Goal: Task Accomplishment & Management: Use online tool/utility

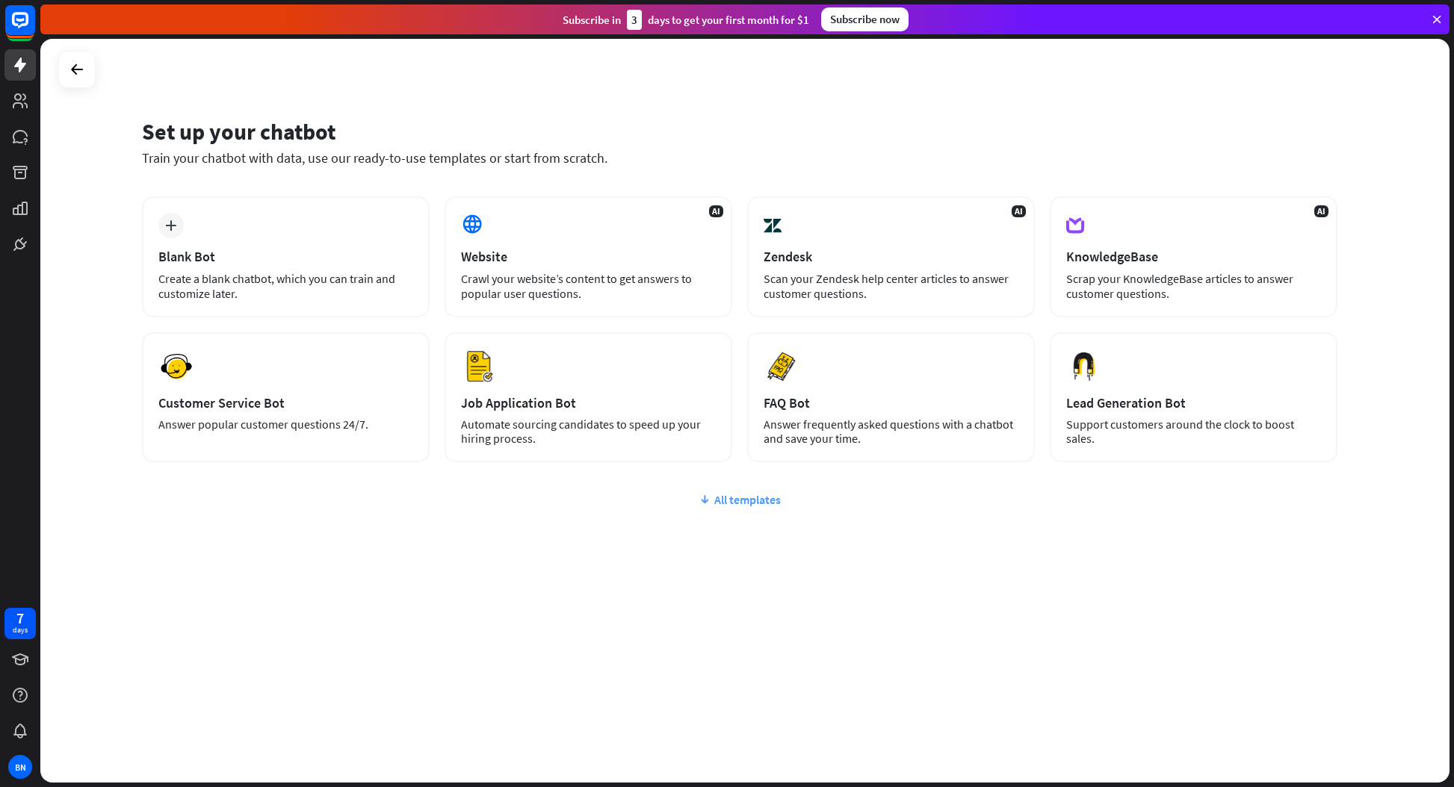
click at [748, 499] on div "All templates" at bounding box center [739, 499] width 1195 height 15
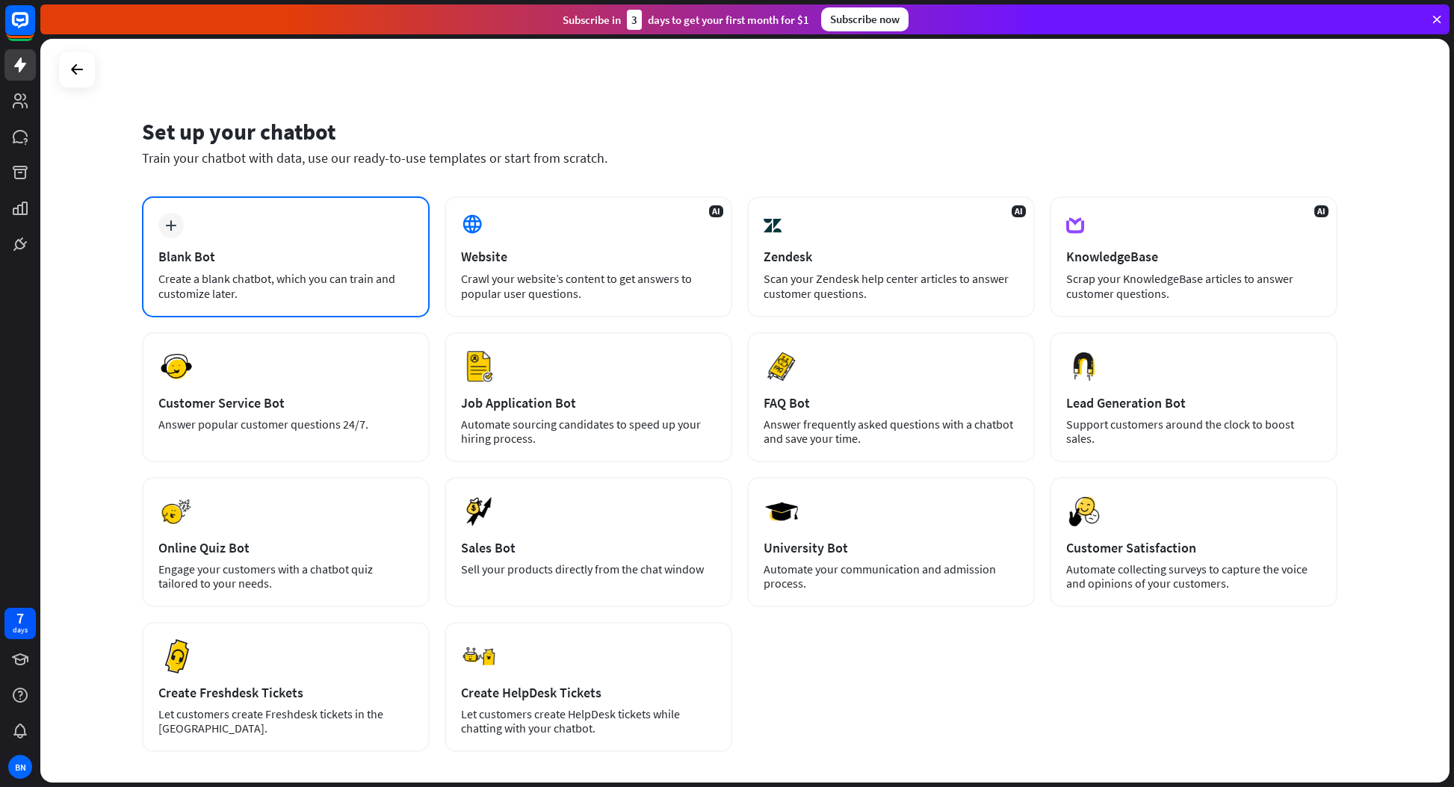
click at [276, 259] on div "Blank Bot" at bounding box center [285, 256] width 255 height 17
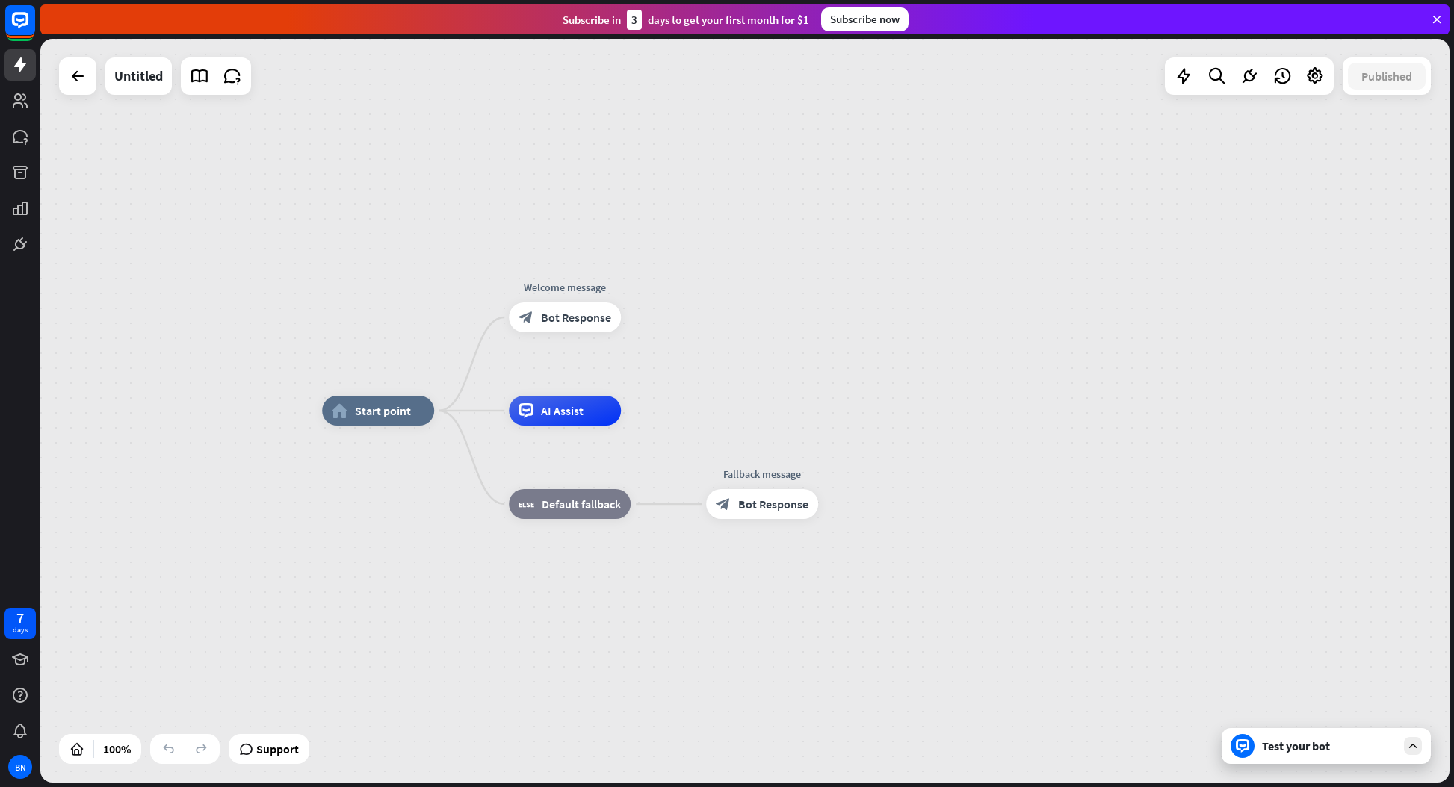
click at [1368, 750] on div "Test your bot" at bounding box center [1329, 746] width 134 height 15
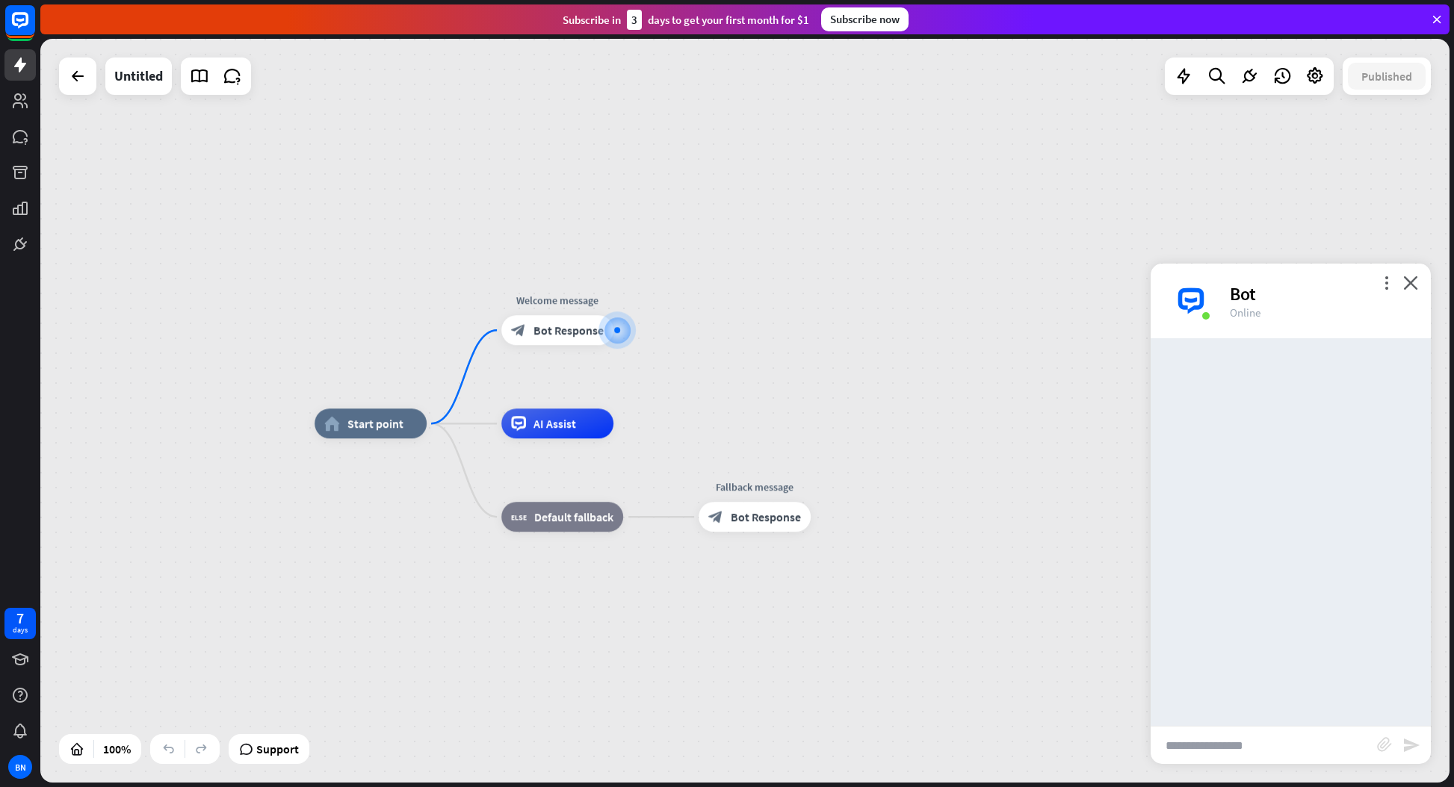
click at [1308, 749] on input "text" at bounding box center [1263, 745] width 226 height 37
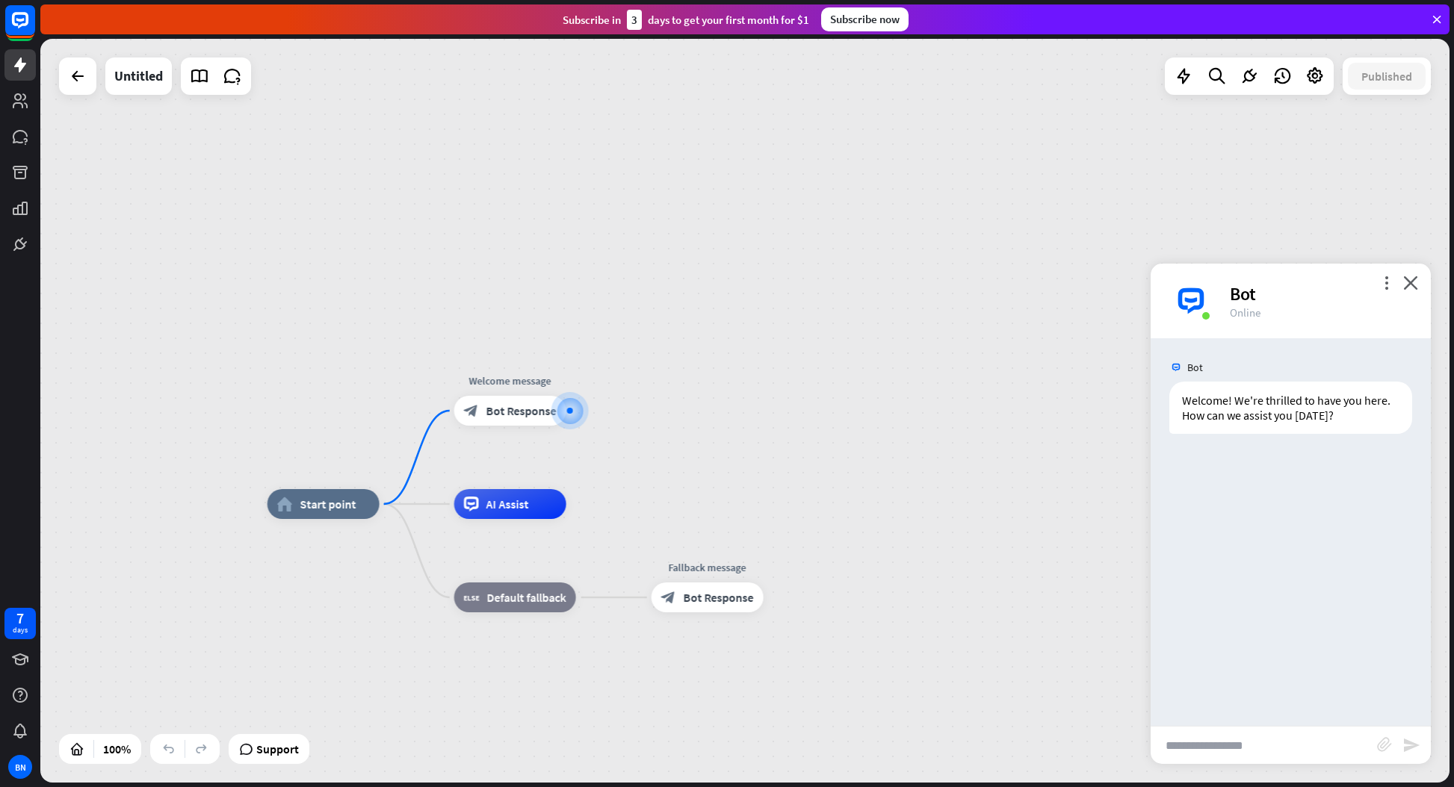
click at [1246, 745] on input "text" at bounding box center [1263, 745] width 226 height 37
click at [1410, 282] on icon "close" at bounding box center [1410, 283] width 15 height 14
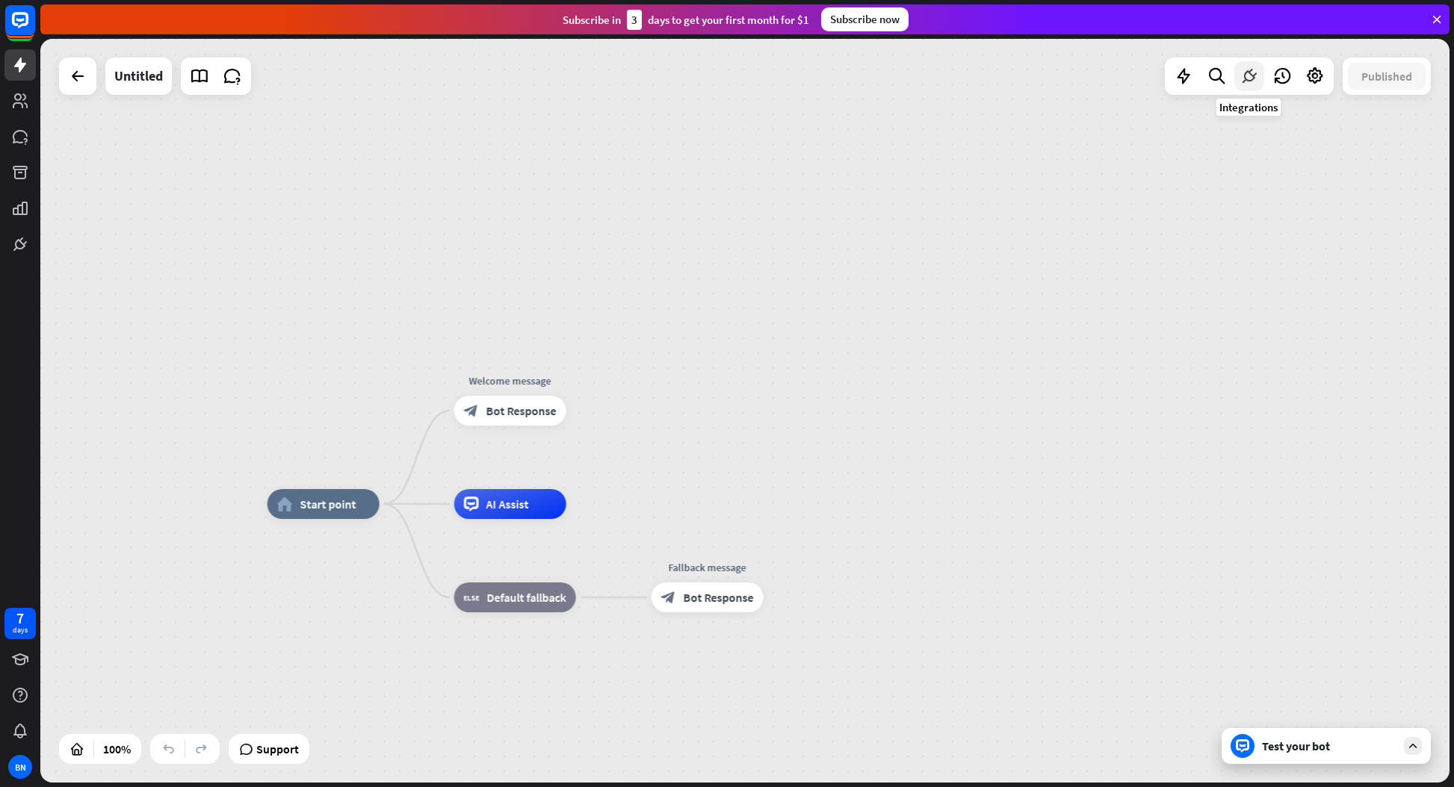
click at [1248, 72] on icon at bounding box center [1248, 75] width 19 height 19
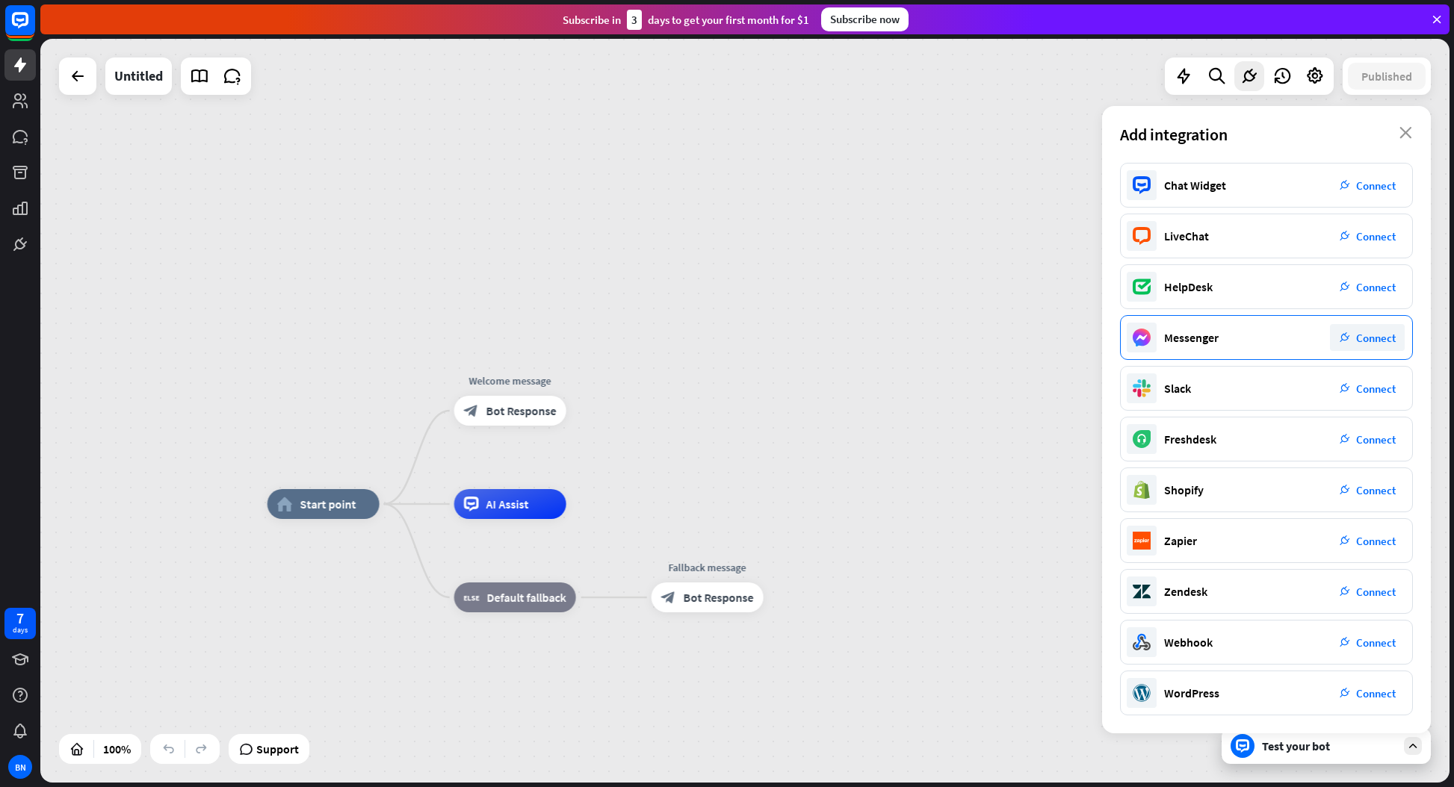
click at [1379, 338] on span "Connect" at bounding box center [1376, 338] width 40 height 14
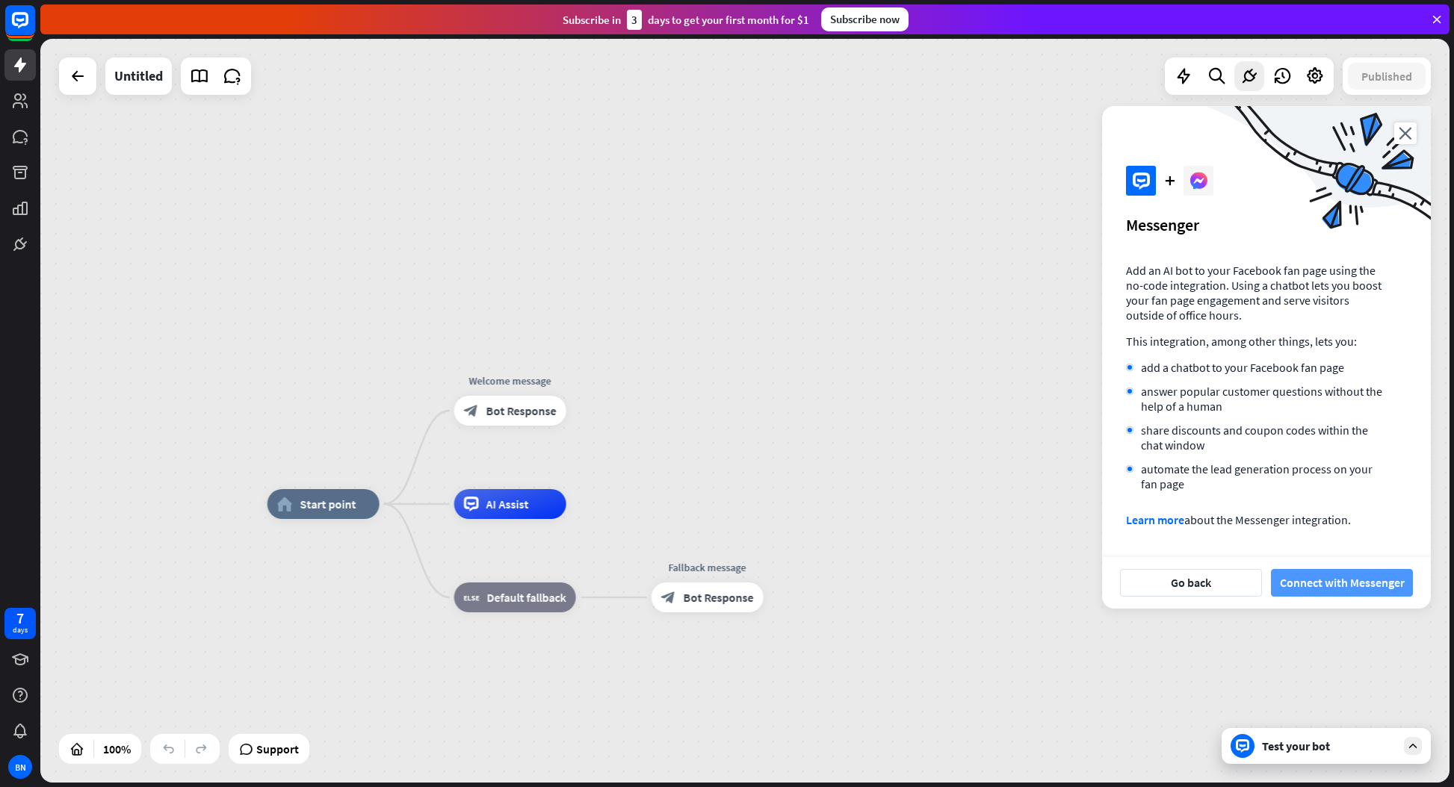
click at [1321, 583] on button "Connect with Messenger" at bounding box center [1342, 583] width 142 height 28
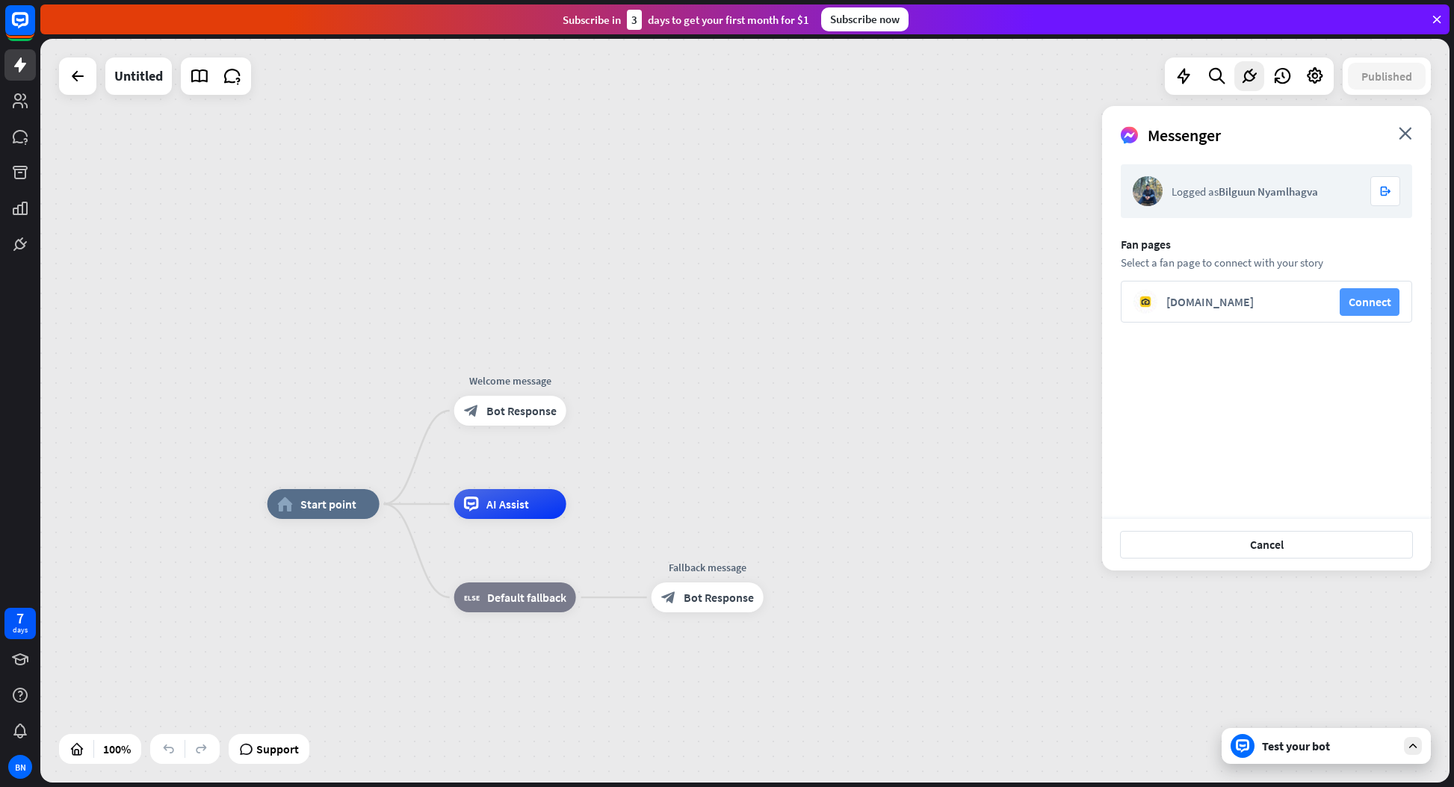
click at [1368, 301] on button "Connect" at bounding box center [1369, 302] width 60 height 28
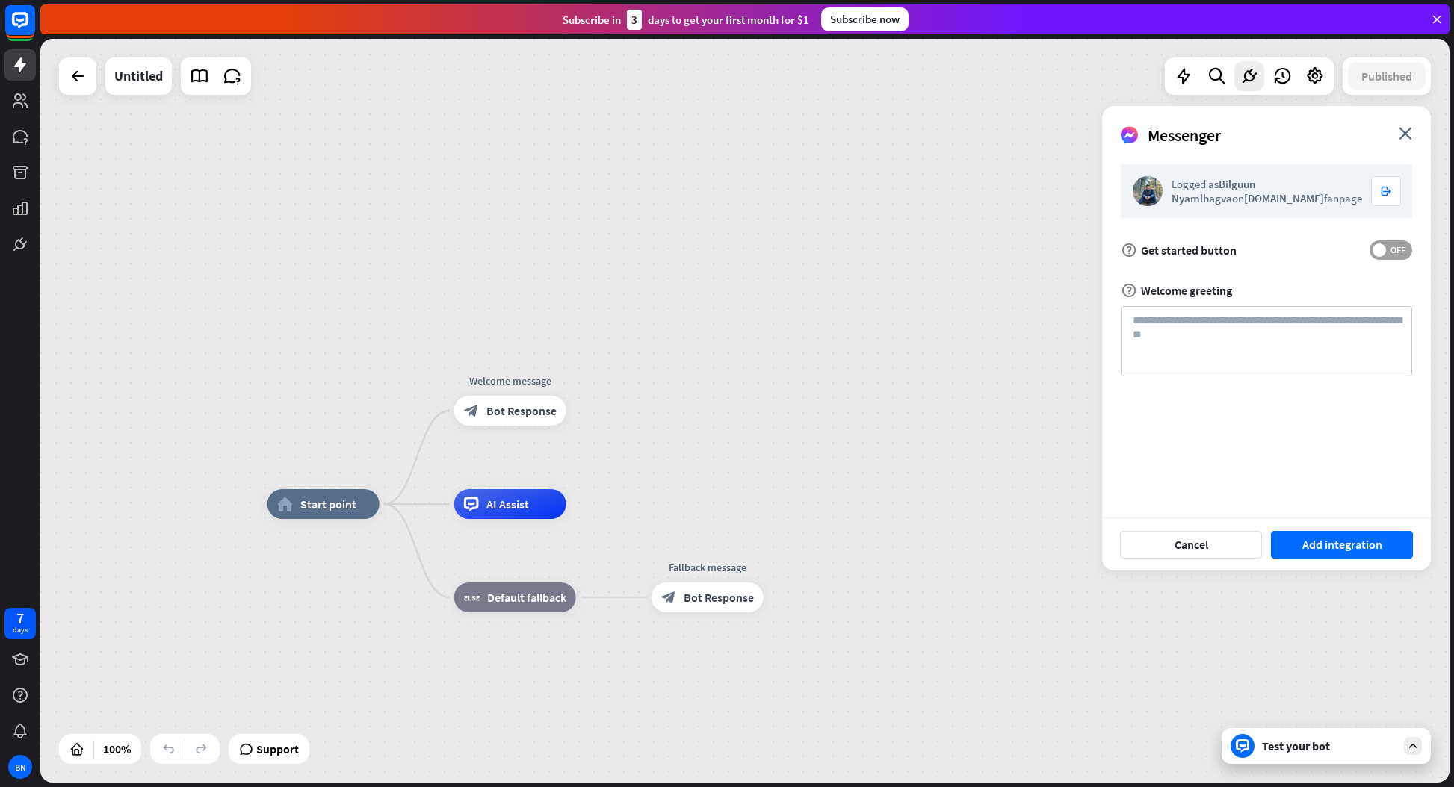
click at [1397, 255] on span "OFF" at bounding box center [1397, 250] width 23 height 12
click at [1306, 331] on textarea at bounding box center [1265, 341] width 291 height 70
type textarea "**********"
click at [1345, 545] on button "Add integration" at bounding box center [1342, 545] width 142 height 28
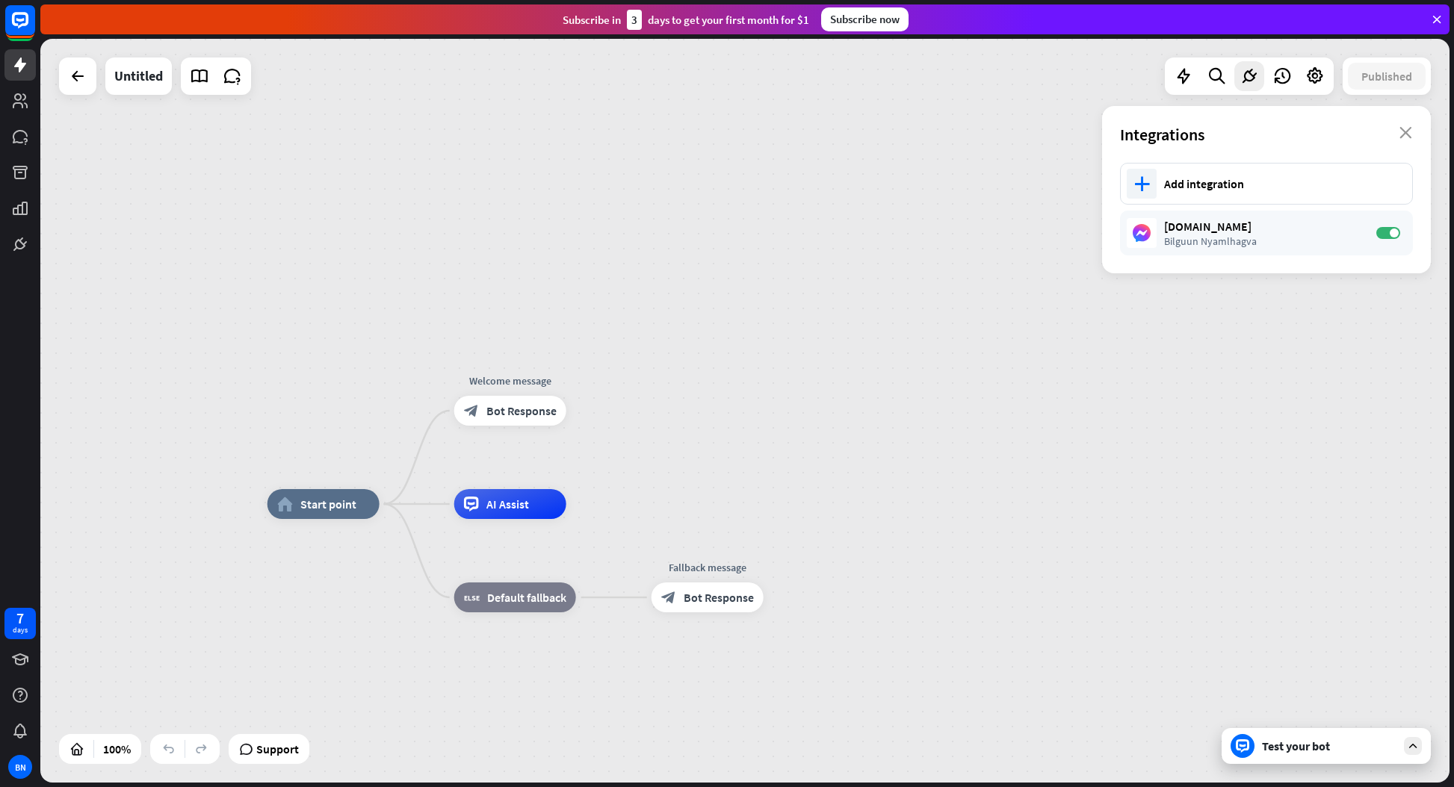
click at [1109, 389] on div "home_2 Start point Welcome message block_bot_response Bot Response AI Assist bl…" at bounding box center [744, 411] width 1409 height 744
click at [1180, 359] on div "home_2 Start point Welcome message block_bot_response Bot Response AI Assist bl…" at bounding box center [744, 411] width 1409 height 744
click at [1406, 129] on icon "close" at bounding box center [1405, 133] width 13 height 12
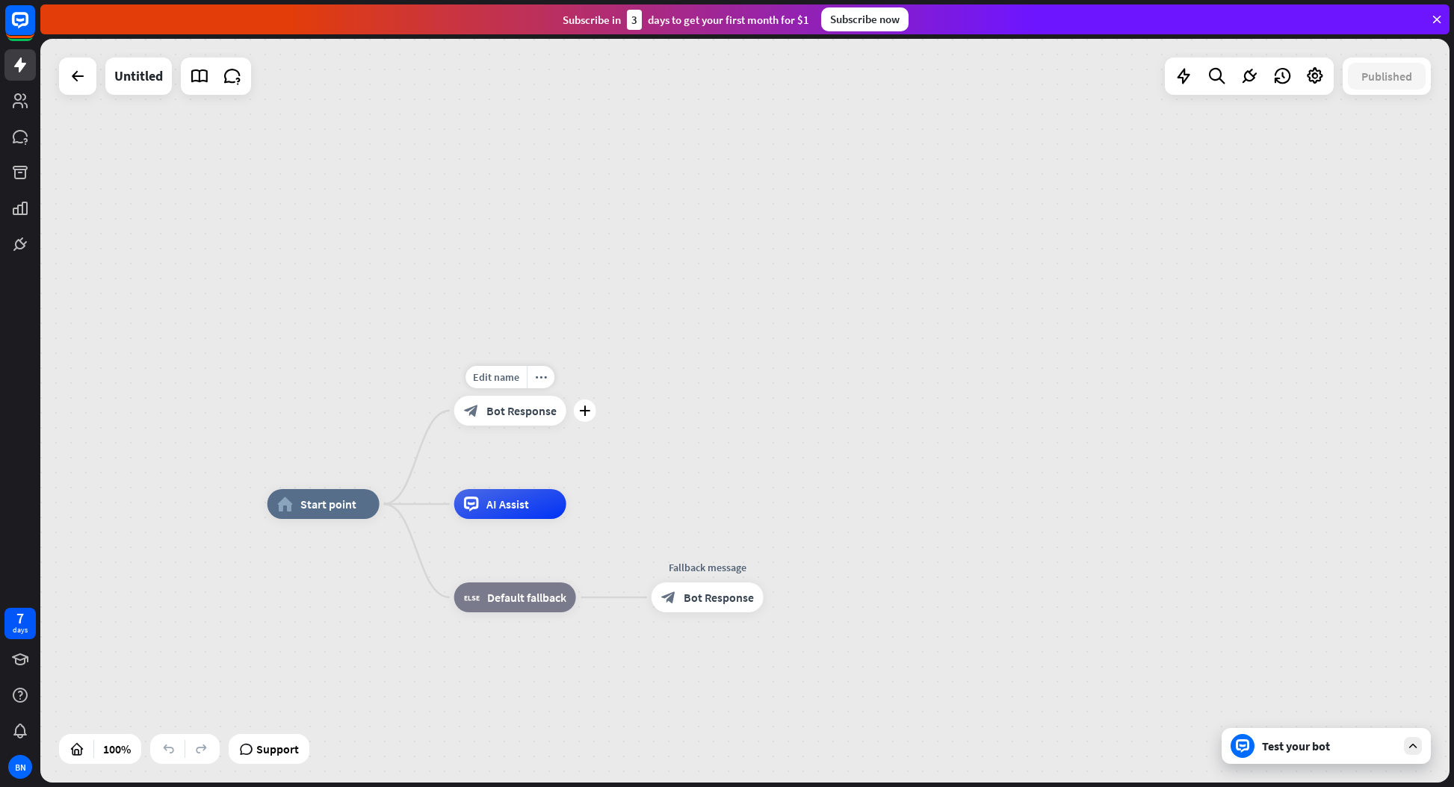
click at [515, 413] on span "Bot Response" at bounding box center [521, 410] width 70 height 15
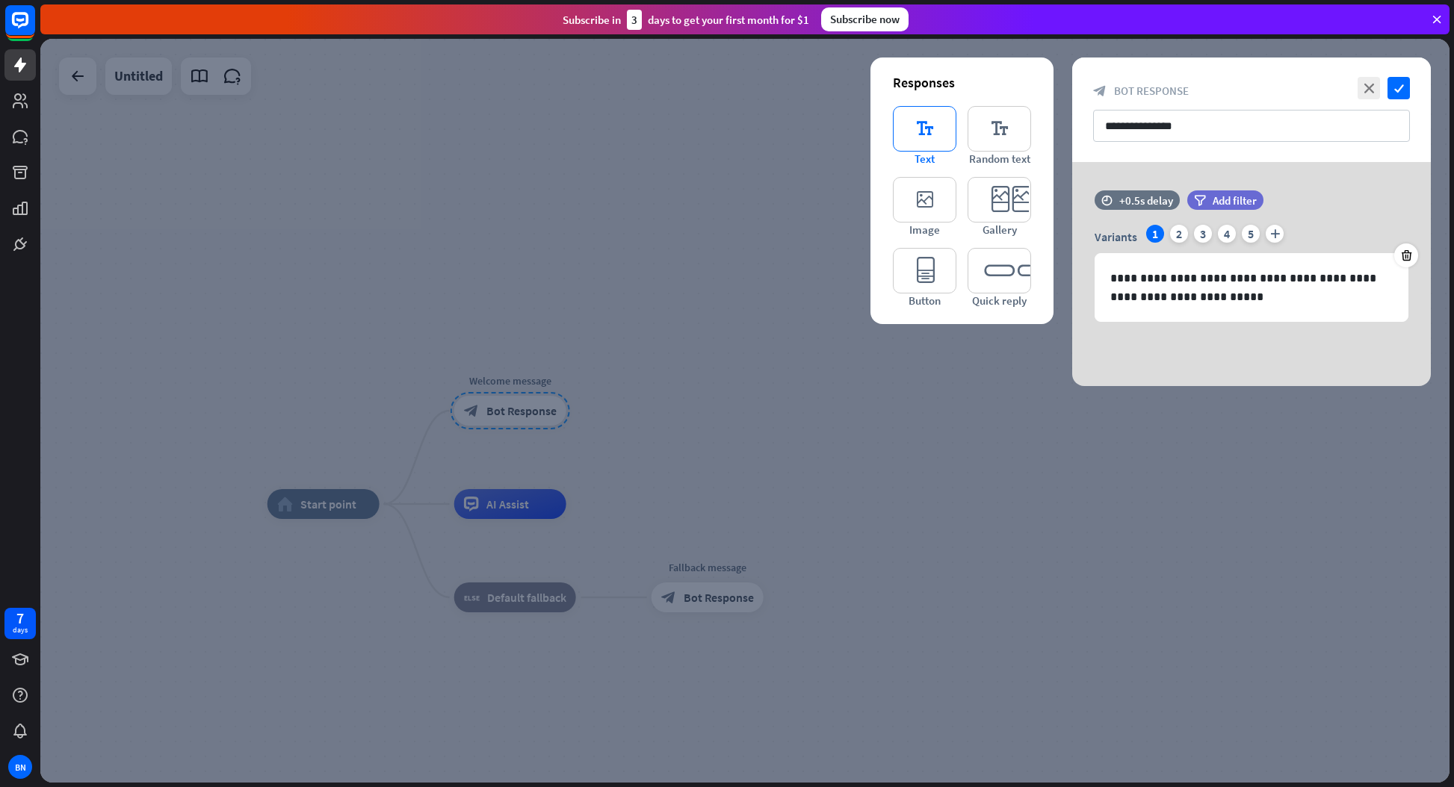
click at [931, 127] on icon "editor_text" at bounding box center [924, 129] width 63 height 46
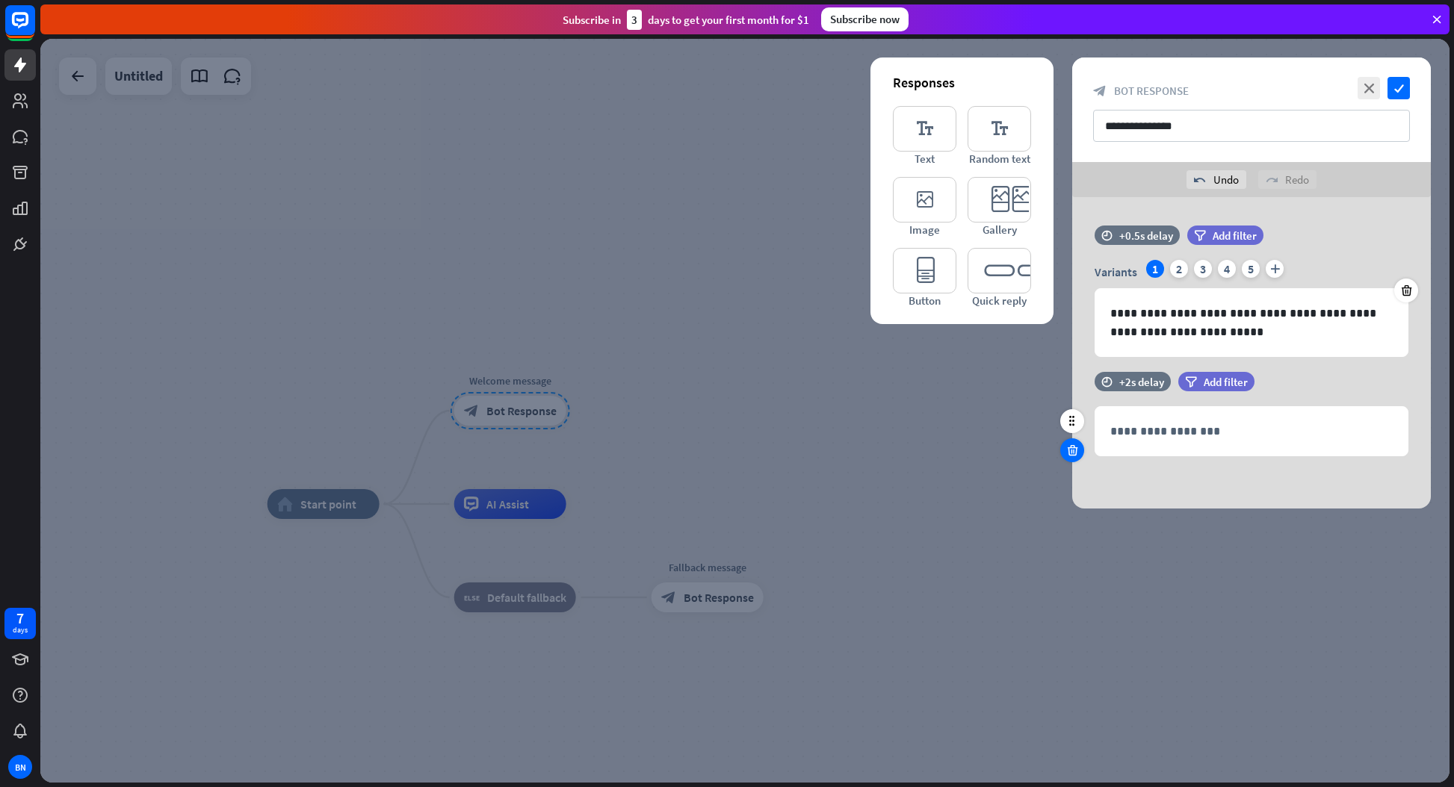
click at [1072, 453] on icon at bounding box center [1072, 450] width 14 height 13
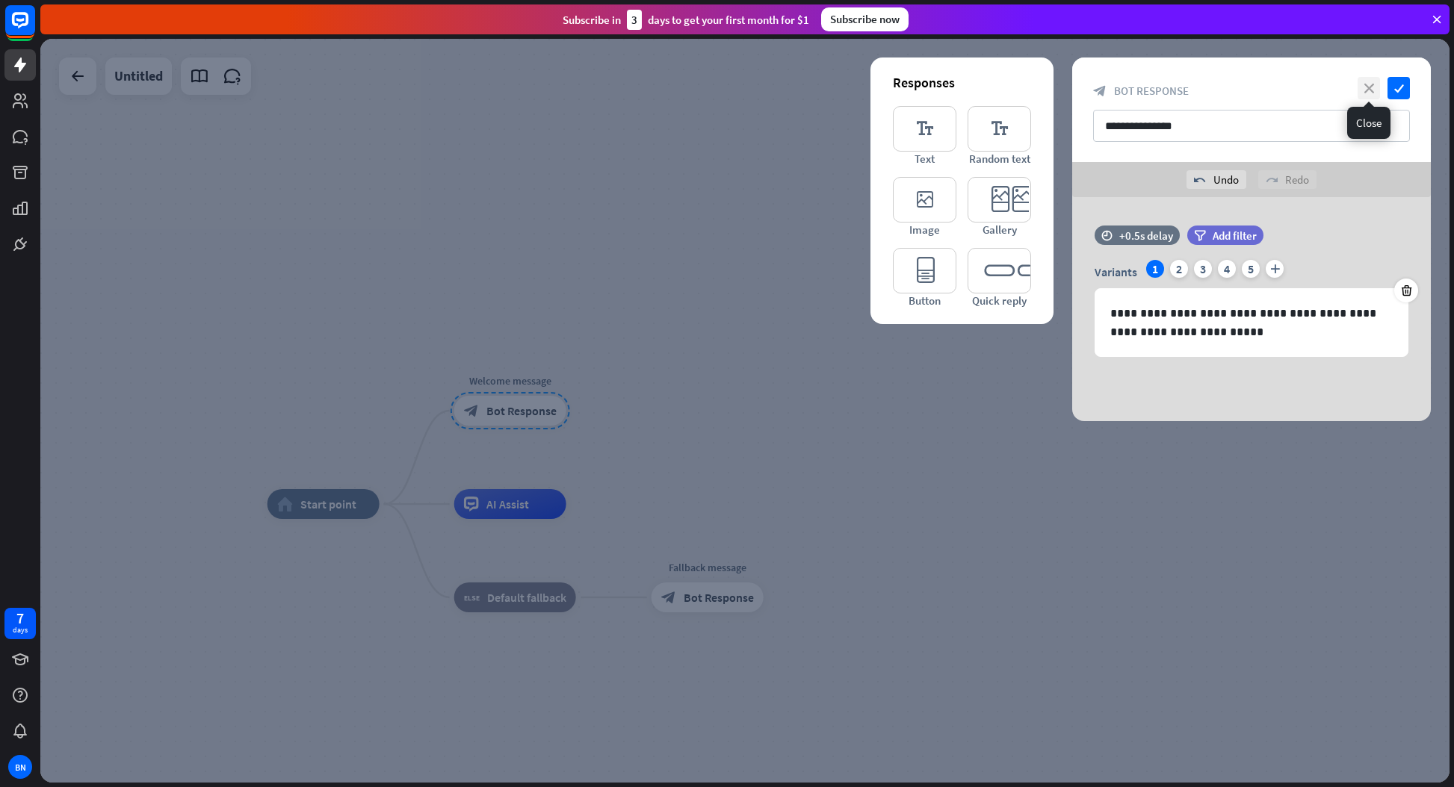
click at [1370, 89] on icon "close" at bounding box center [1368, 88] width 22 height 22
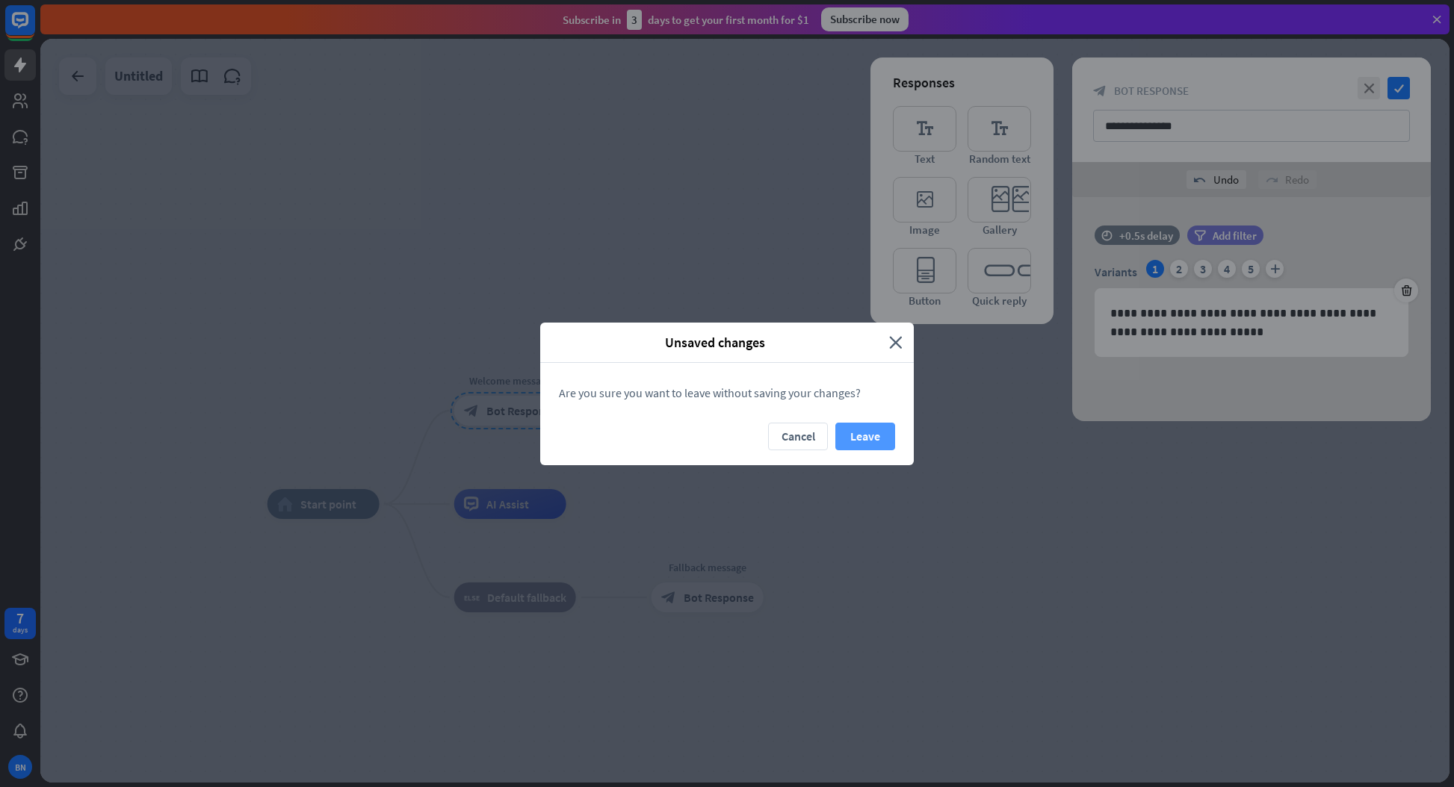
click at [872, 437] on button "Leave" at bounding box center [865, 437] width 60 height 28
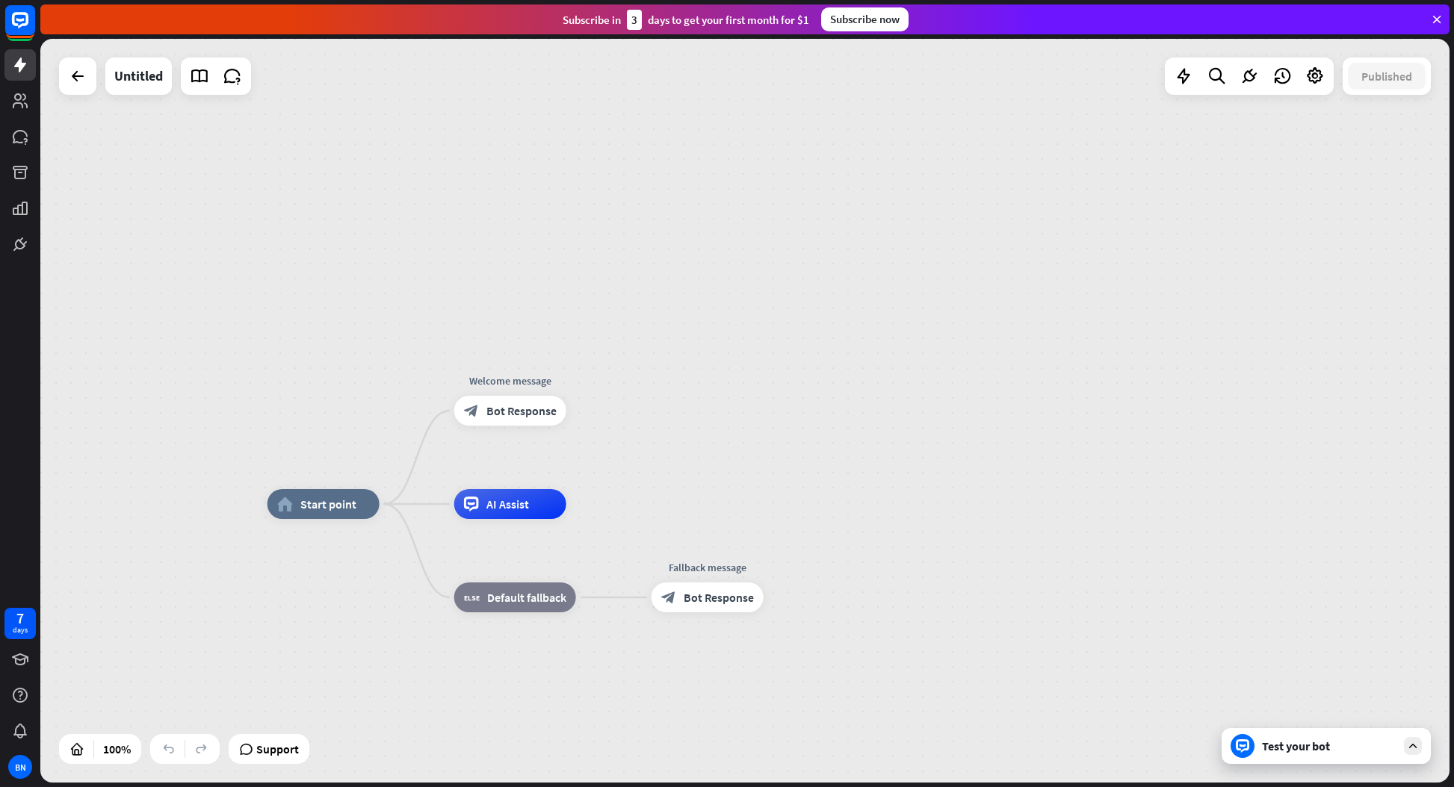
click at [346, 296] on div "home_2 Start point Welcome message block_bot_response Bot Response AI Assist bl…" at bounding box center [744, 411] width 1409 height 744
click at [518, 502] on span "AI Assist" at bounding box center [507, 504] width 43 height 15
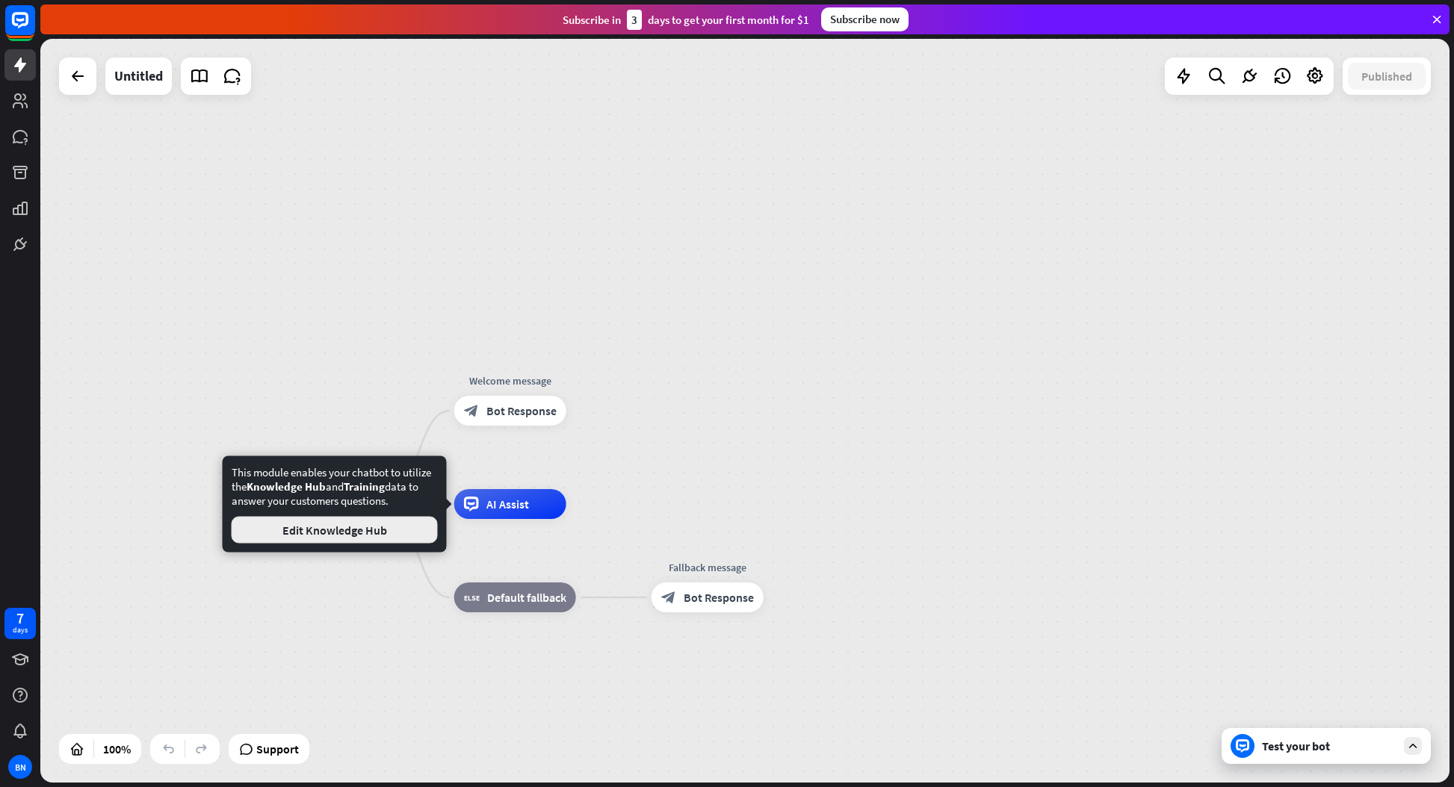
click at [361, 529] on button "Edit Knowledge Hub" at bounding box center [335, 530] width 206 height 27
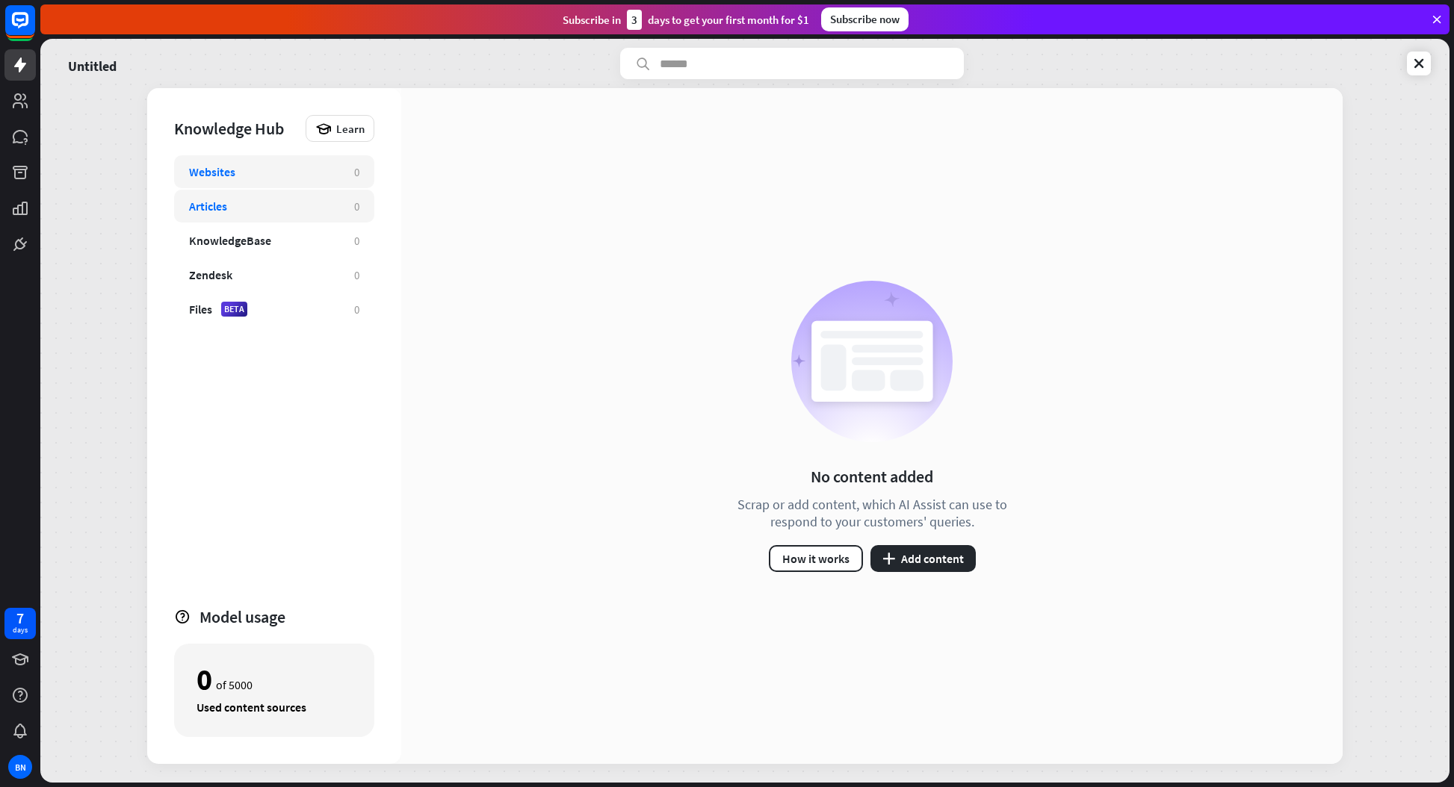
click at [285, 209] on div "Articles" at bounding box center [264, 206] width 150 height 15
click at [262, 314] on div "Files BETA" at bounding box center [264, 309] width 150 height 15
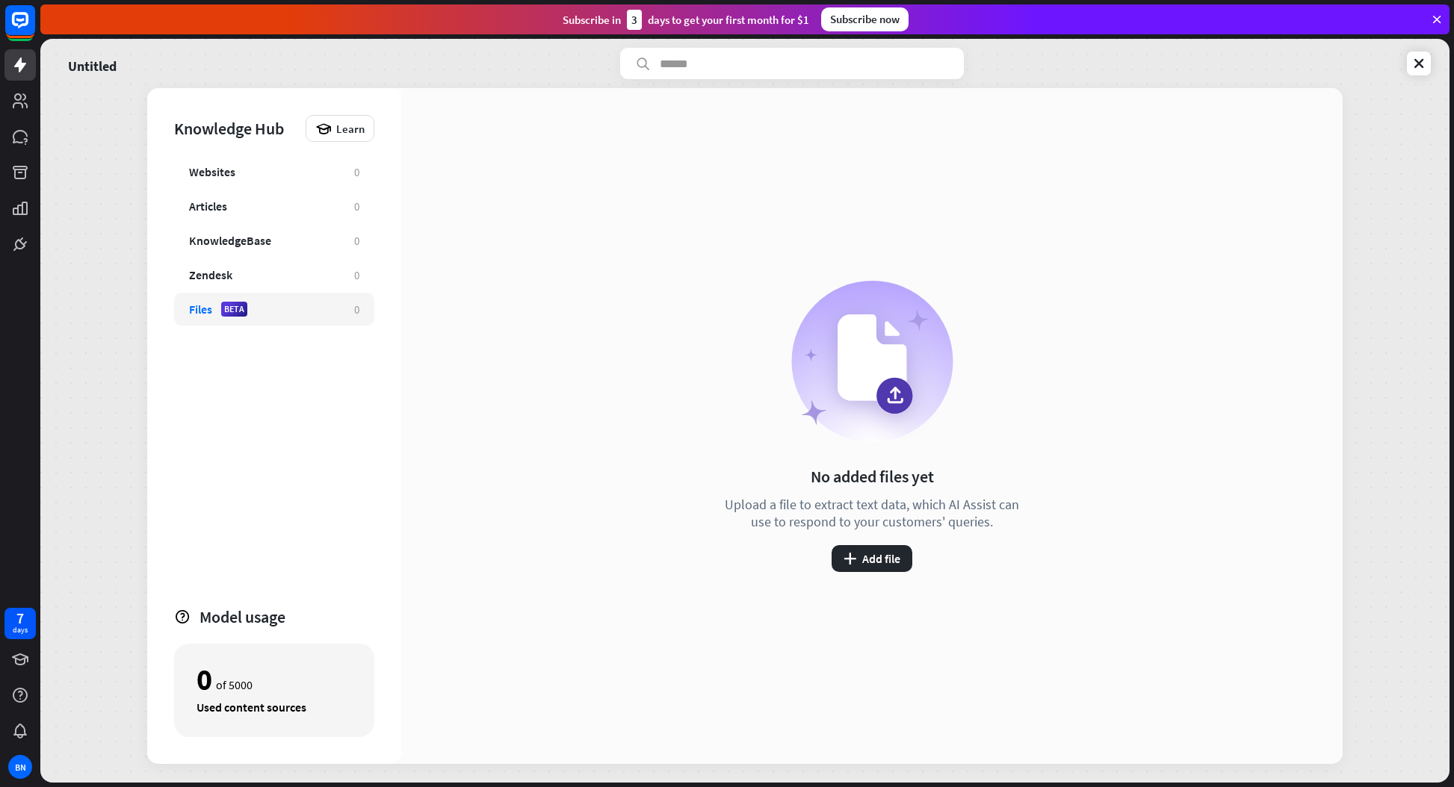
click at [635, 413] on div "No added files yet Upload a file to extract text data, which AI Assist can use …" at bounding box center [871, 426] width 941 height 676
click at [264, 276] on div "Zendesk" at bounding box center [264, 274] width 150 height 15
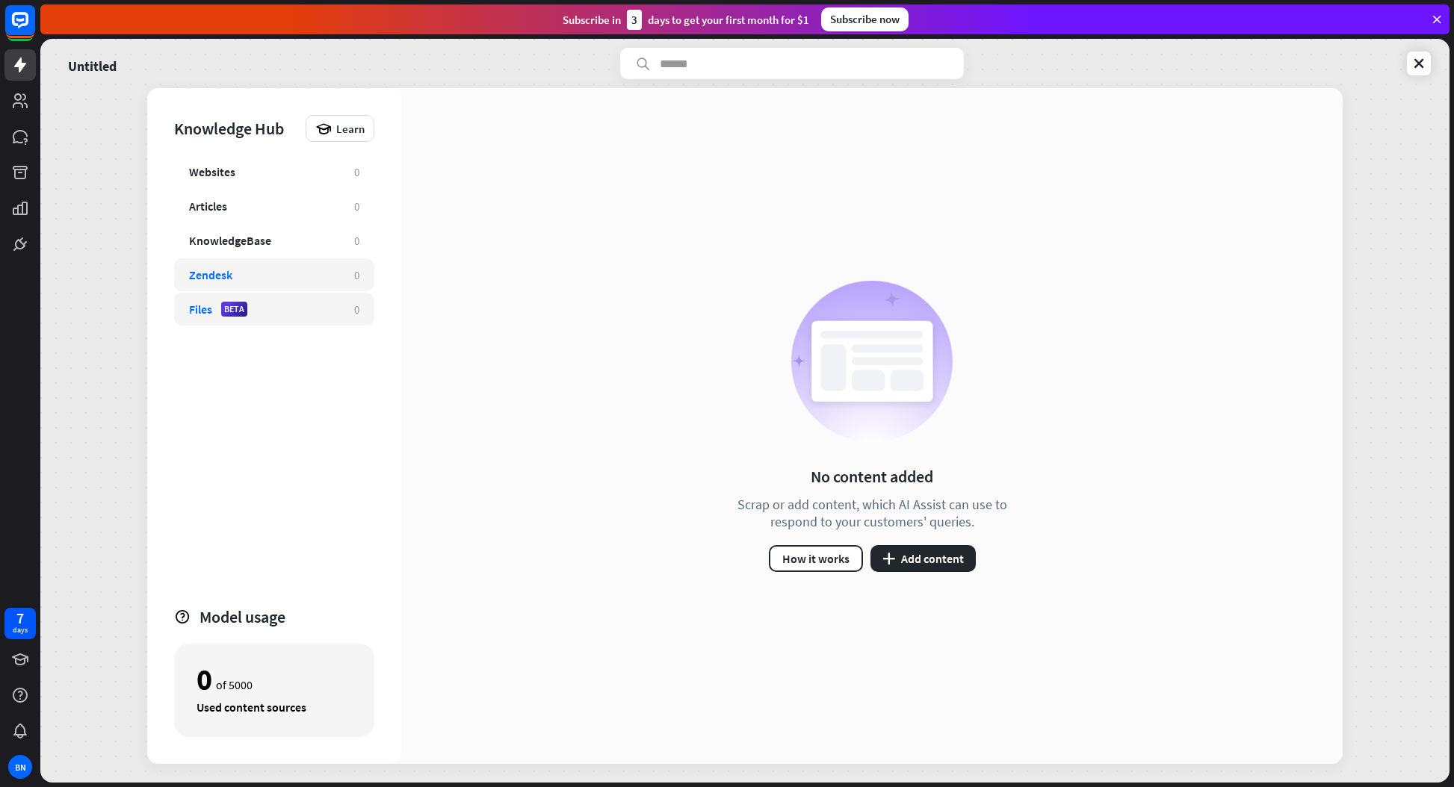
click at [260, 311] on div "Files BETA" at bounding box center [264, 309] width 150 height 15
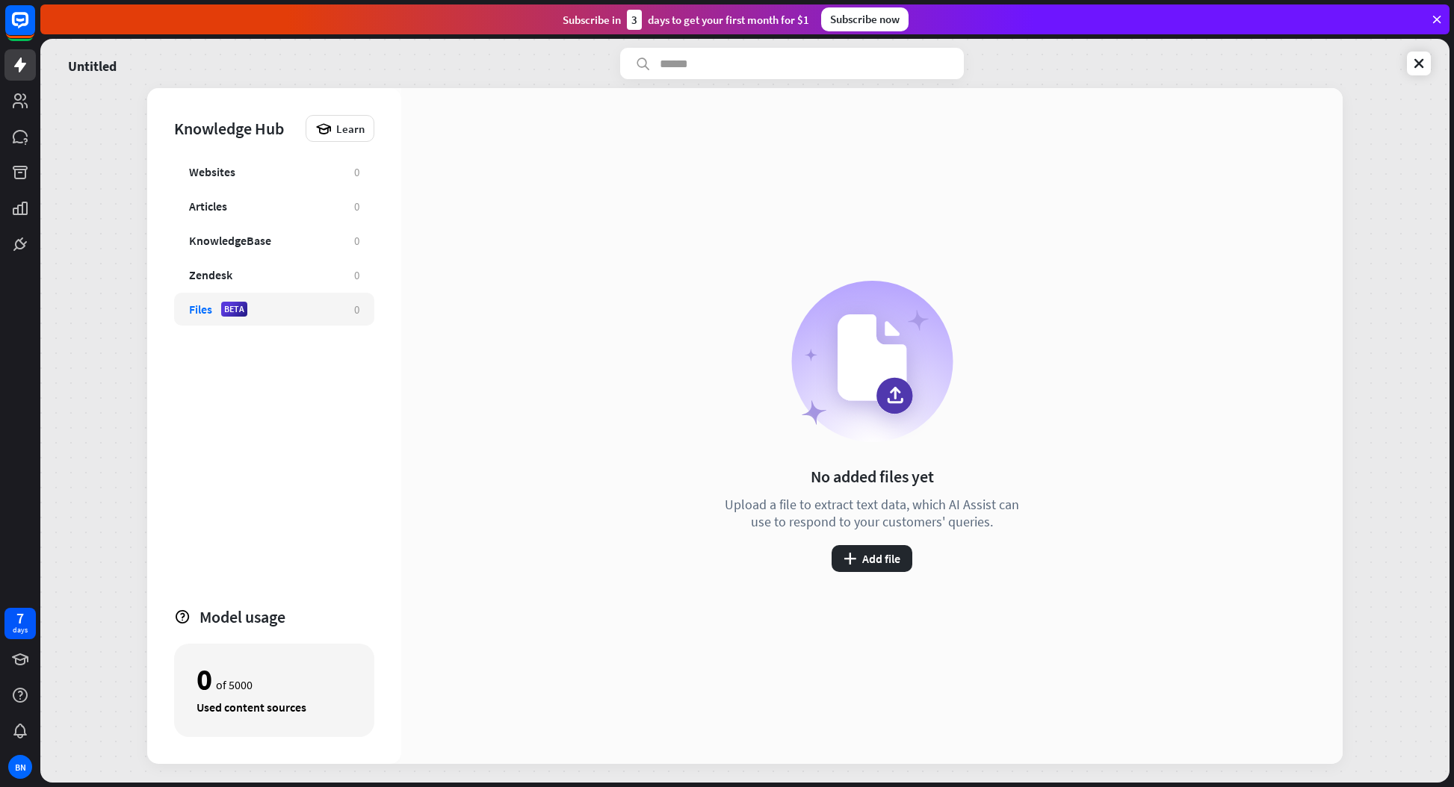
click at [566, 342] on div "No added files yet Upload a file to extract text data, which AI Assist can use …" at bounding box center [871, 426] width 941 height 676
click at [854, 557] on icon "plus" at bounding box center [849, 559] width 13 height 12
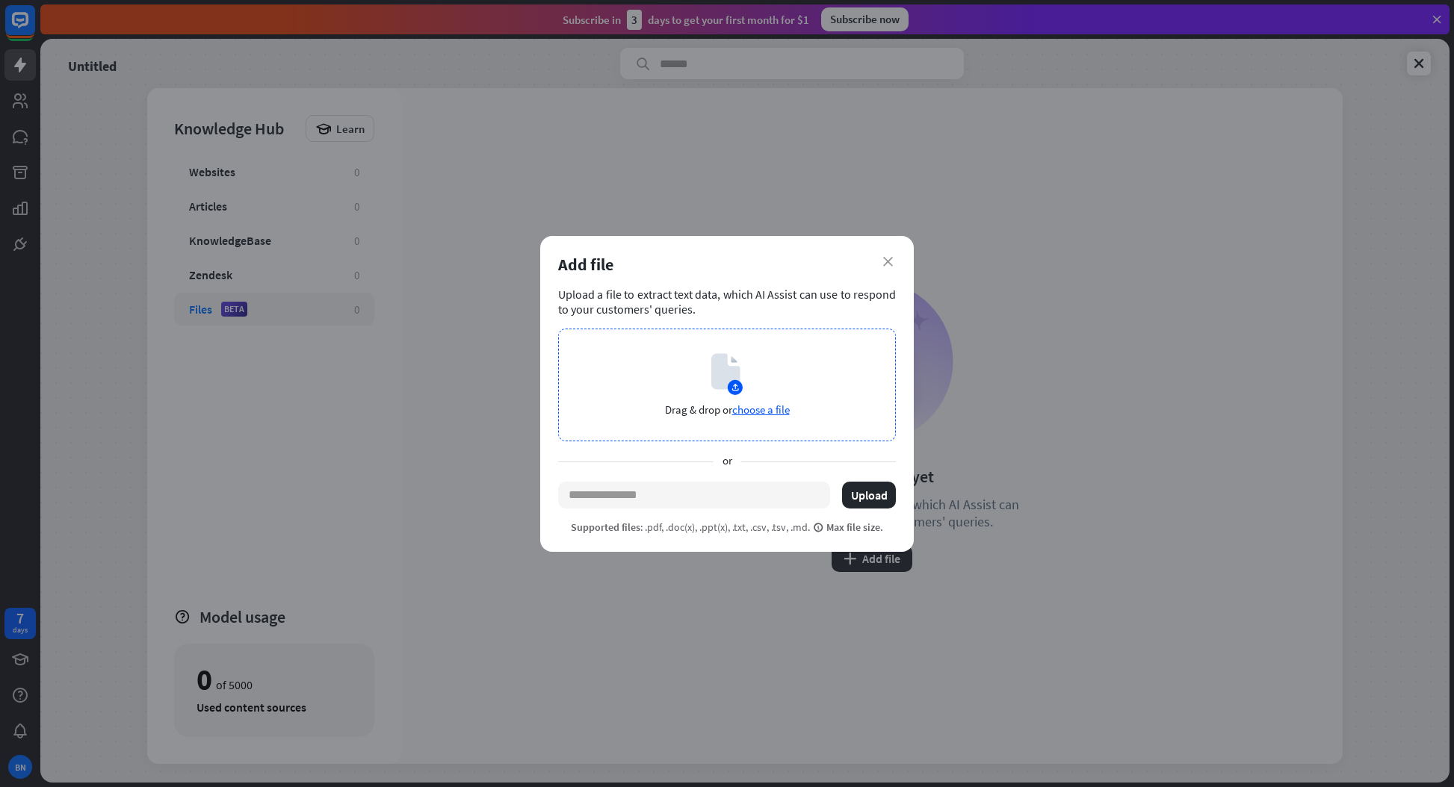
click at [728, 390] on icon at bounding box center [726, 374] width 31 height 42
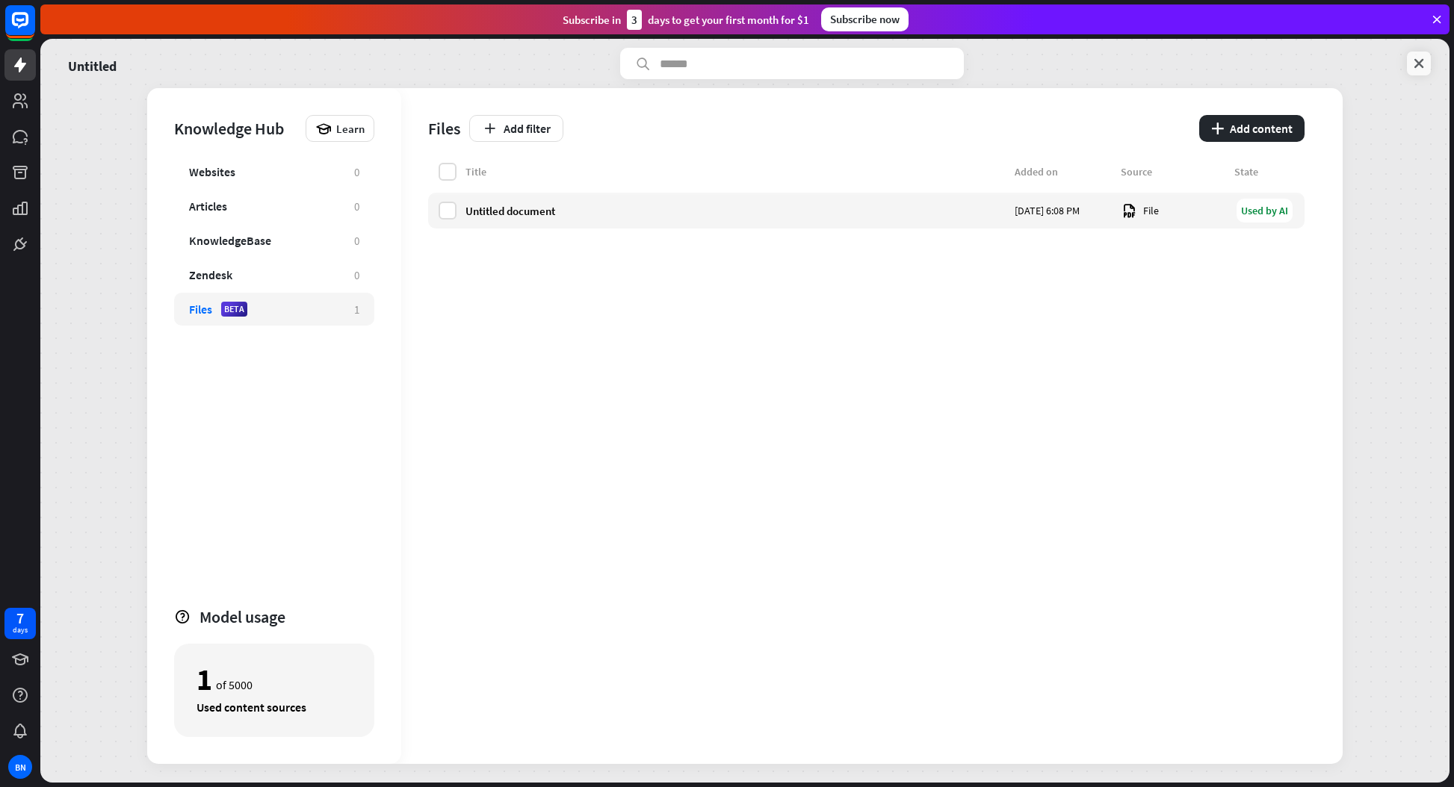
click at [1421, 66] on icon at bounding box center [1418, 63] width 15 height 15
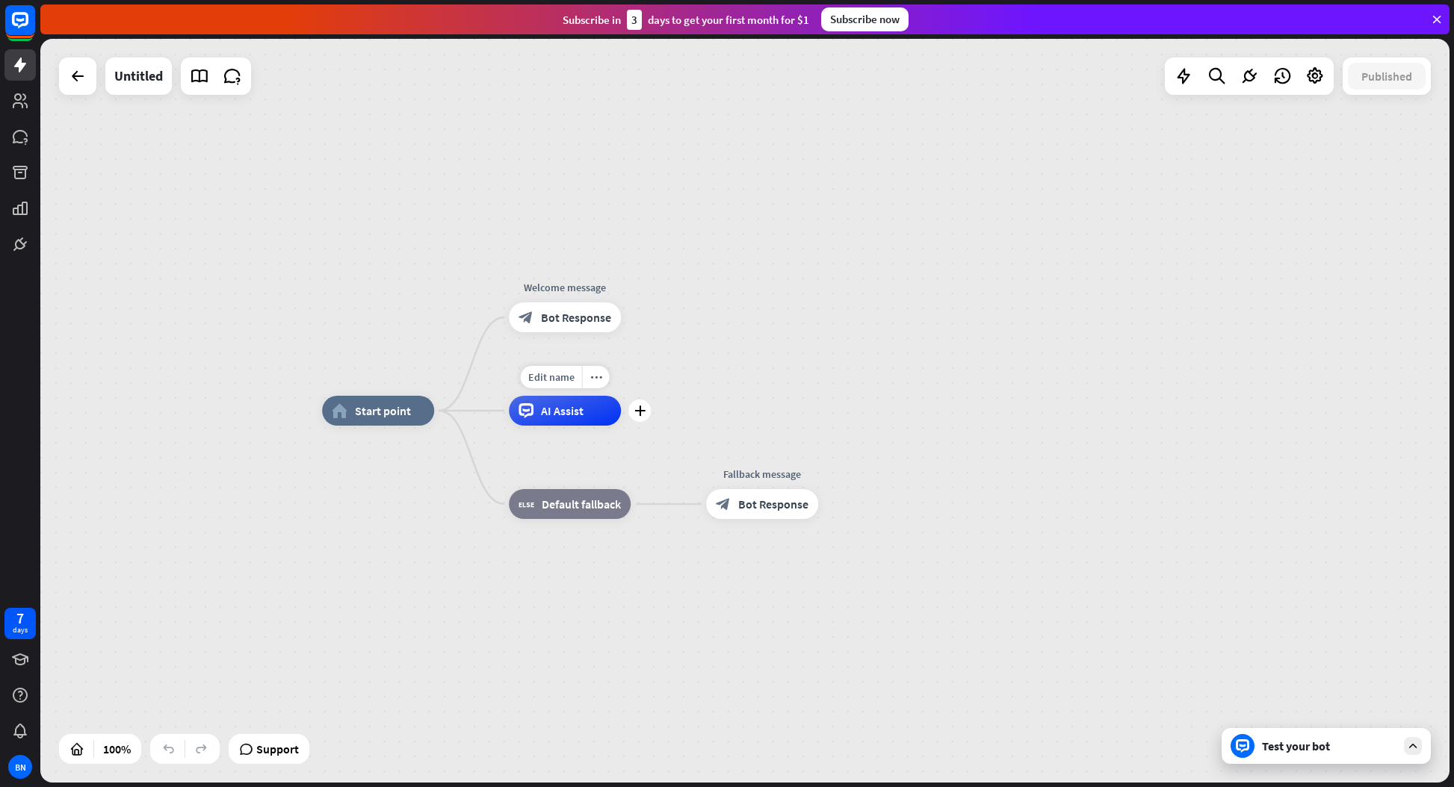
click at [567, 418] on div "AI Assist" at bounding box center [565, 411] width 112 height 30
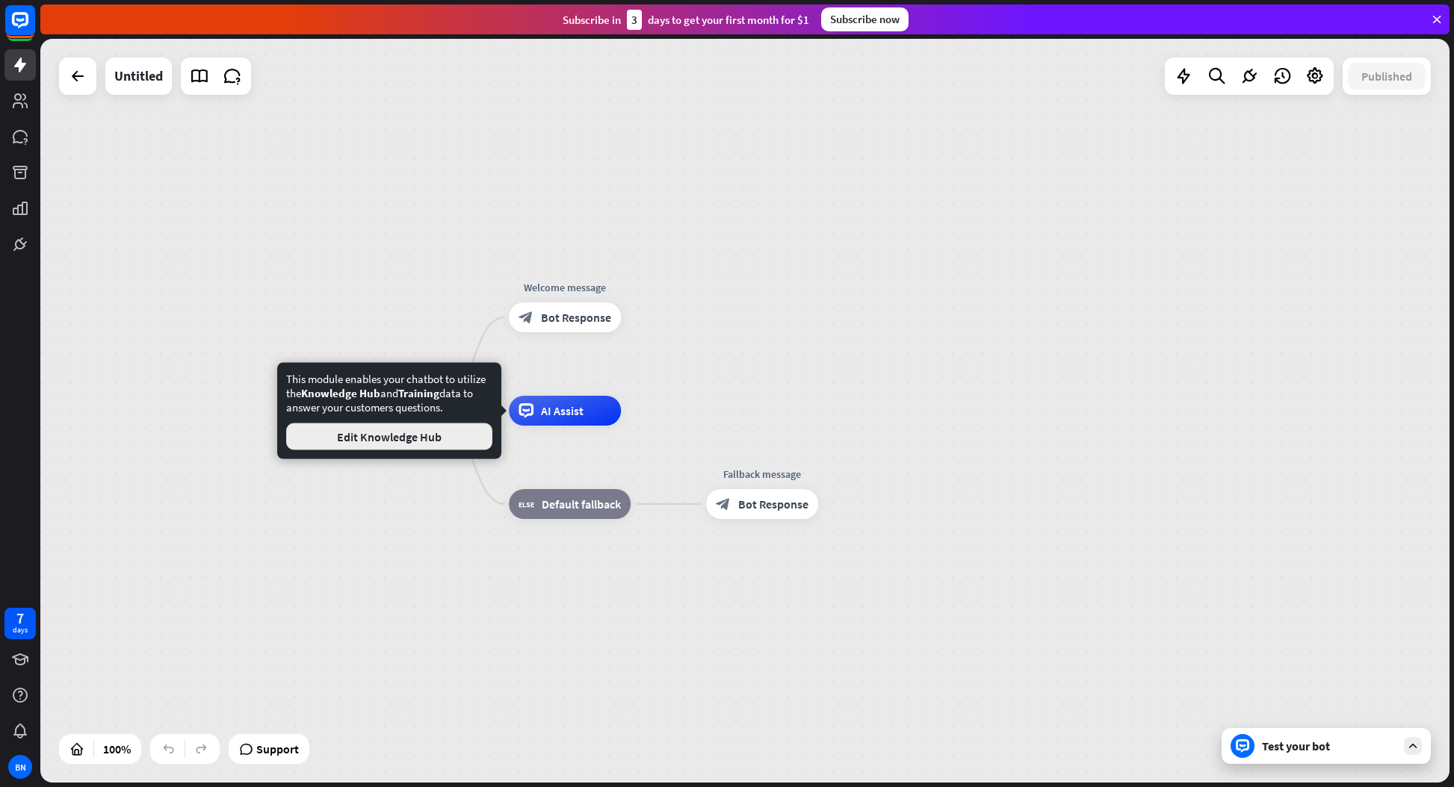
click at [391, 435] on button "Edit Knowledge Hub" at bounding box center [389, 437] width 206 height 27
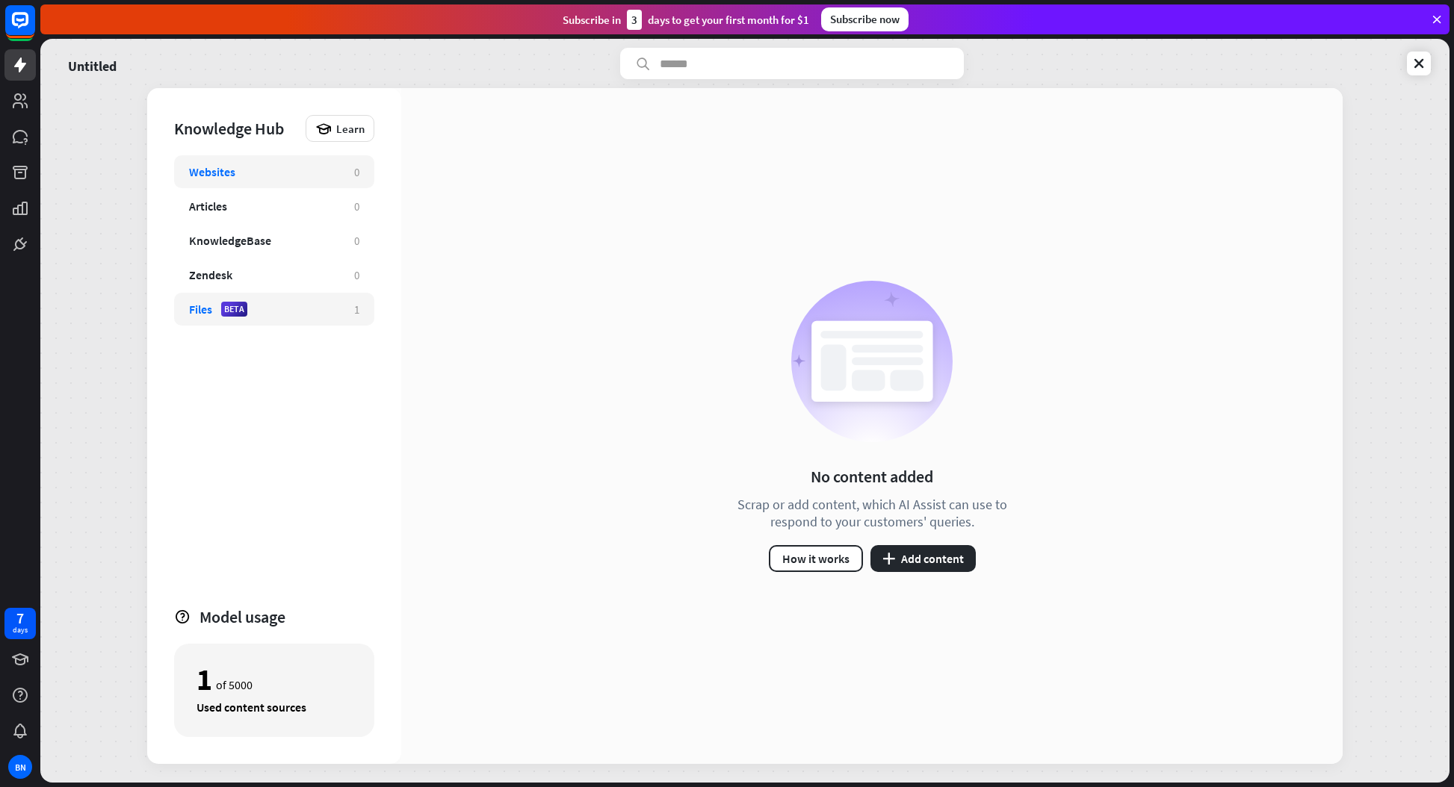
click at [255, 314] on div "Files BETA" at bounding box center [264, 309] width 150 height 15
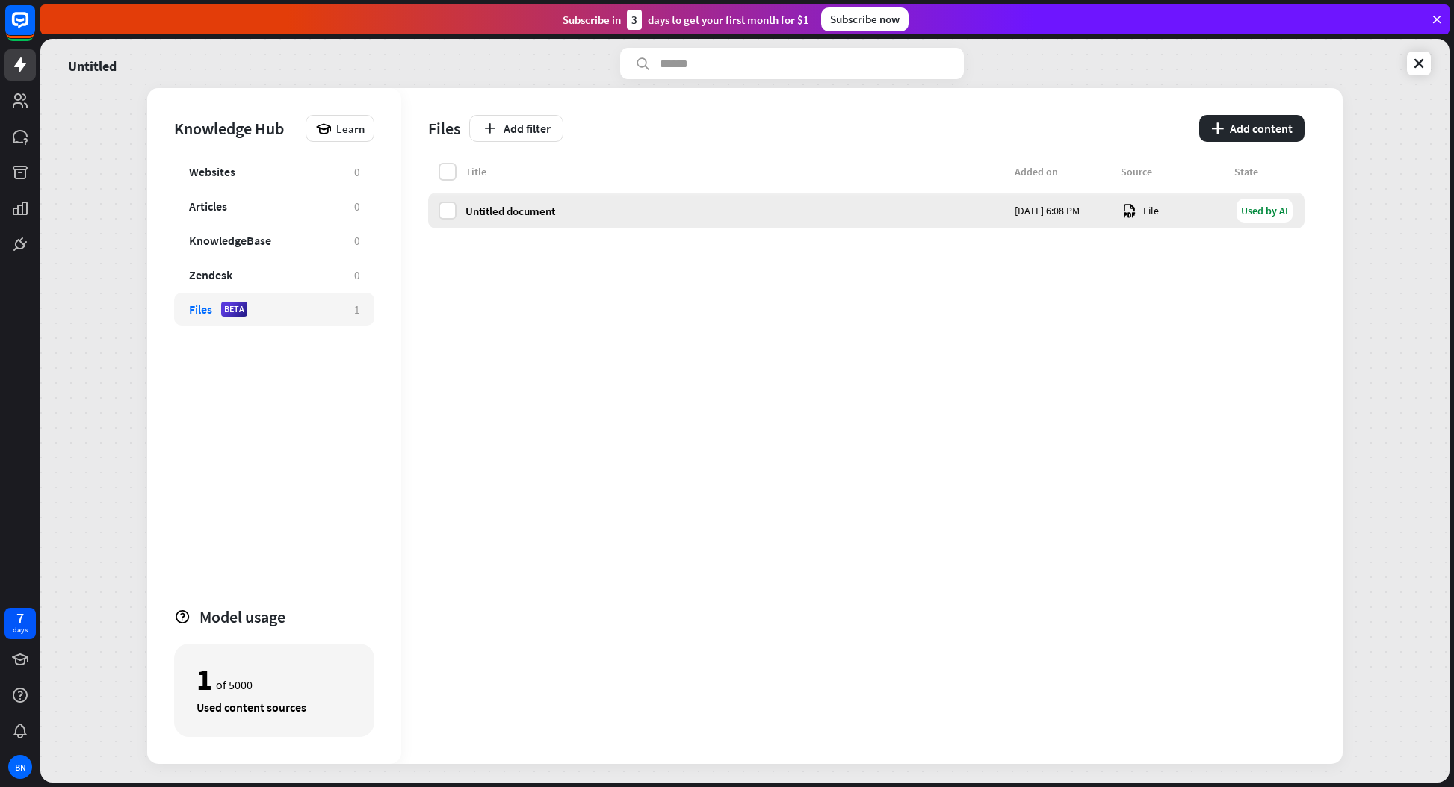
click at [804, 219] on div "Untitled document [DATE] 6:08 PM File Used by AI" at bounding box center [866, 211] width 876 height 36
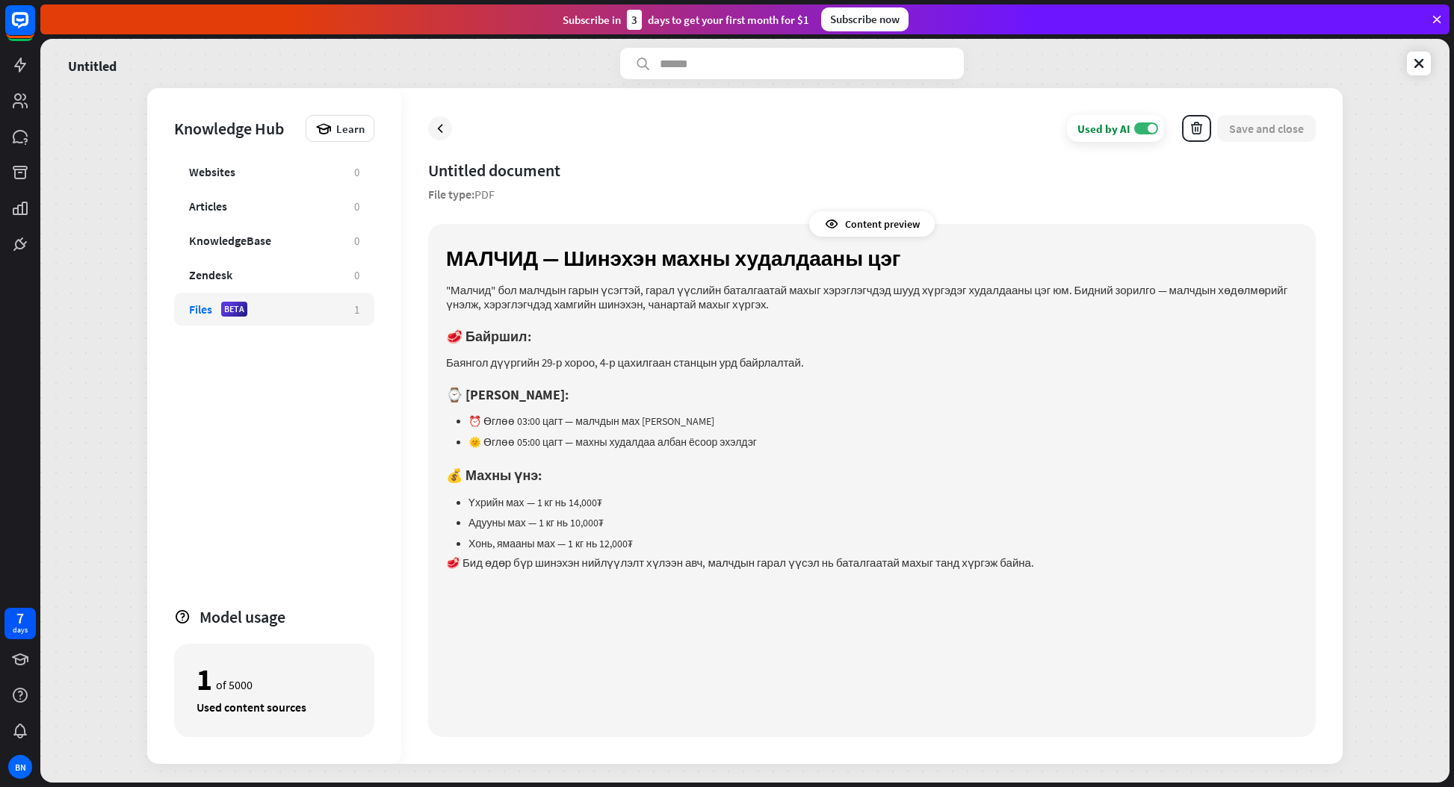
click at [792, 139] on div "Used by AI ON Save and close" at bounding box center [871, 128] width 887 height 27
click at [1418, 60] on icon at bounding box center [1418, 63] width 15 height 15
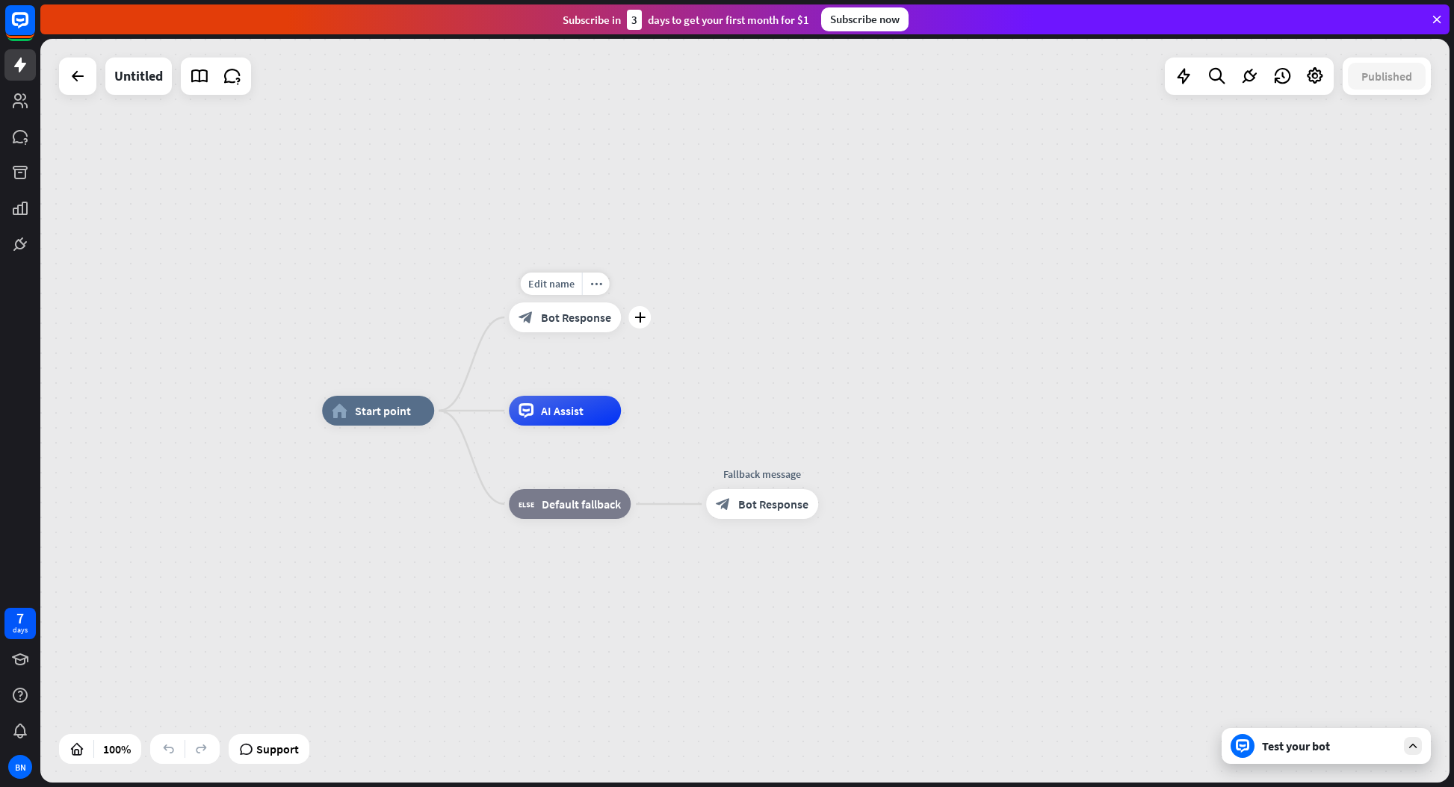
click at [558, 318] on span "Bot Response" at bounding box center [576, 317] width 70 height 15
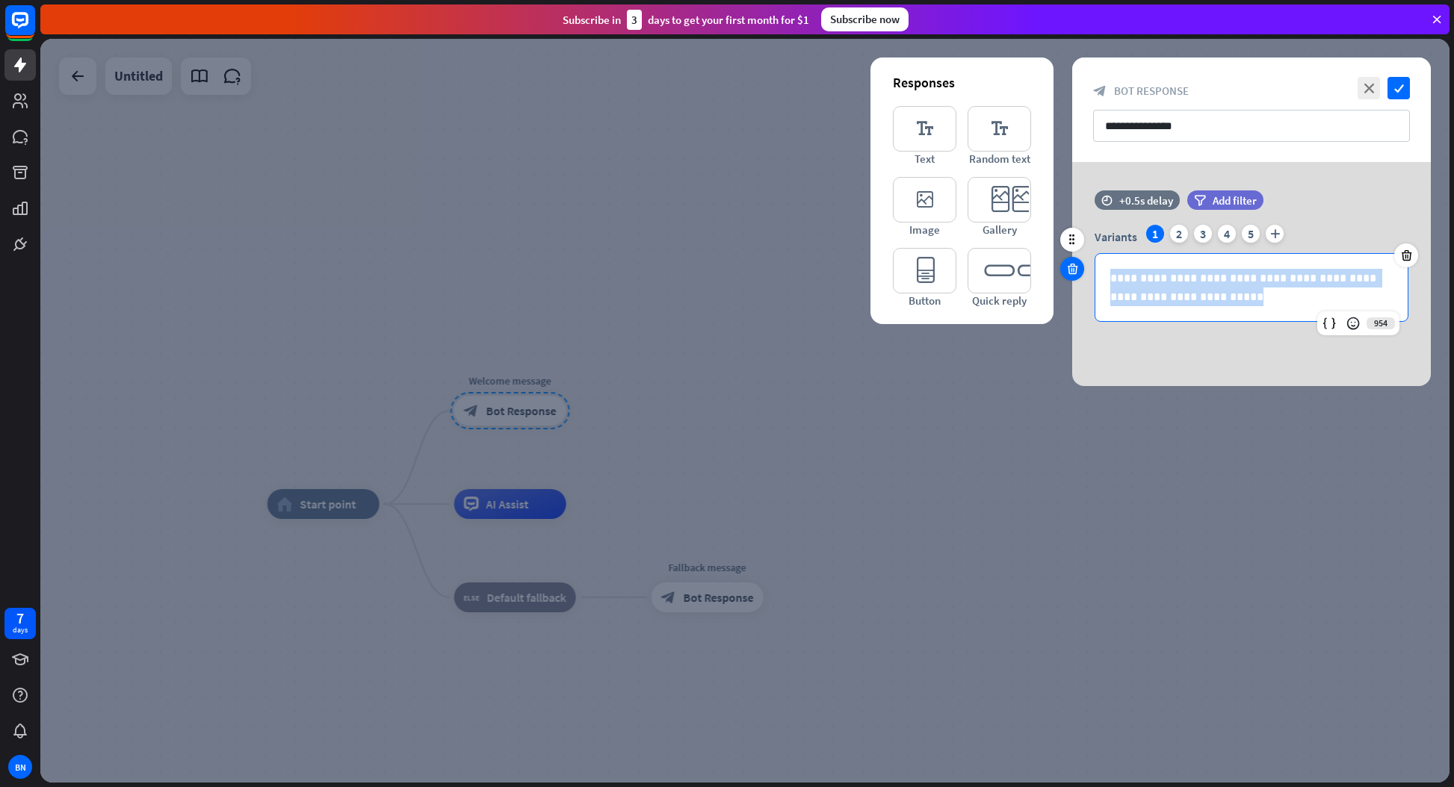
drag, startPoint x: 1217, startPoint y: 291, endPoint x: 1068, endPoint y: 279, distance: 149.1
click at [1072, 279] on div "**********" at bounding box center [1251, 263] width 359 height 146
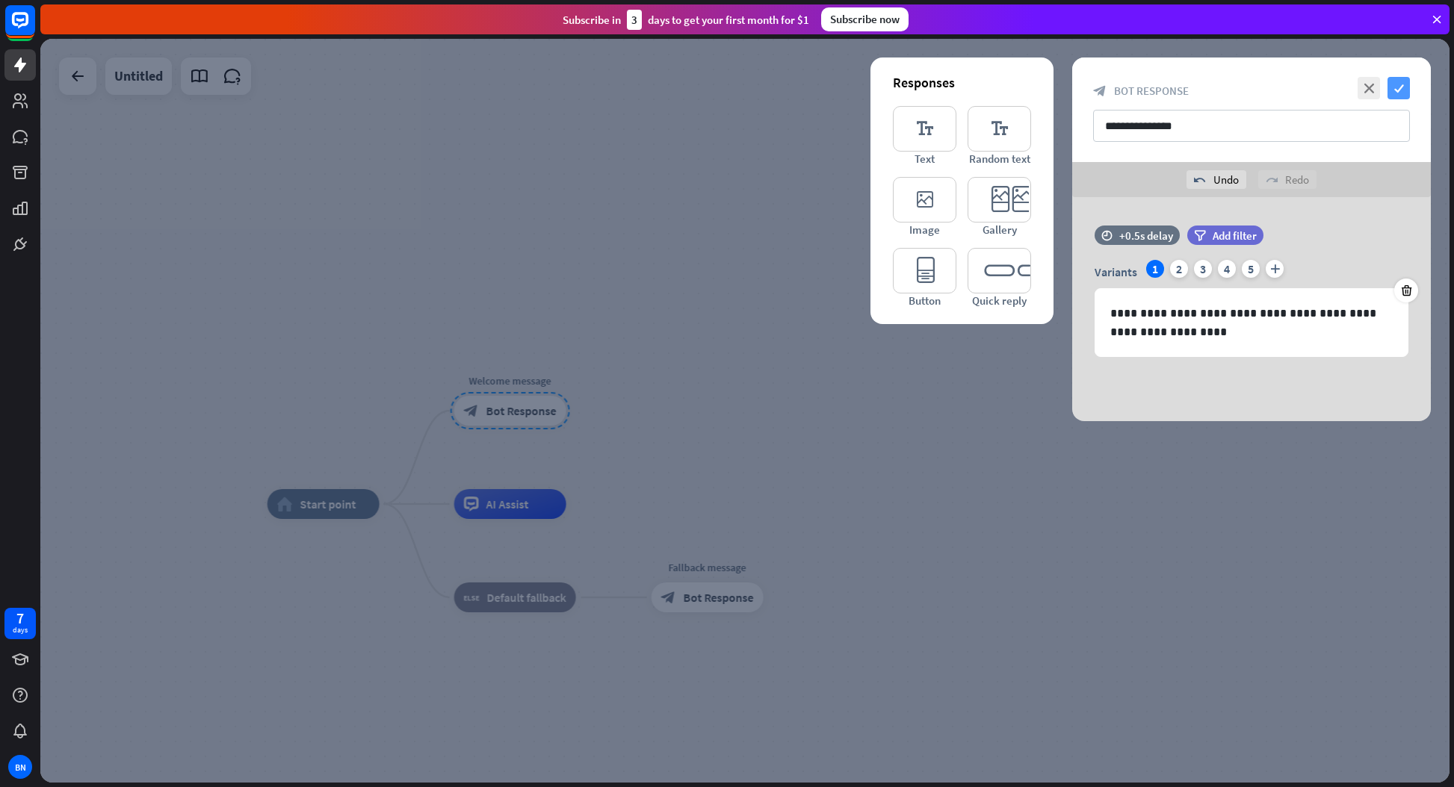
click at [1400, 85] on icon "check" at bounding box center [1398, 88] width 22 height 22
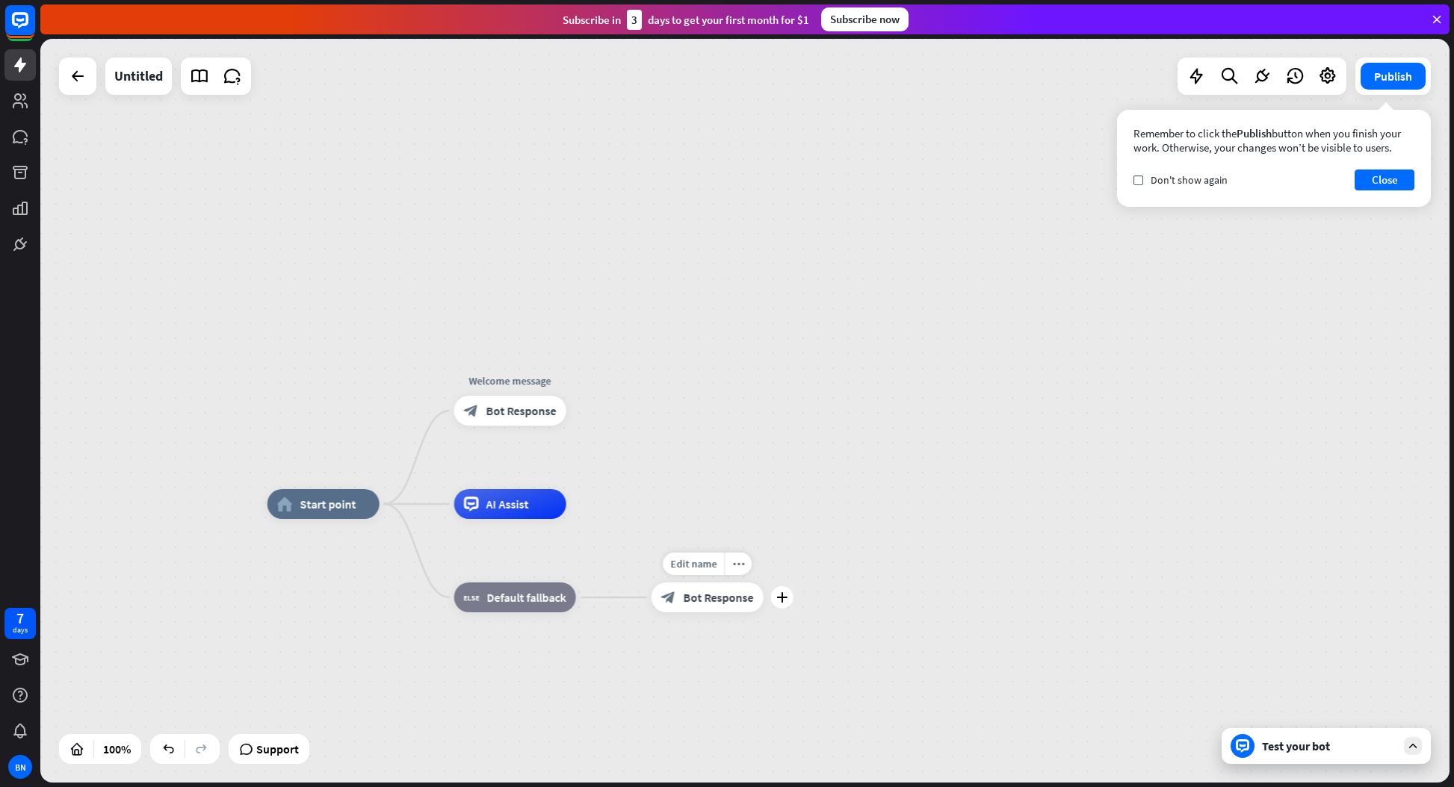
click at [733, 598] on span "Bot Response" at bounding box center [718, 597] width 70 height 15
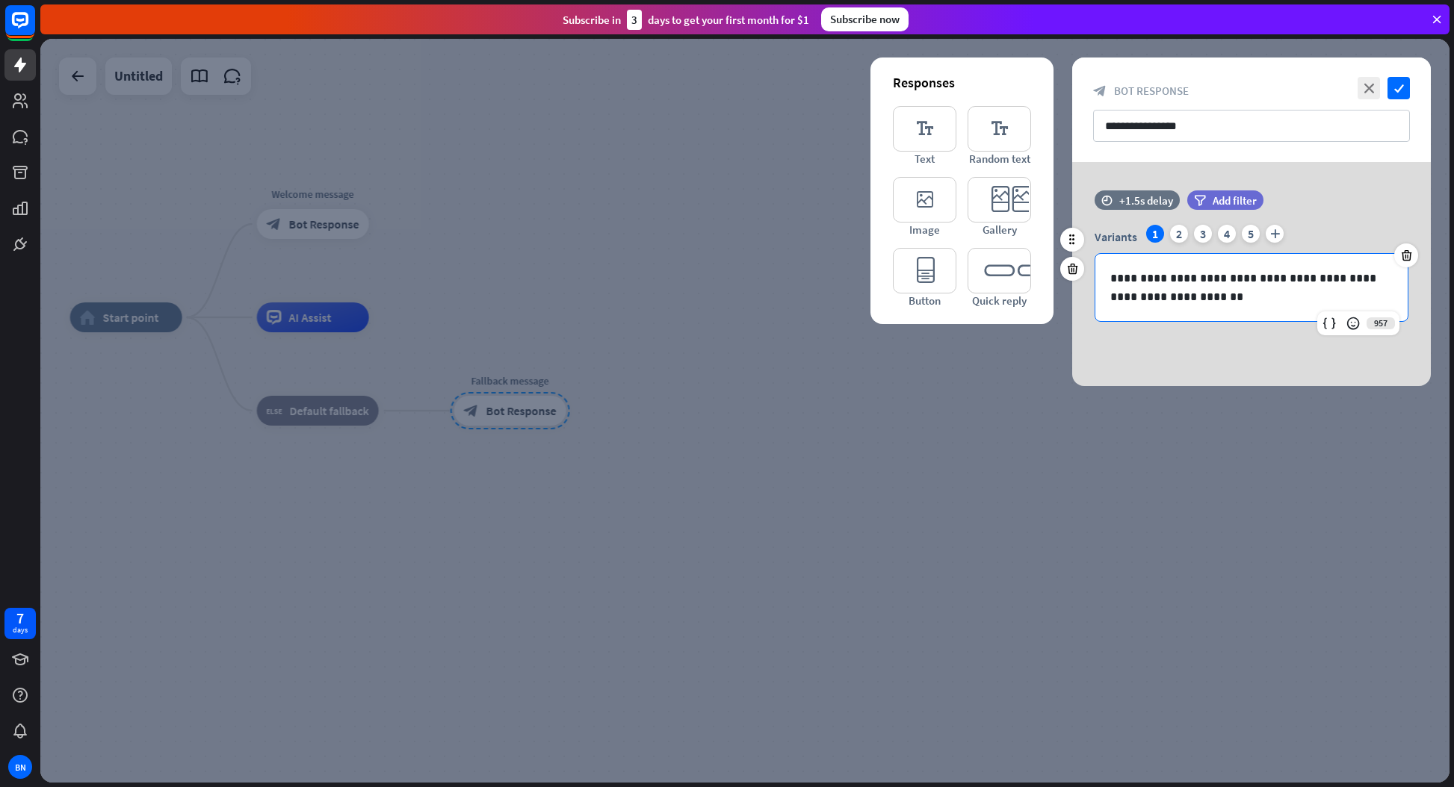
click at [1208, 293] on p "**********" at bounding box center [1251, 287] width 282 height 37
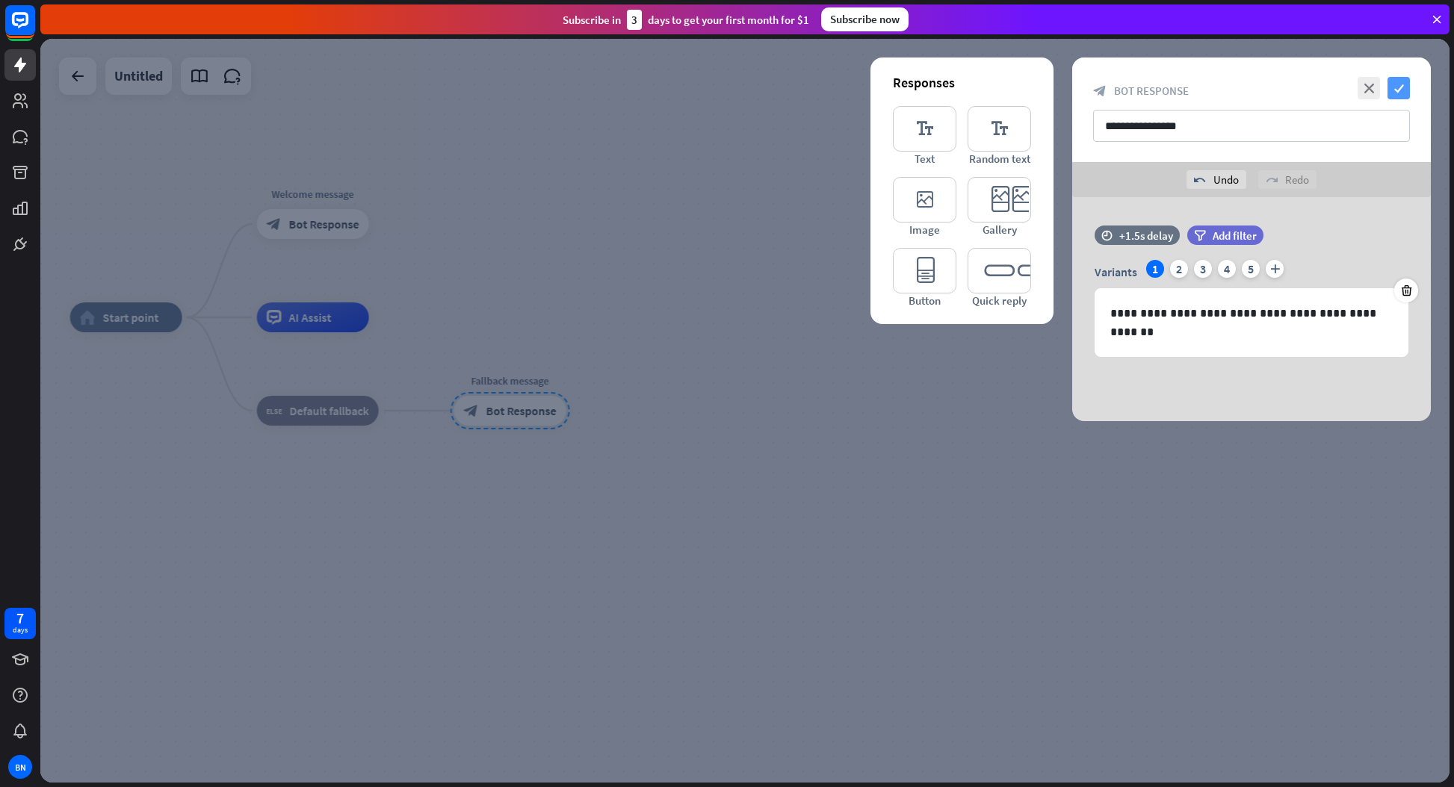
click at [1398, 86] on icon "check" at bounding box center [1398, 88] width 22 height 22
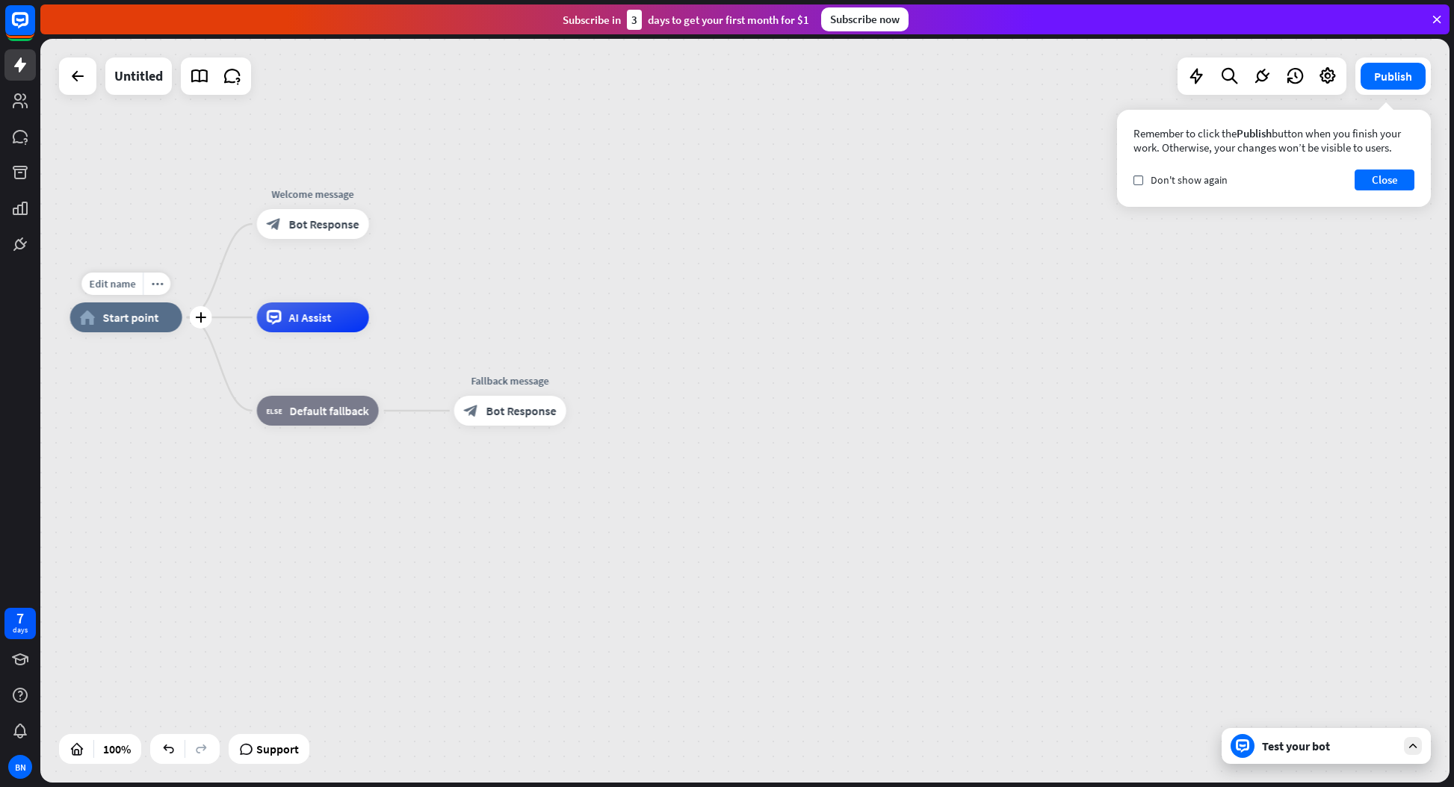
click at [105, 320] on span "Start point" at bounding box center [131, 317] width 56 height 15
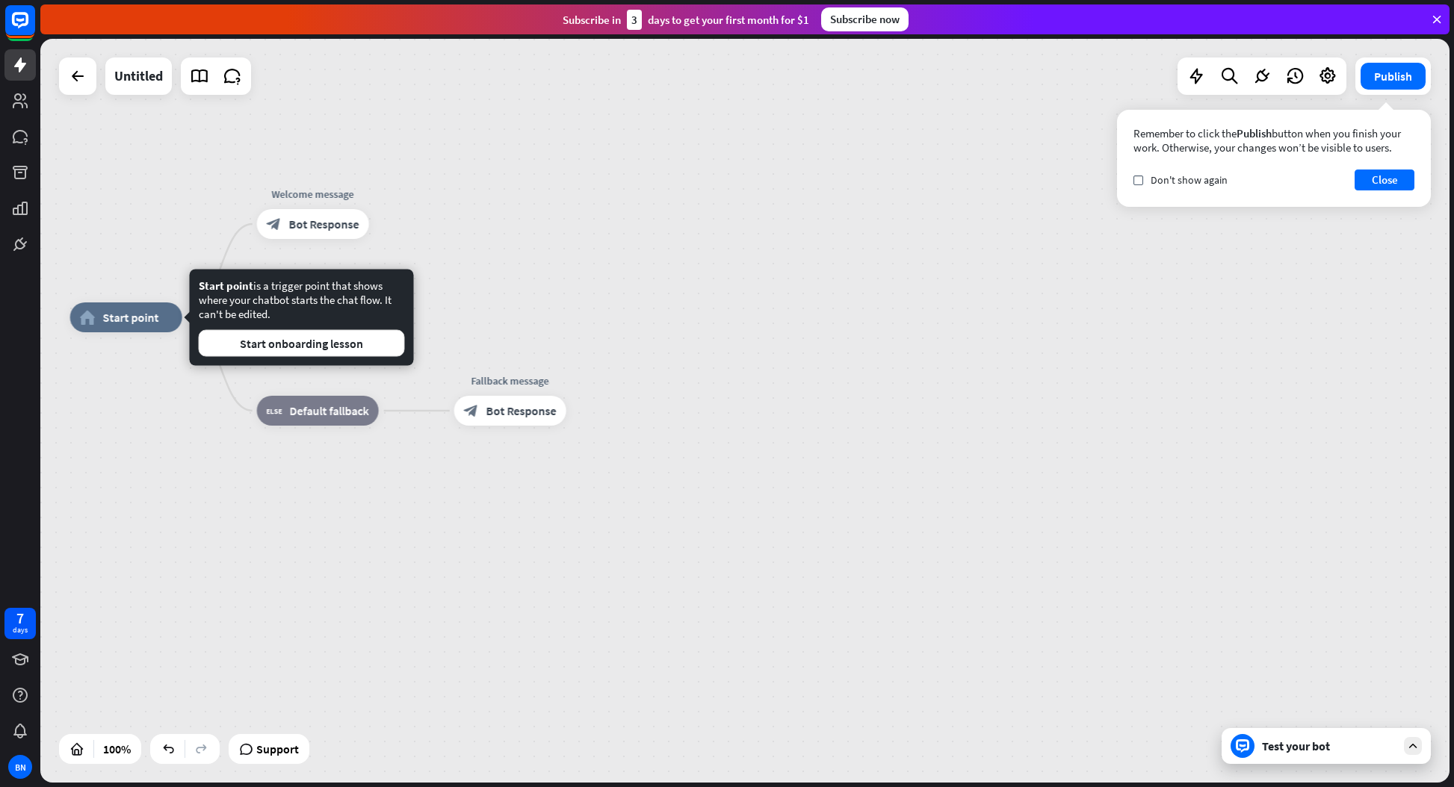
click at [182, 202] on div "Edit name more_horiz home_2 Start point Welcome message block_bot_response Bot …" at bounding box center [744, 411] width 1409 height 744
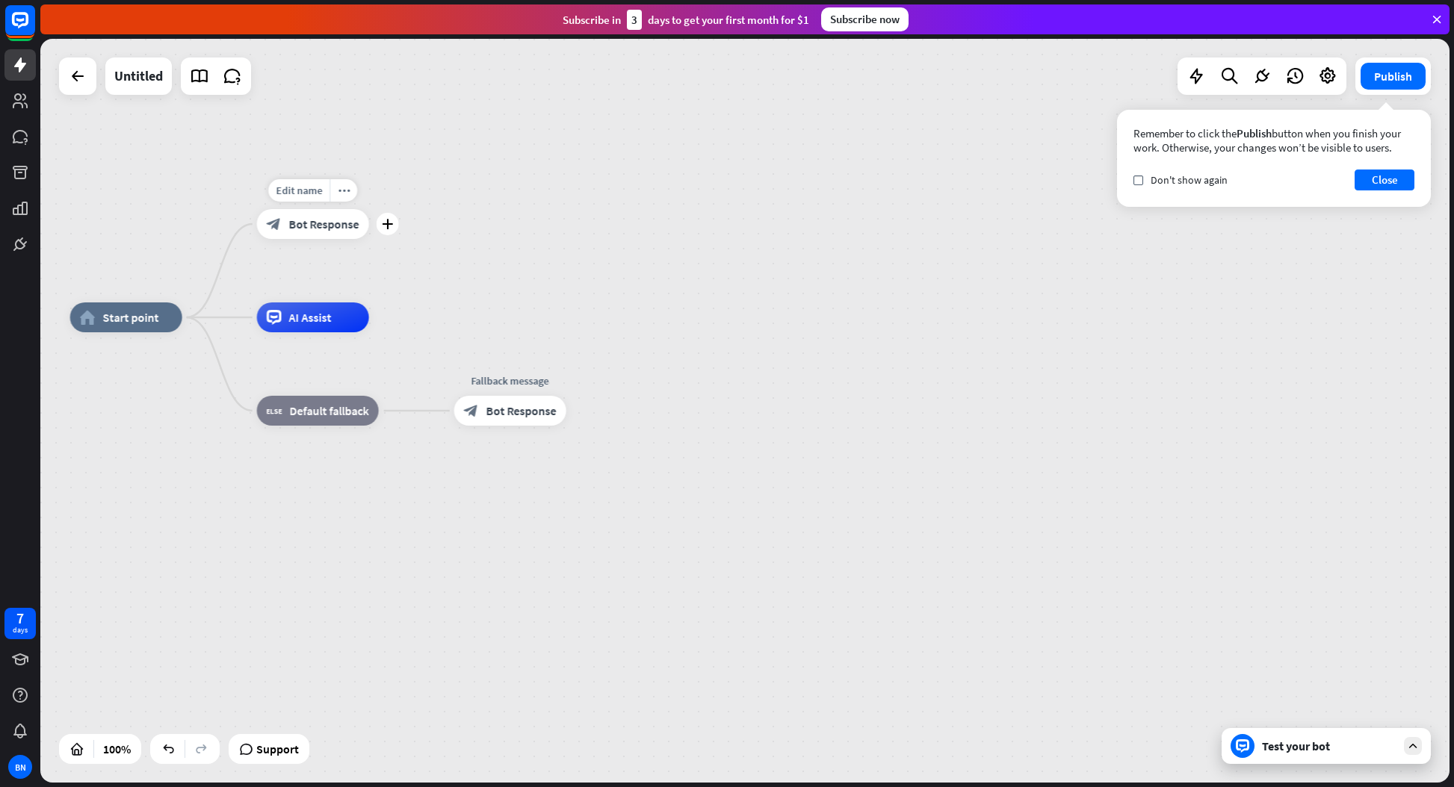
click at [308, 224] on span "Bot Response" at bounding box center [324, 224] width 70 height 15
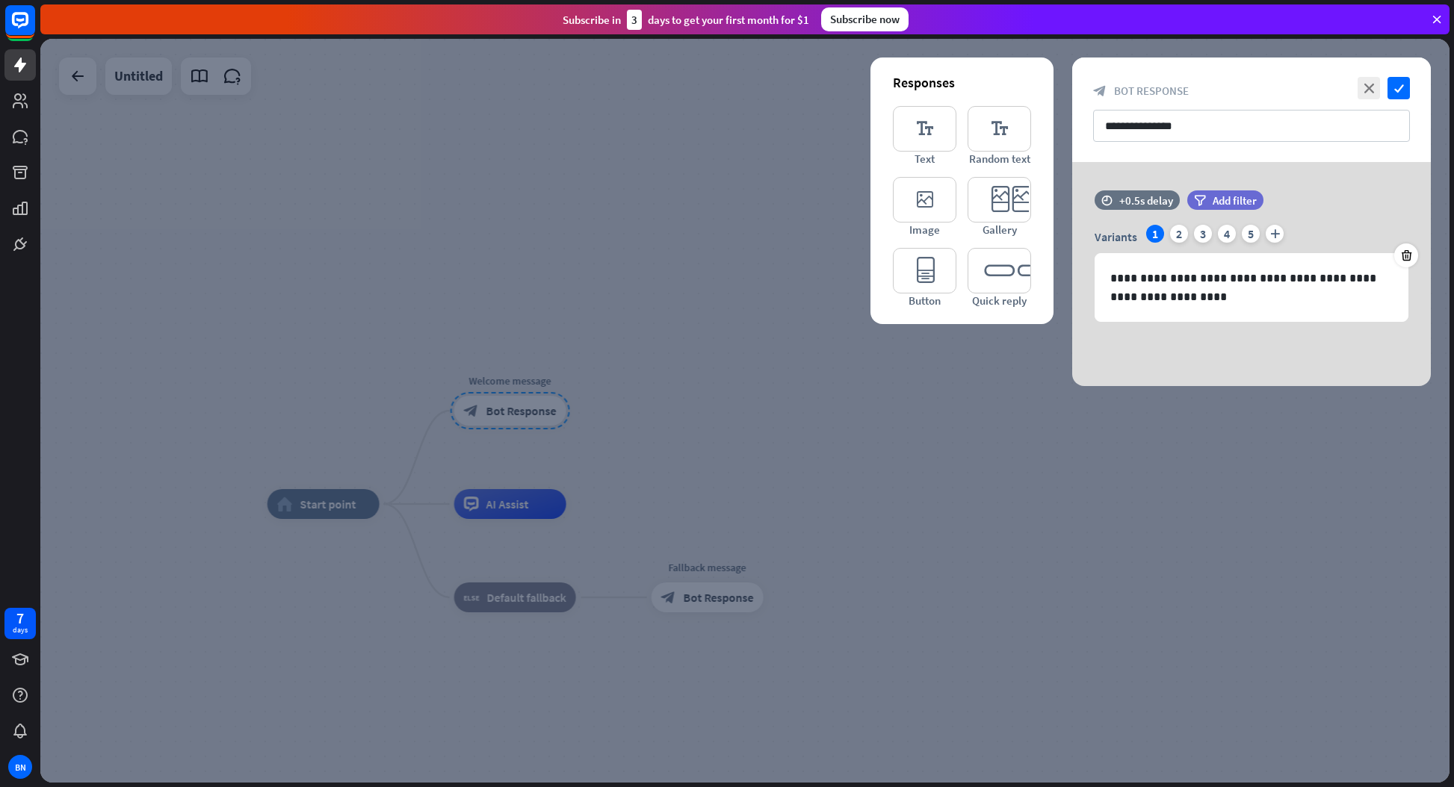
click at [912, 521] on div at bounding box center [744, 411] width 1409 height 744
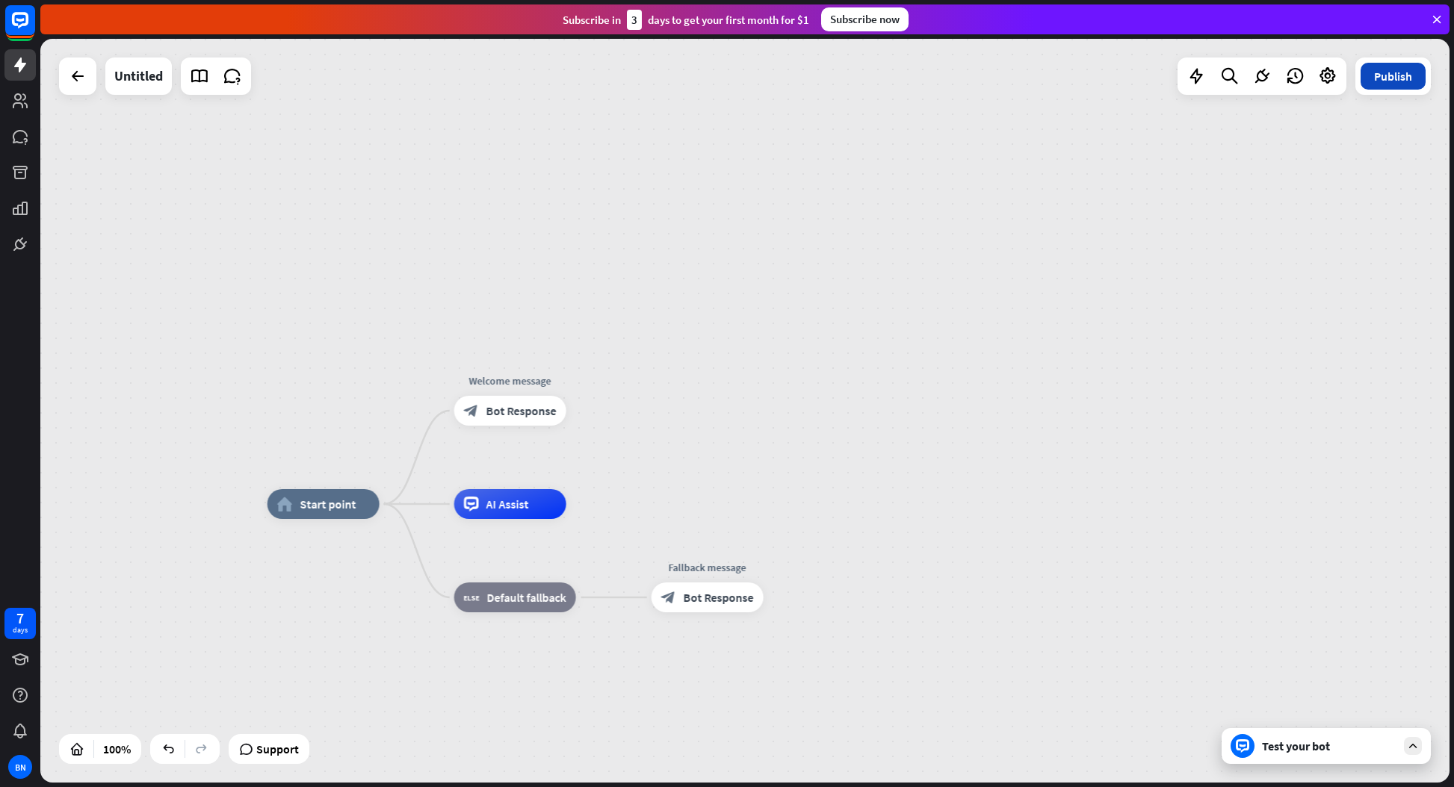
click at [1400, 80] on button "Publish" at bounding box center [1392, 76] width 65 height 27
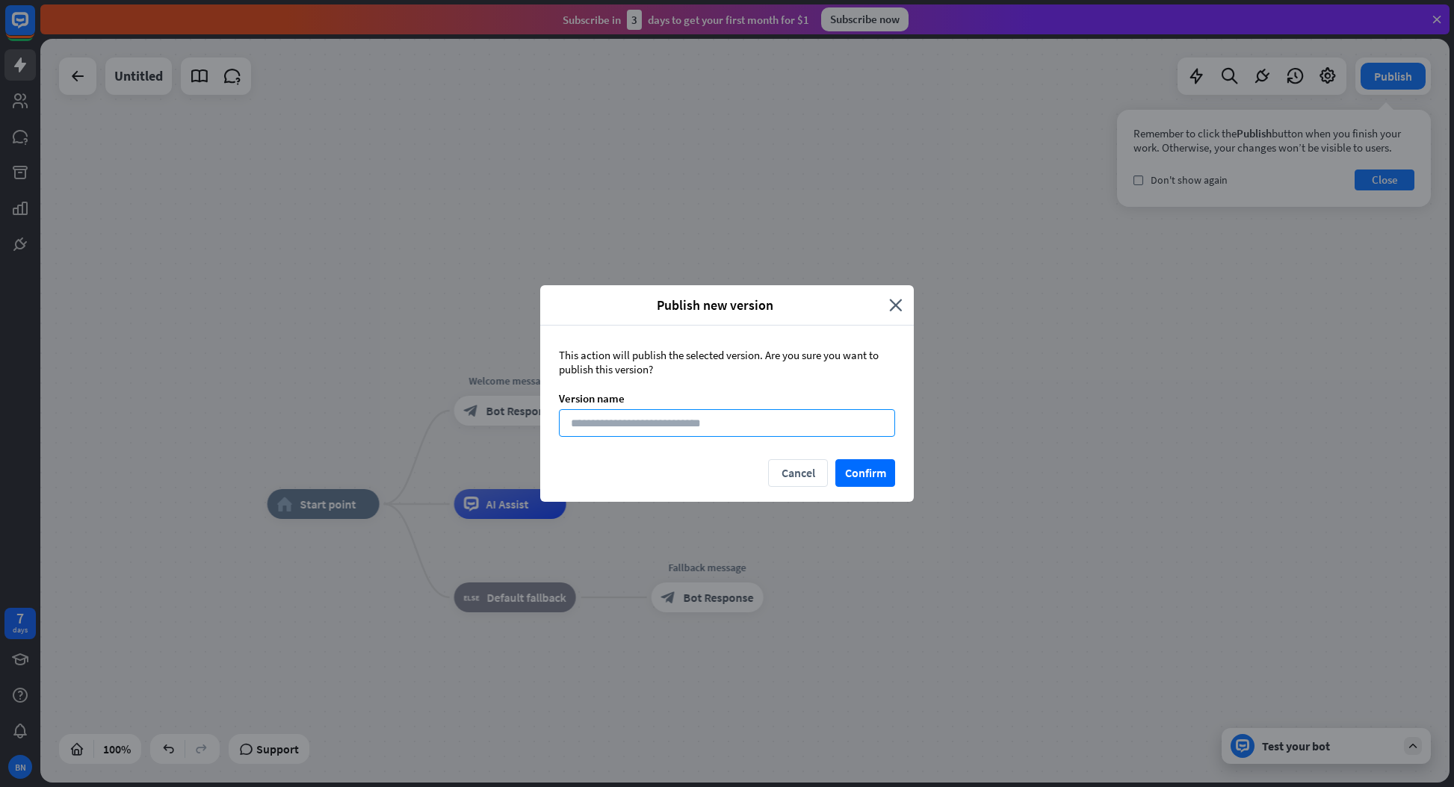
click at [769, 424] on input at bounding box center [727, 423] width 336 height 28
type input "*"
type input "**********"
click at [860, 477] on button "Confirm" at bounding box center [865, 473] width 60 height 28
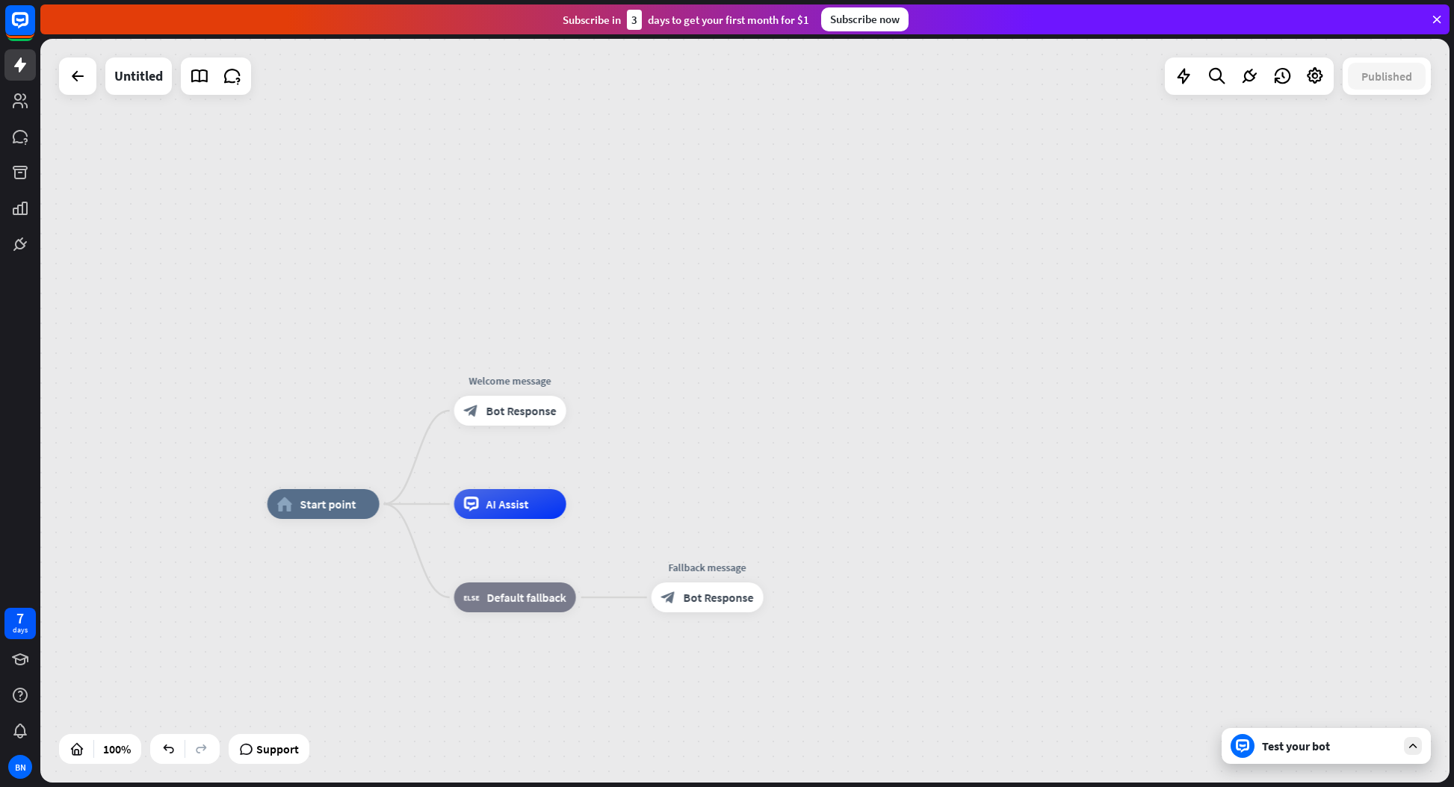
click at [282, 392] on div "home_2 Start point Welcome message block_bot_response Bot Response AI Assist bl…" at bounding box center [744, 411] width 1409 height 744
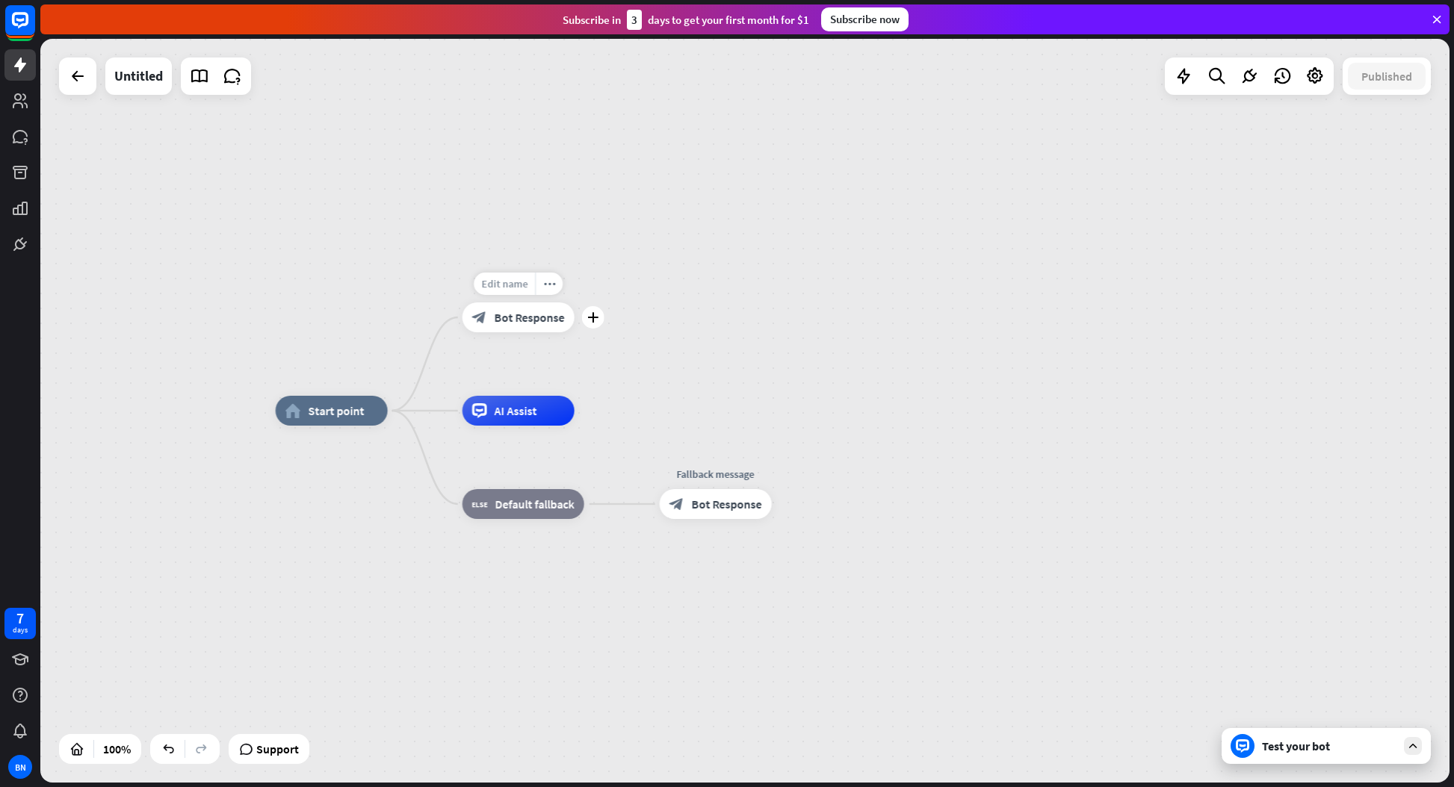
click at [513, 287] on span "Edit name" at bounding box center [504, 283] width 46 height 13
click at [516, 326] on div "block_bot_response Bot Response" at bounding box center [518, 318] width 112 height 30
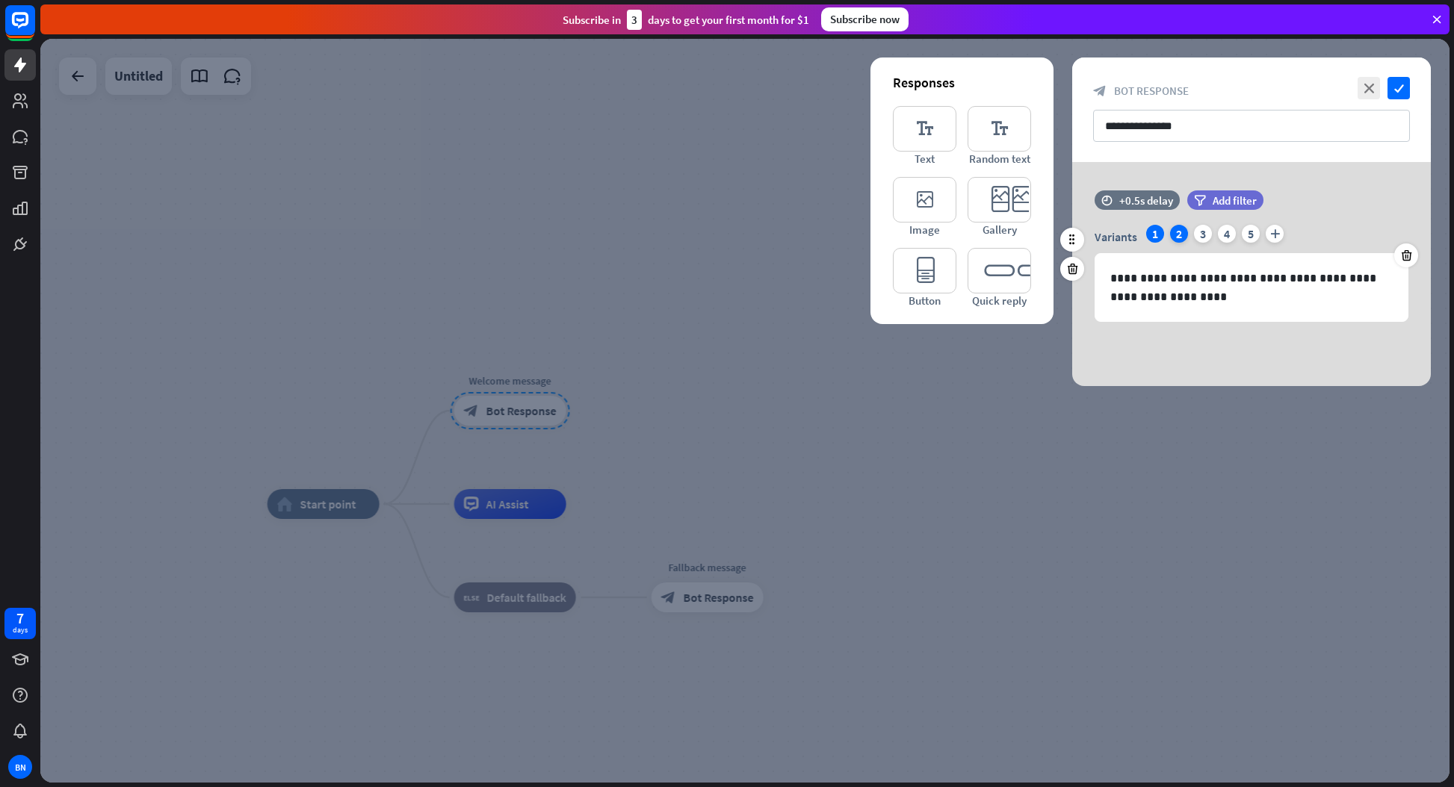
click at [1177, 230] on div "2" at bounding box center [1179, 234] width 18 height 18
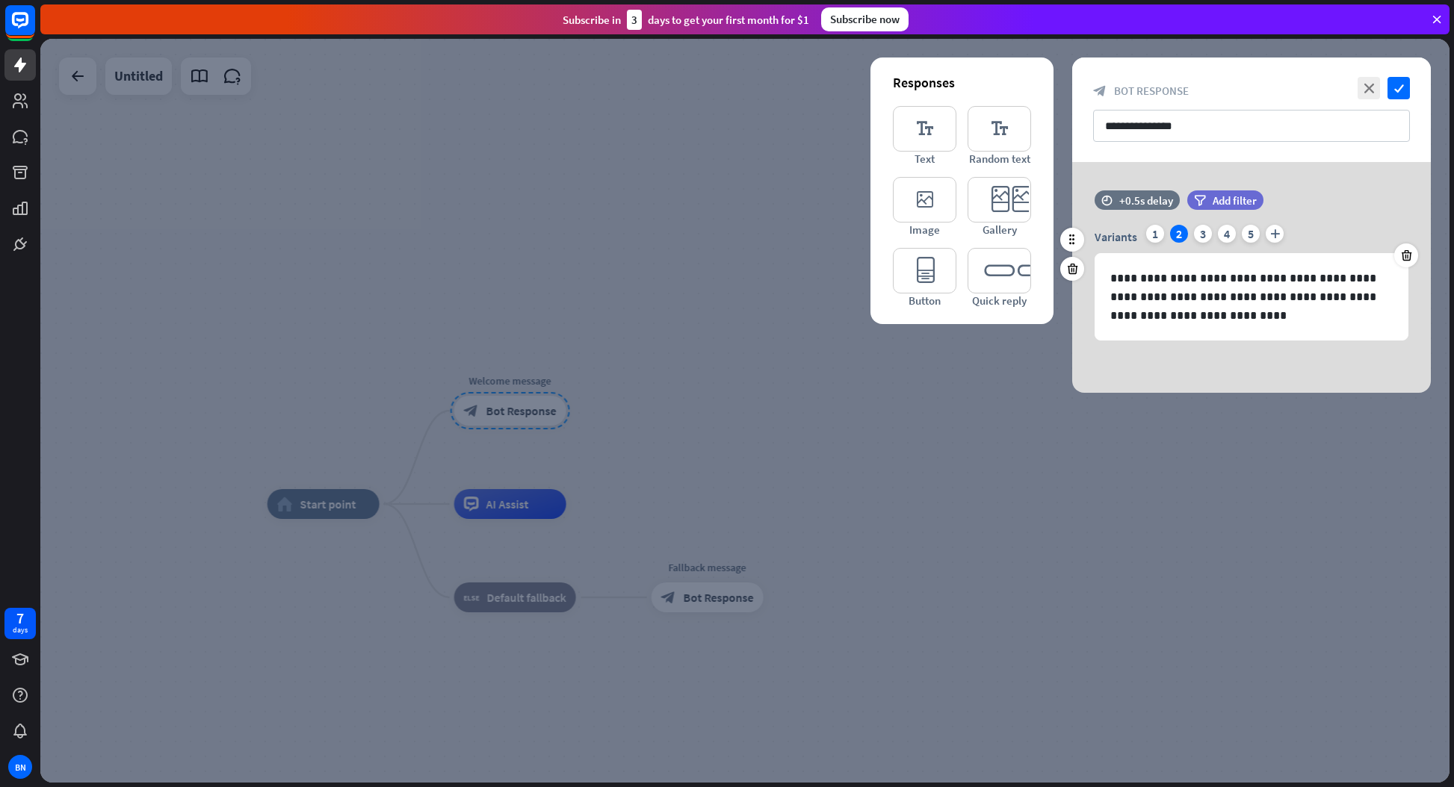
click at [1192, 233] on div "Variants 1 2 3 4 5 plus" at bounding box center [1251, 237] width 314 height 24
click at [1204, 235] on div "3" at bounding box center [1203, 234] width 18 height 18
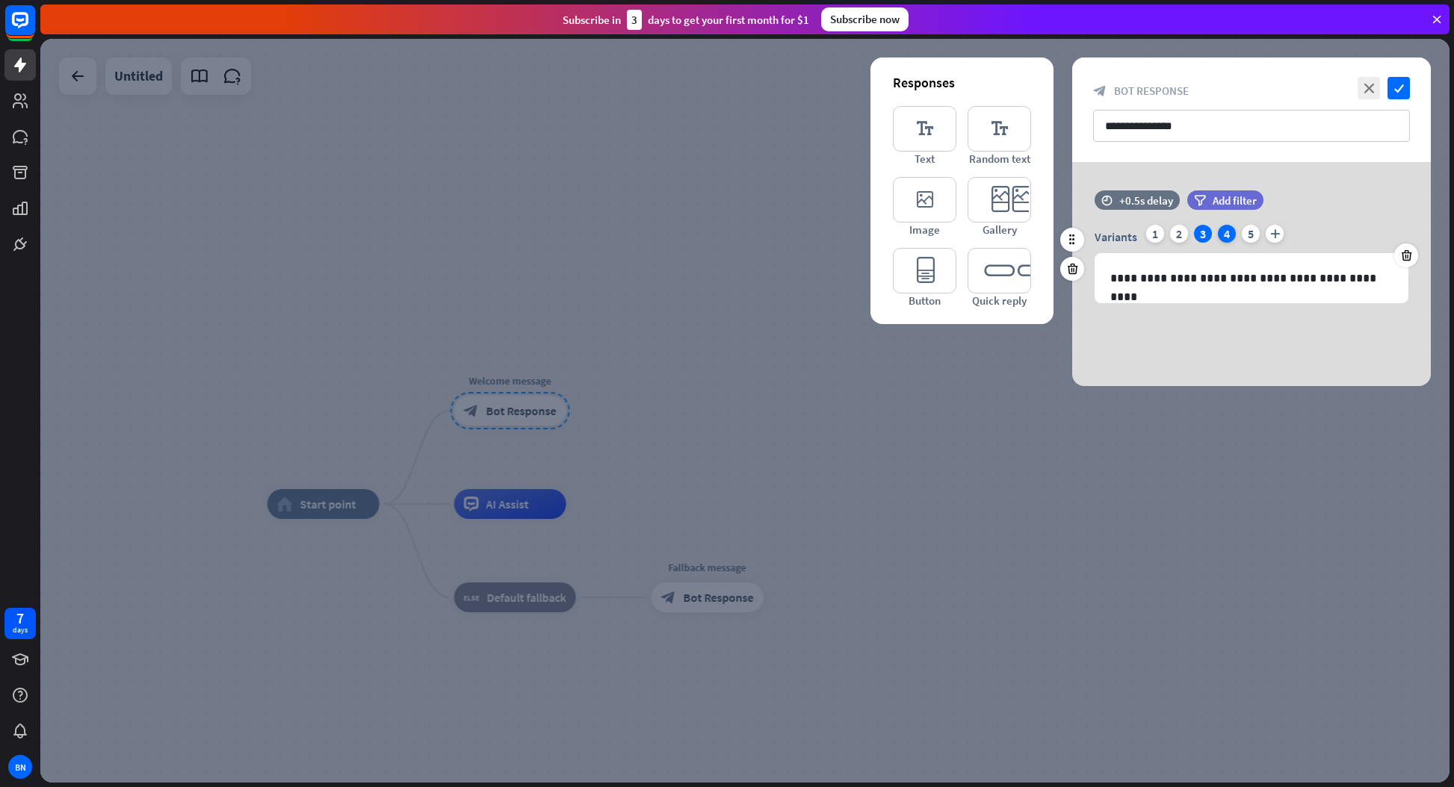
click at [1229, 233] on div "4" at bounding box center [1226, 234] width 18 height 18
click at [1247, 233] on div "5" at bounding box center [1250, 234] width 18 height 18
click at [1158, 232] on div "1" at bounding box center [1155, 234] width 18 height 18
click at [1191, 298] on p "**********" at bounding box center [1251, 287] width 282 height 37
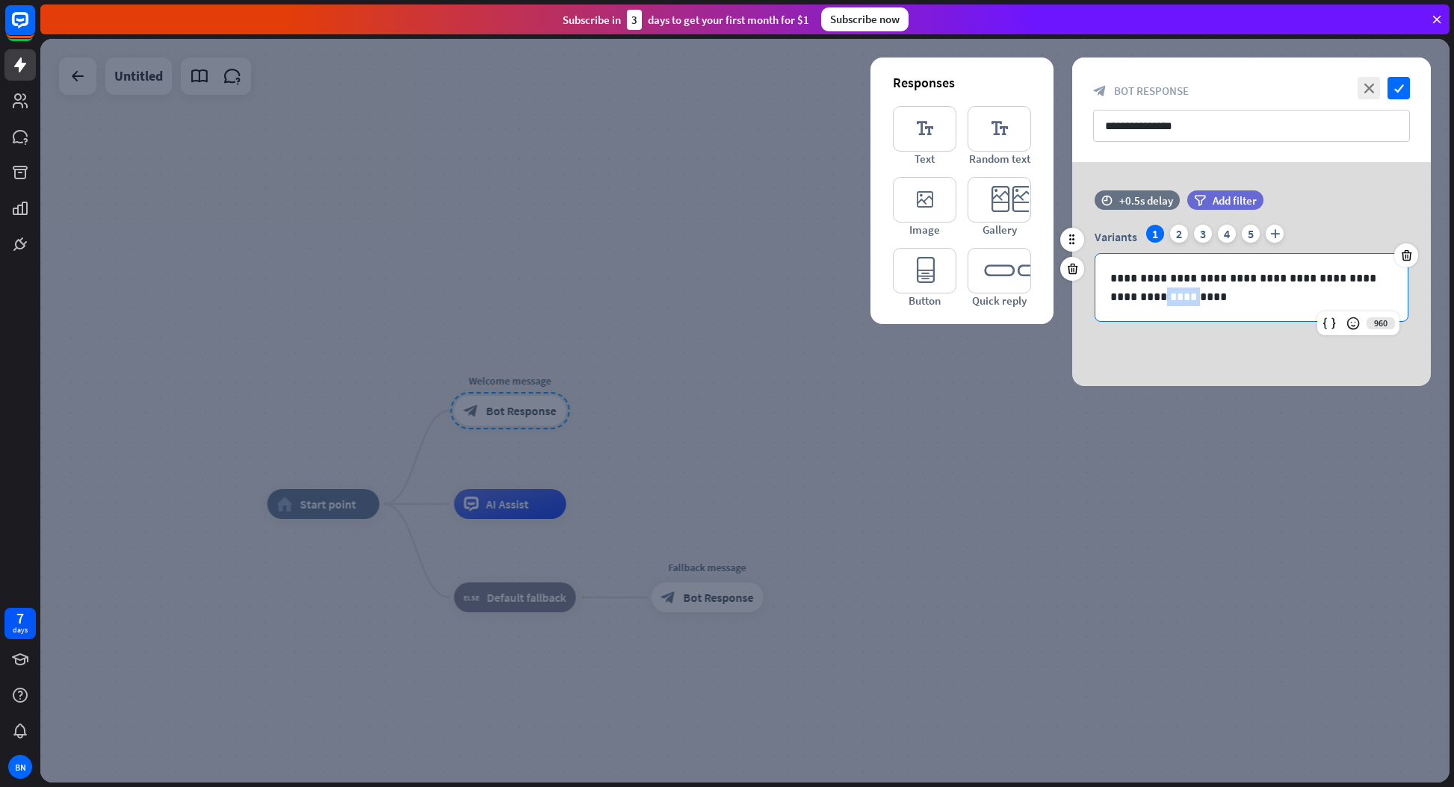
click at [1191, 298] on p "**********" at bounding box center [1251, 287] width 282 height 37
copy p "**********"
click at [1180, 234] on div "2" at bounding box center [1179, 234] width 18 height 18
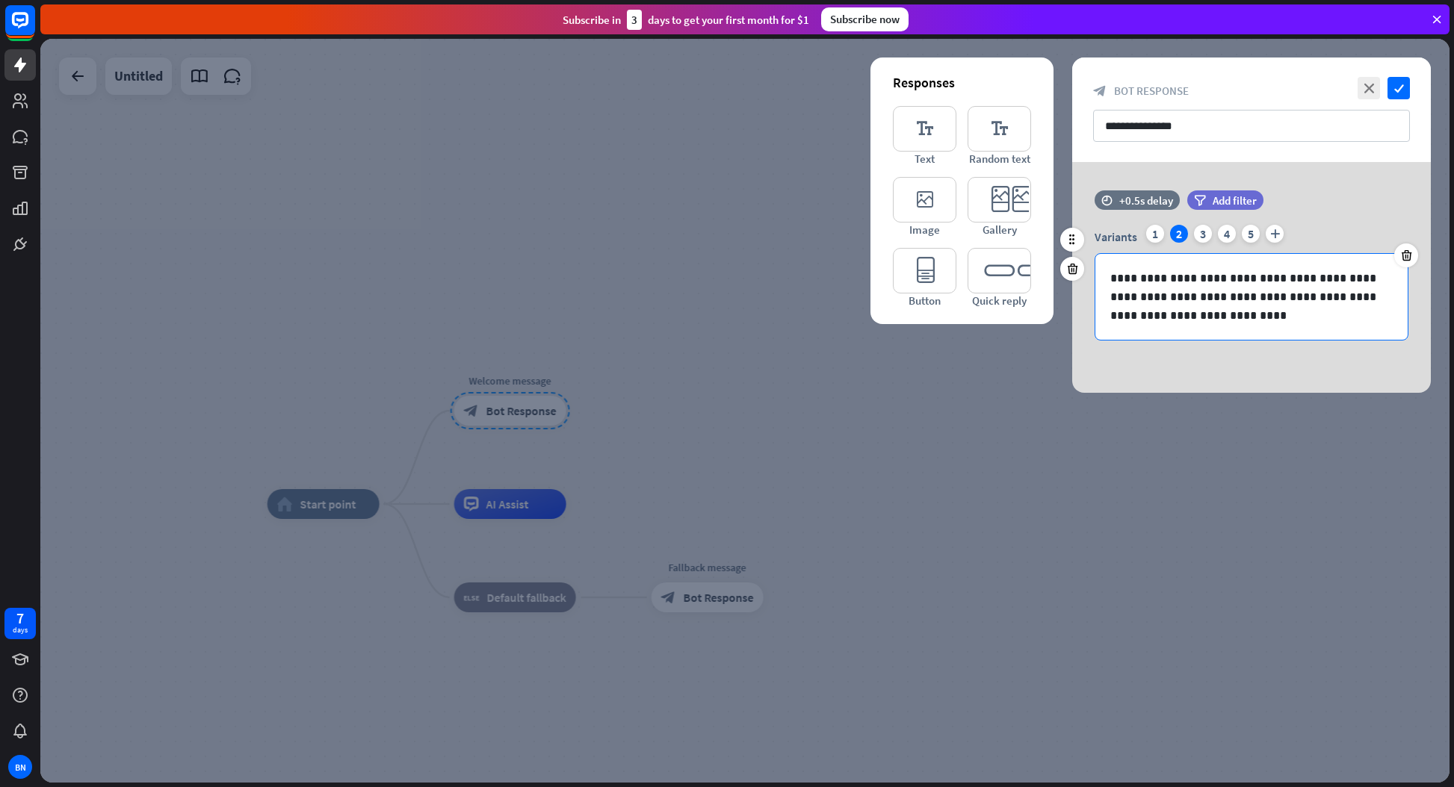
click at [1186, 291] on p "**********" at bounding box center [1251, 297] width 282 height 56
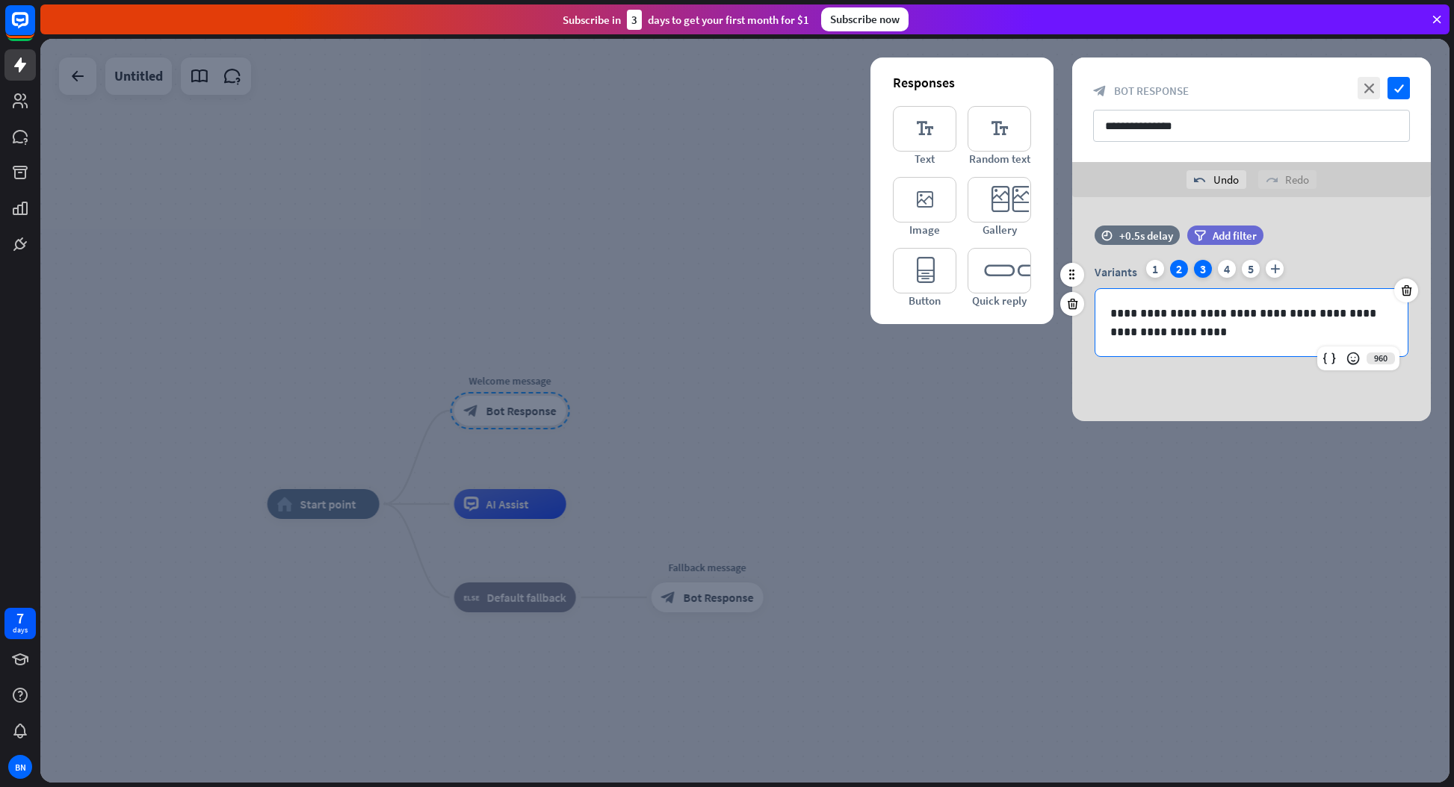
click at [1203, 268] on div "3" at bounding box center [1203, 269] width 18 height 18
click at [1197, 312] on p "**********" at bounding box center [1251, 313] width 282 height 19
click at [1231, 273] on div "4" at bounding box center [1226, 269] width 18 height 18
click at [1223, 344] on div "**********" at bounding box center [1251, 322] width 312 height 67
click at [1247, 273] on div "5" at bounding box center [1250, 269] width 18 height 18
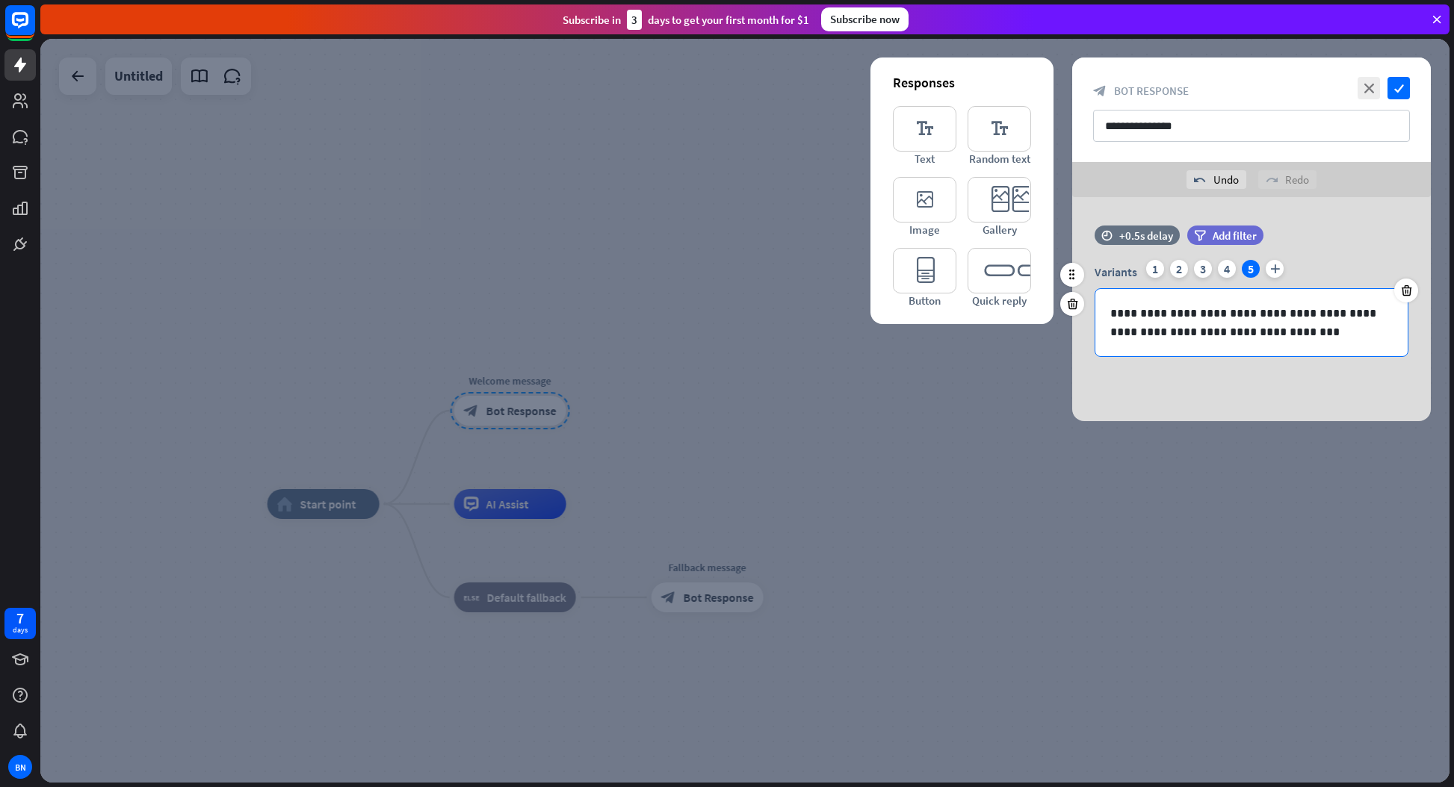
click at [1244, 322] on p "**********" at bounding box center [1251, 322] width 282 height 37
click at [1397, 91] on icon "check" at bounding box center [1398, 88] width 22 height 22
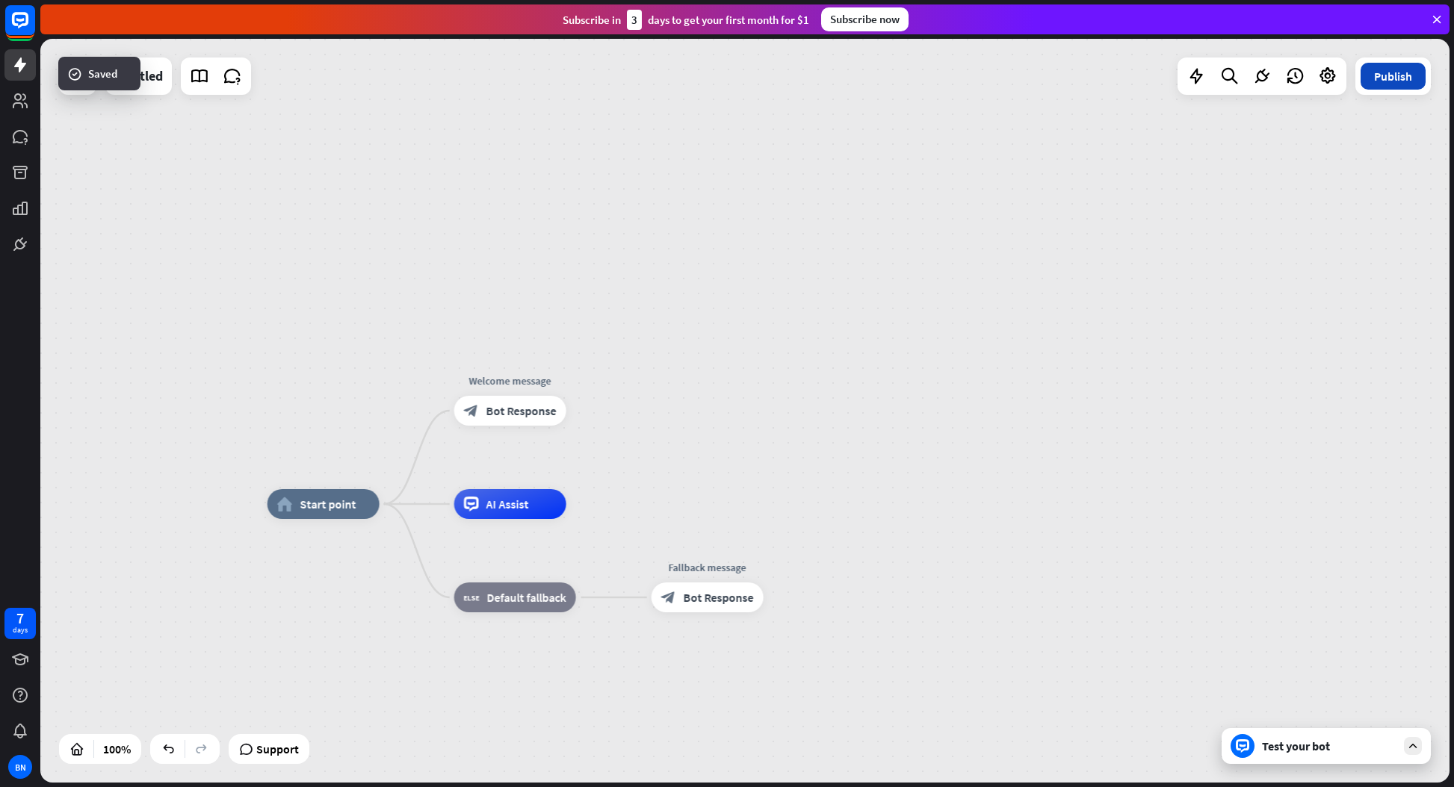
click at [1397, 75] on button "Publish" at bounding box center [1392, 76] width 65 height 27
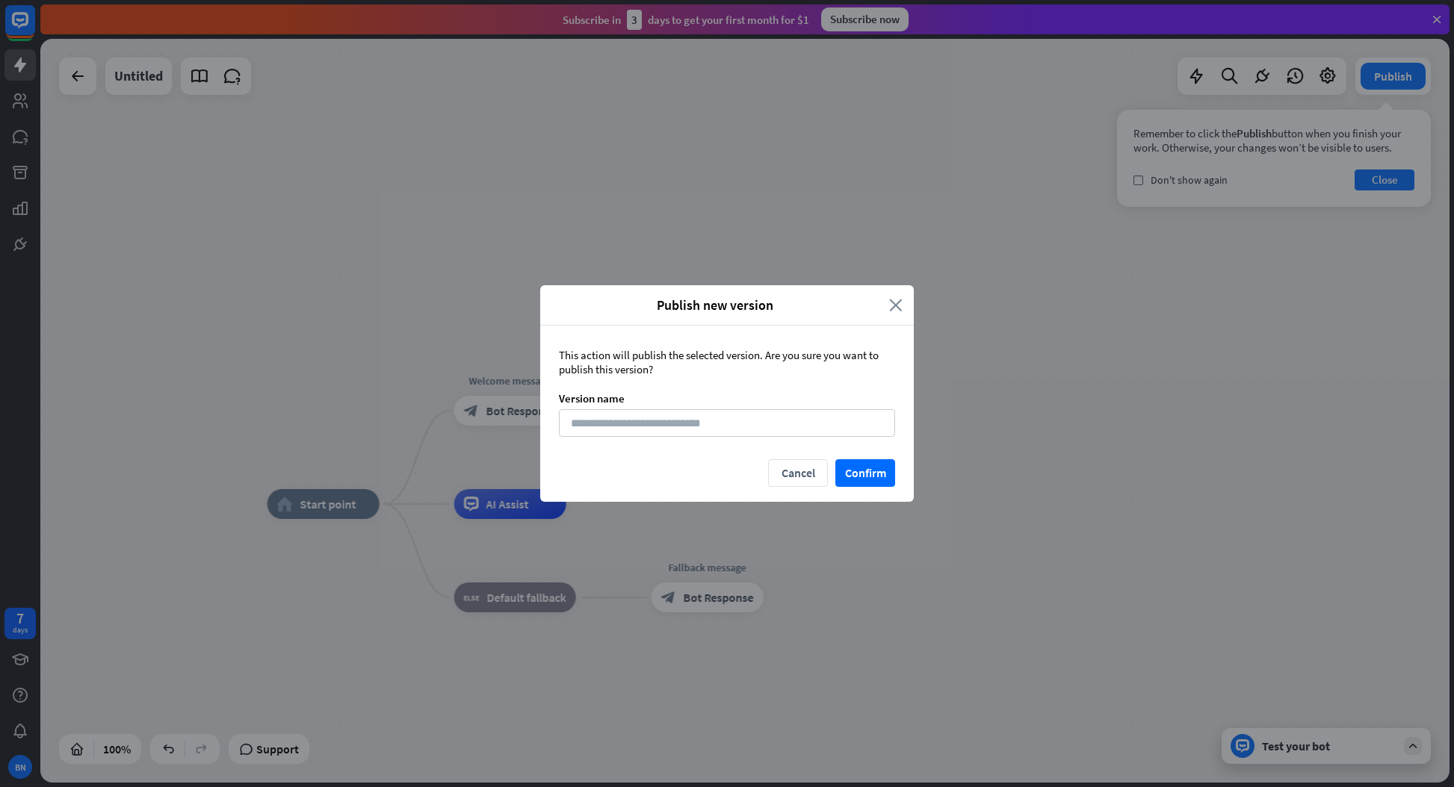
click at [897, 309] on icon "close" at bounding box center [895, 305] width 13 height 17
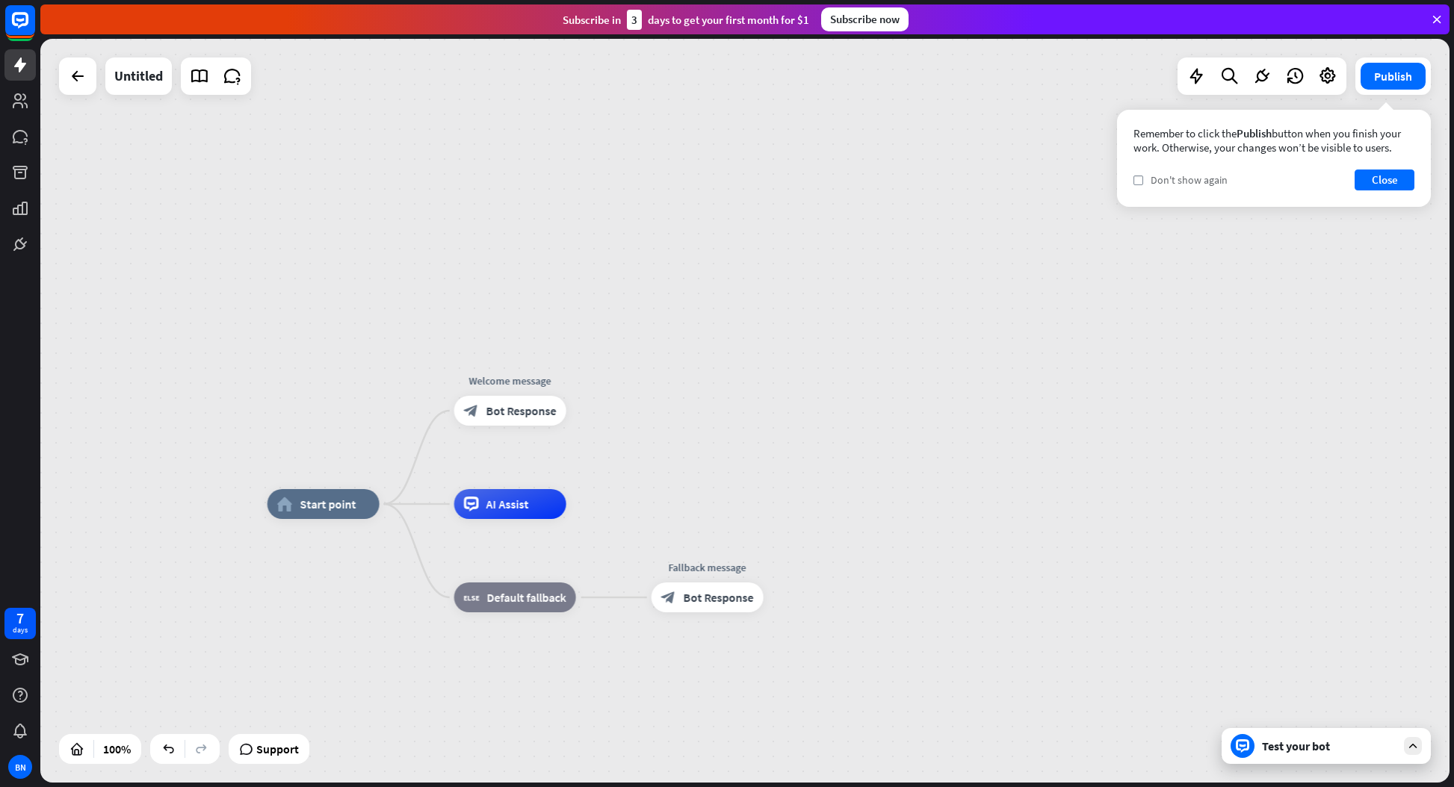
click at [1194, 177] on span "Don't show again" at bounding box center [1188, 179] width 77 height 13
click at [1379, 182] on button "Close" at bounding box center [1384, 180] width 60 height 21
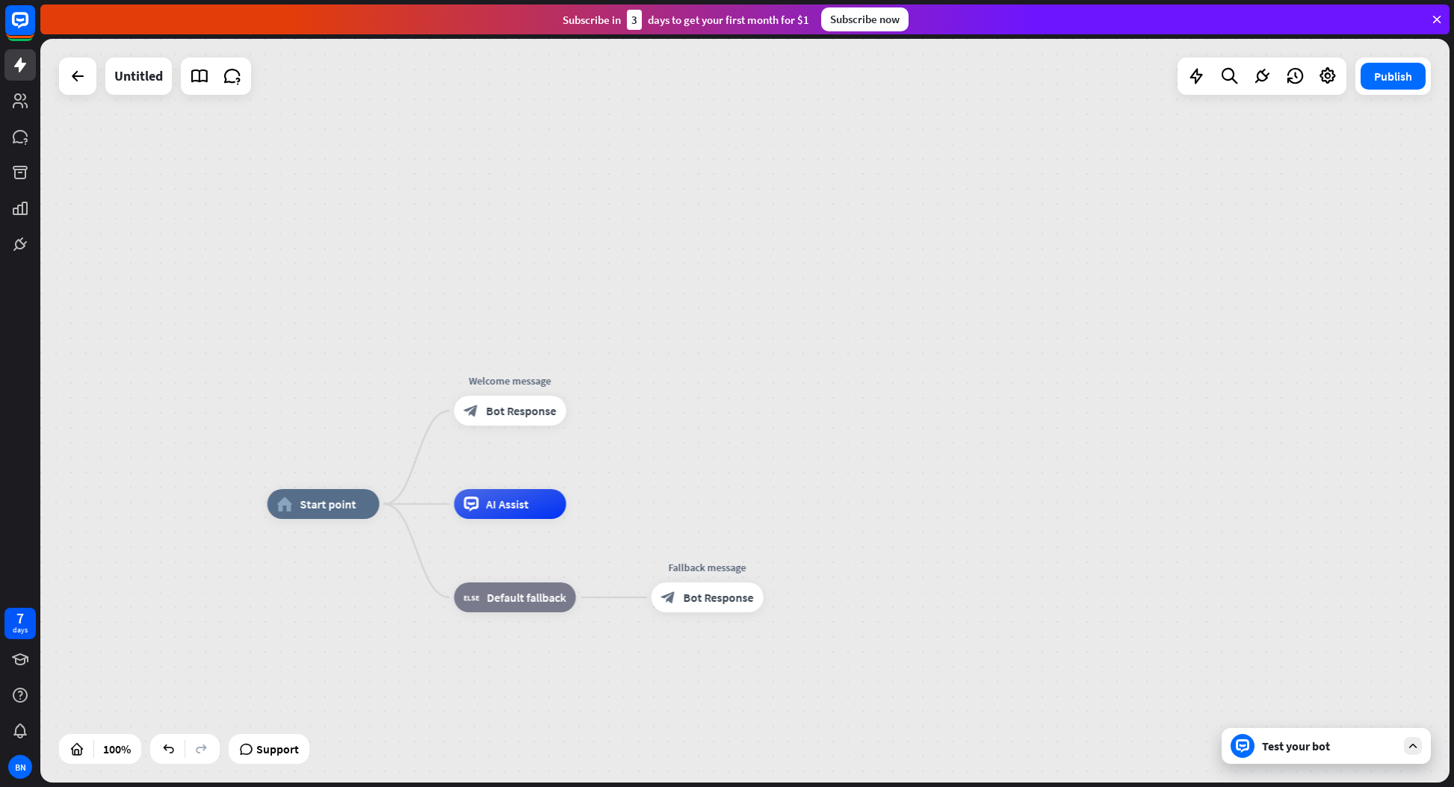
click at [1049, 265] on div "home_2 Start point Welcome message block_bot_response Bot Response AI Assist bl…" at bounding box center [744, 411] width 1409 height 744
click at [856, 12] on div "Subscribe now" at bounding box center [864, 19] width 87 height 24
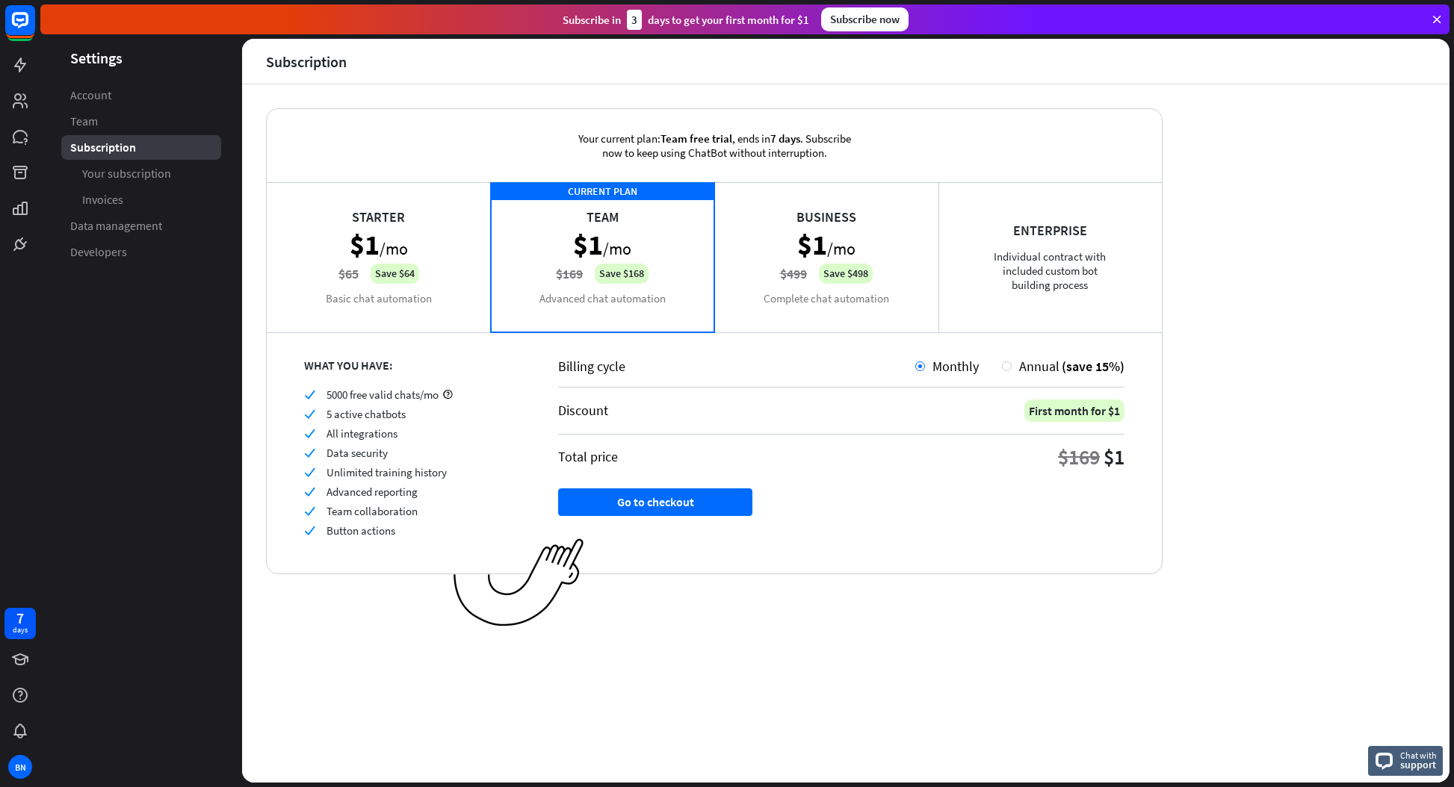
click at [43, 372] on aside "Settings Account Team Subscription Your subscription Invoices Data management D…" at bounding box center [141, 411] width 202 height 744
click at [1010, 365] on div at bounding box center [1007, 367] width 10 height 10
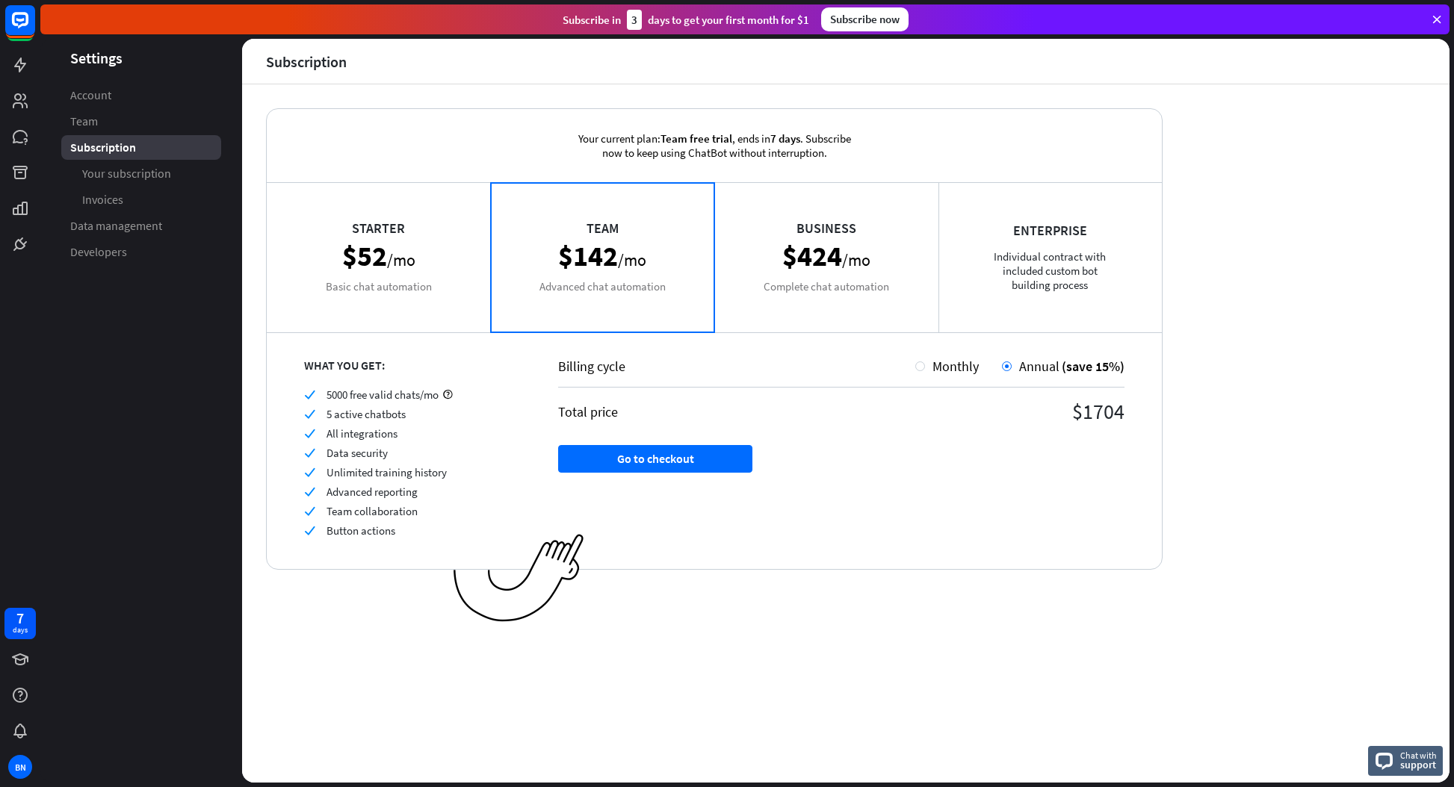
click at [392, 249] on div "Starter $52 /mo Basic chat automation" at bounding box center [379, 256] width 224 height 149
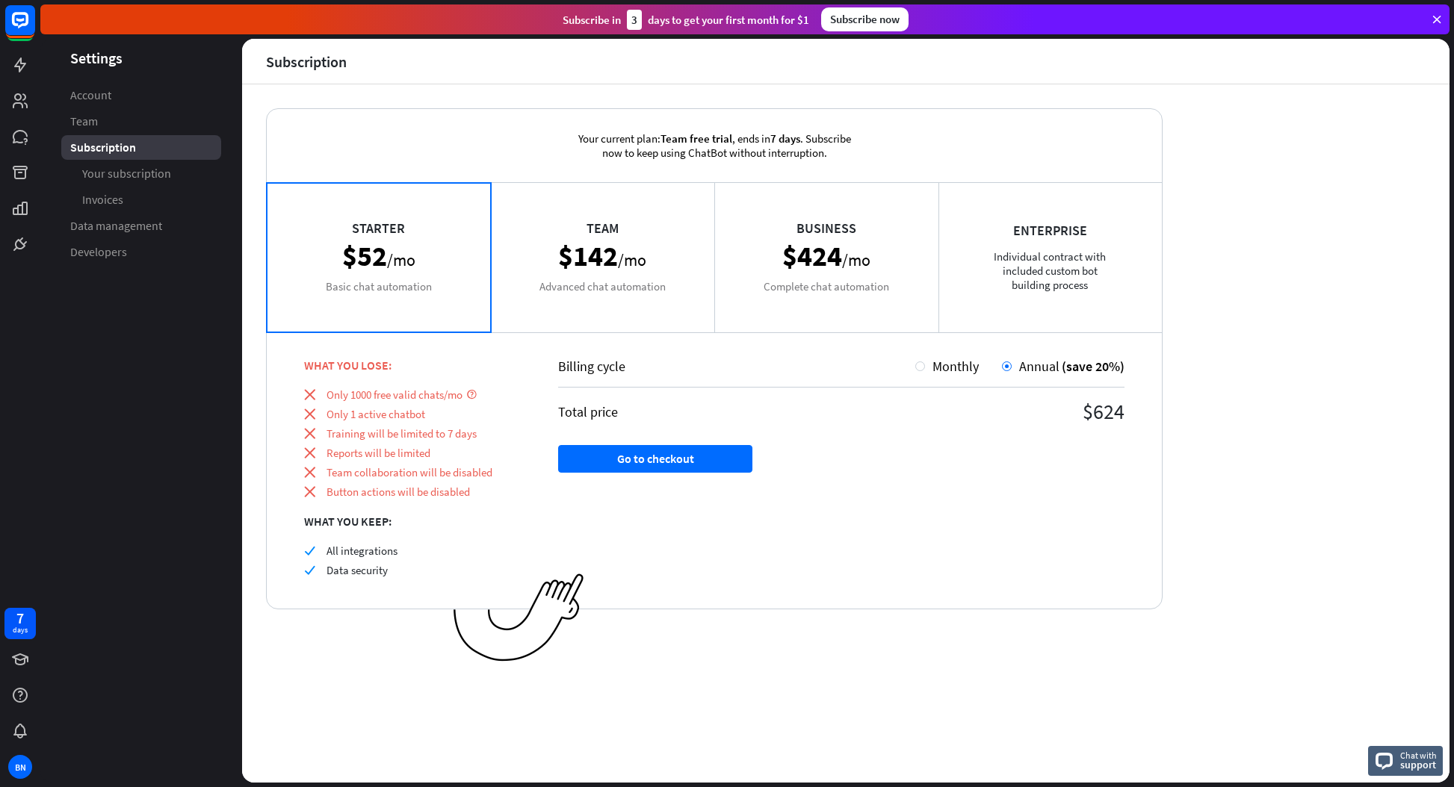
click at [783, 254] on div "Business $424 /mo Complete chat automation" at bounding box center [826, 256] width 224 height 149
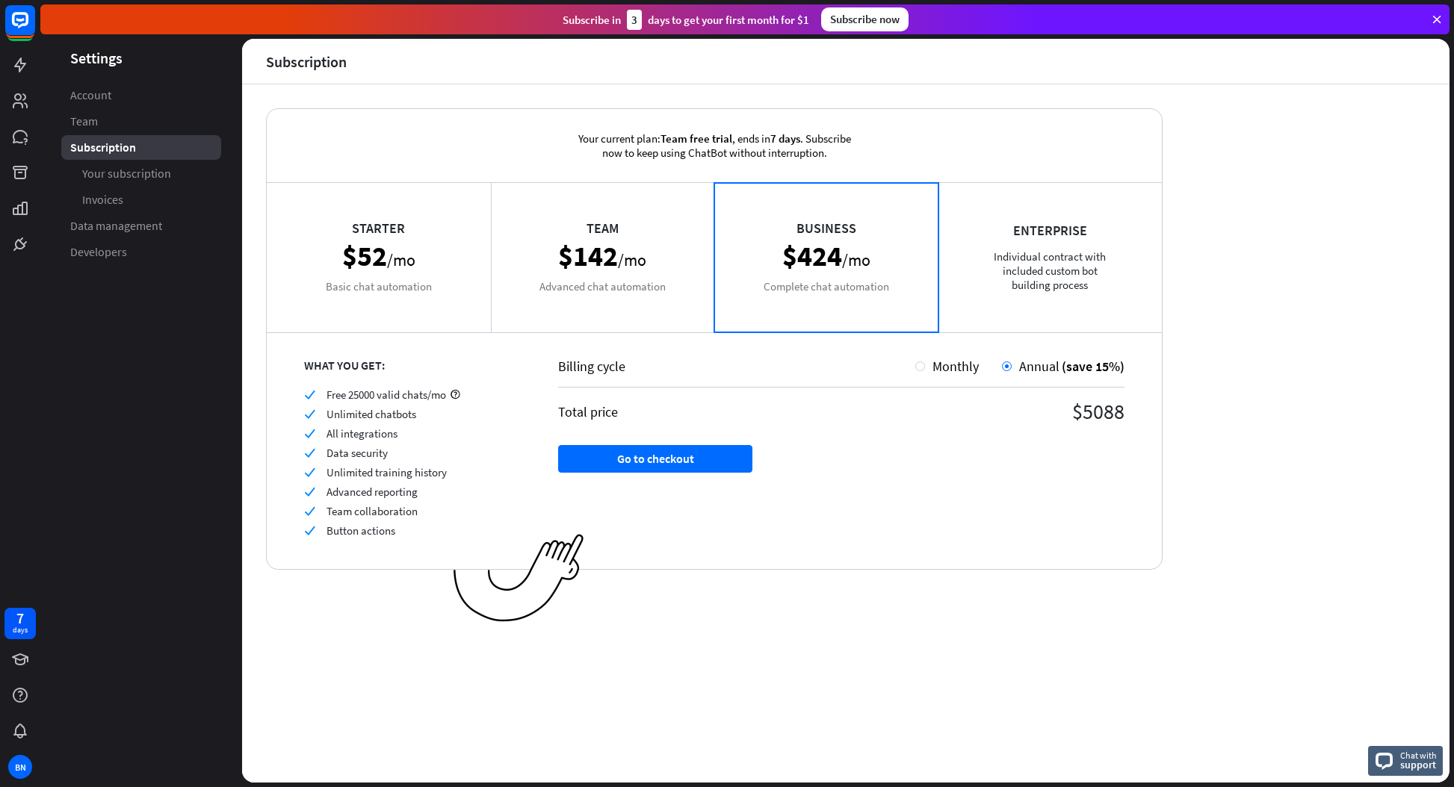
click at [619, 265] on div "Team $142 /mo Advanced chat automation" at bounding box center [603, 256] width 224 height 149
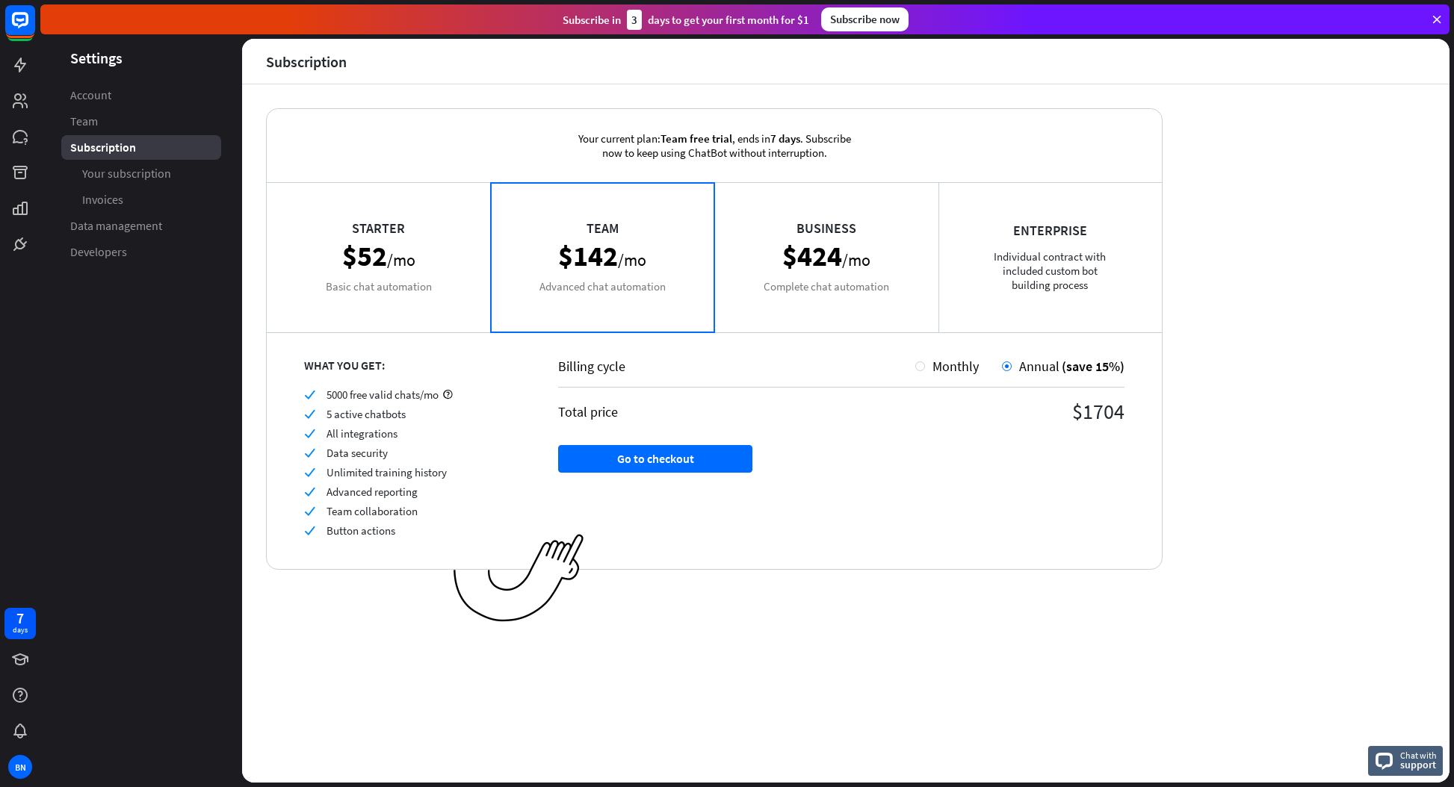
click at [382, 249] on div "Starter $52 /mo Basic chat automation" at bounding box center [379, 256] width 224 height 149
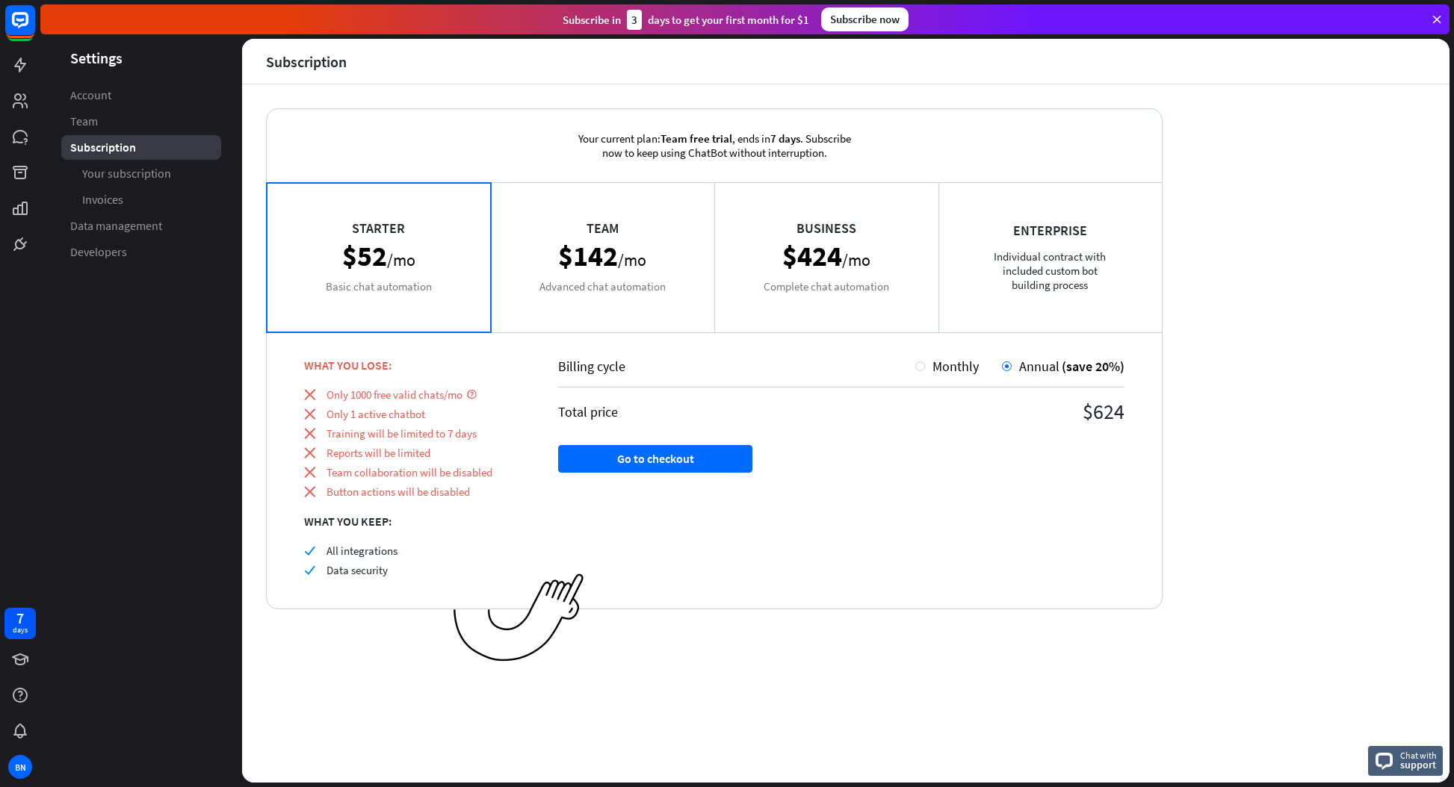
click at [595, 257] on div "Team $142 /mo Advanced chat automation" at bounding box center [603, 256] width 224 height 149
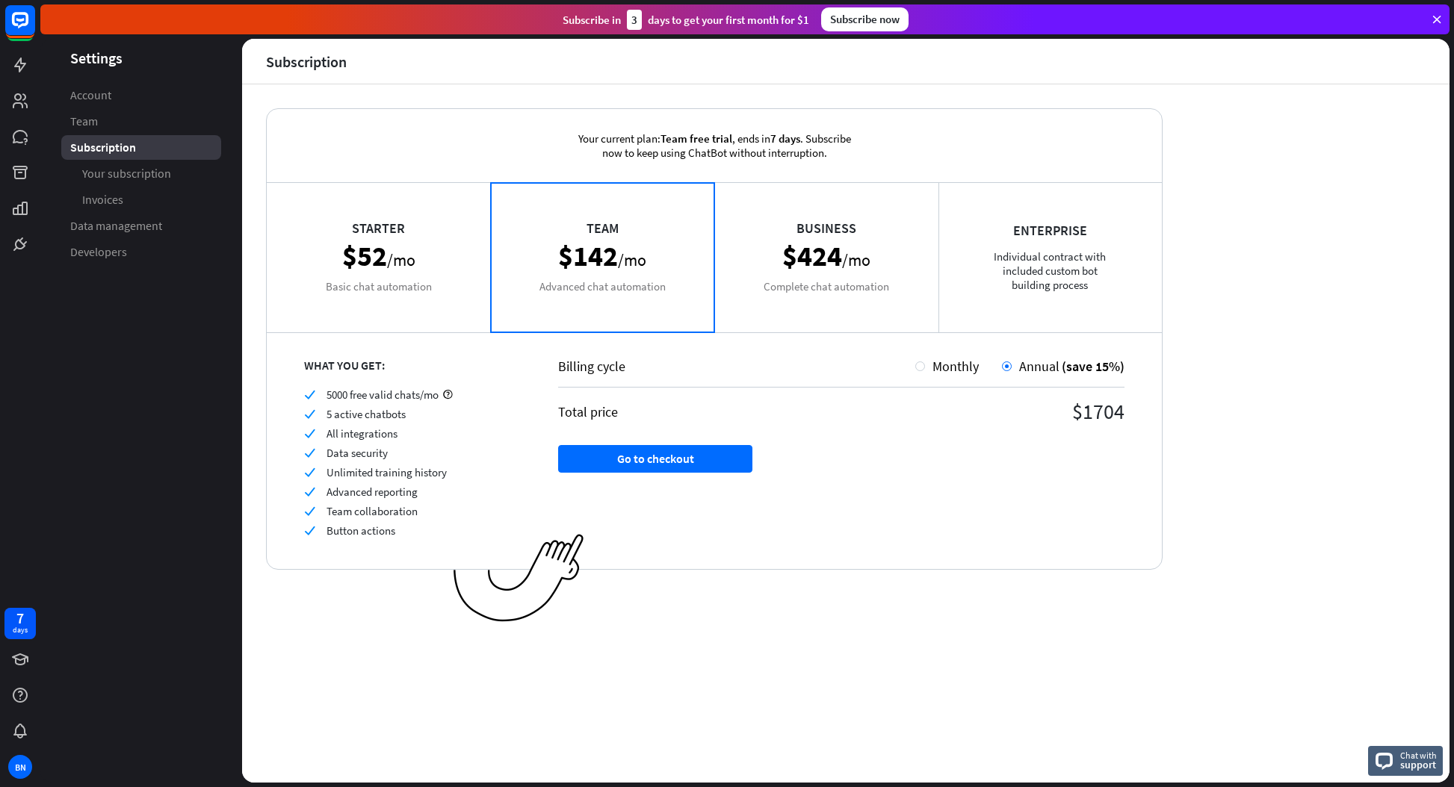
click at [405, 254] on div "Starter $52 /mo Basic chat automation" at bounding box center [379, 256] width 224 height 149
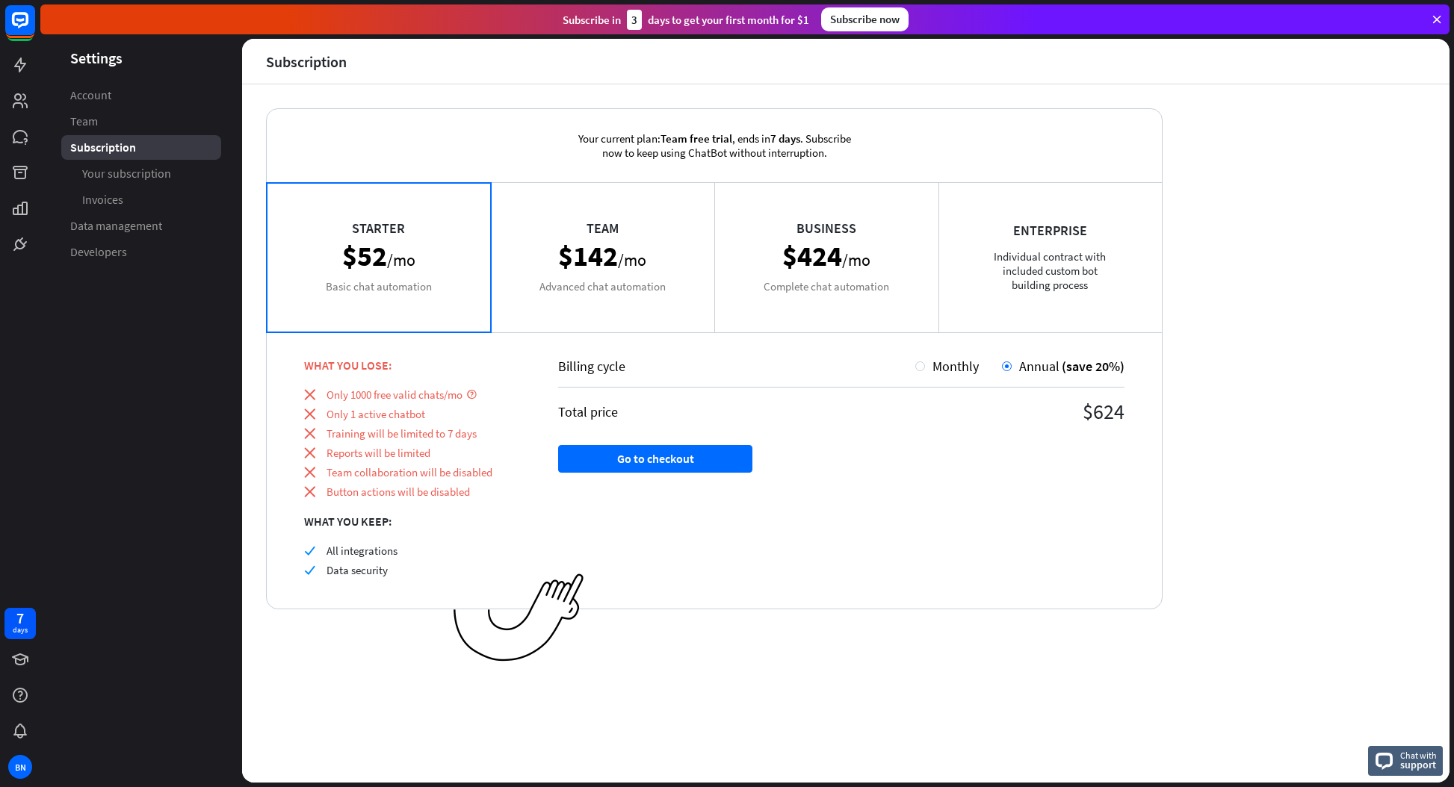
click at [568, 251] on div "Team $142 /mo Advanced chat automation" at bounding box center [603, 256] width 224 height 149
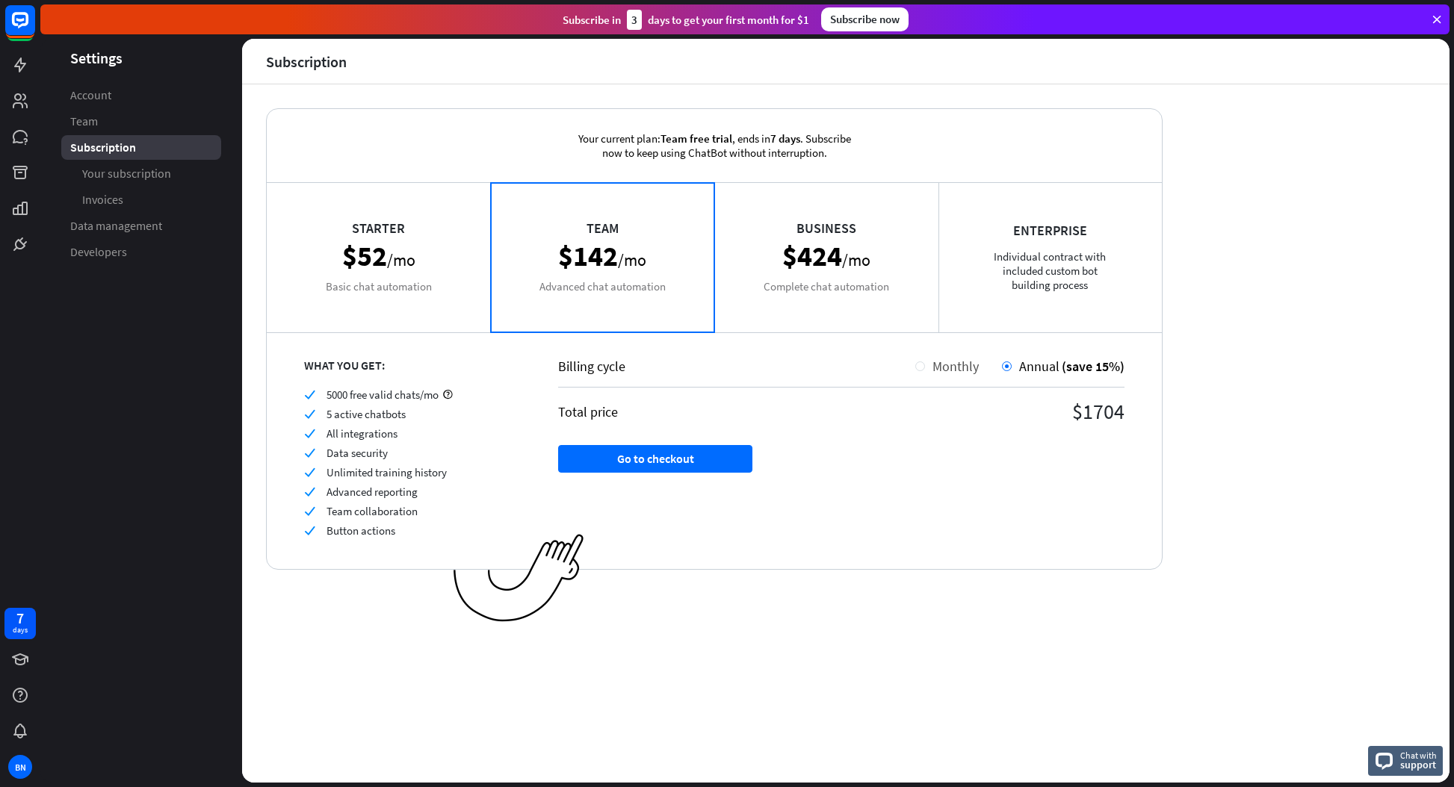
click at [925, 366] on div "Monthly" at bounding box center [952, 366] width 54 height 17
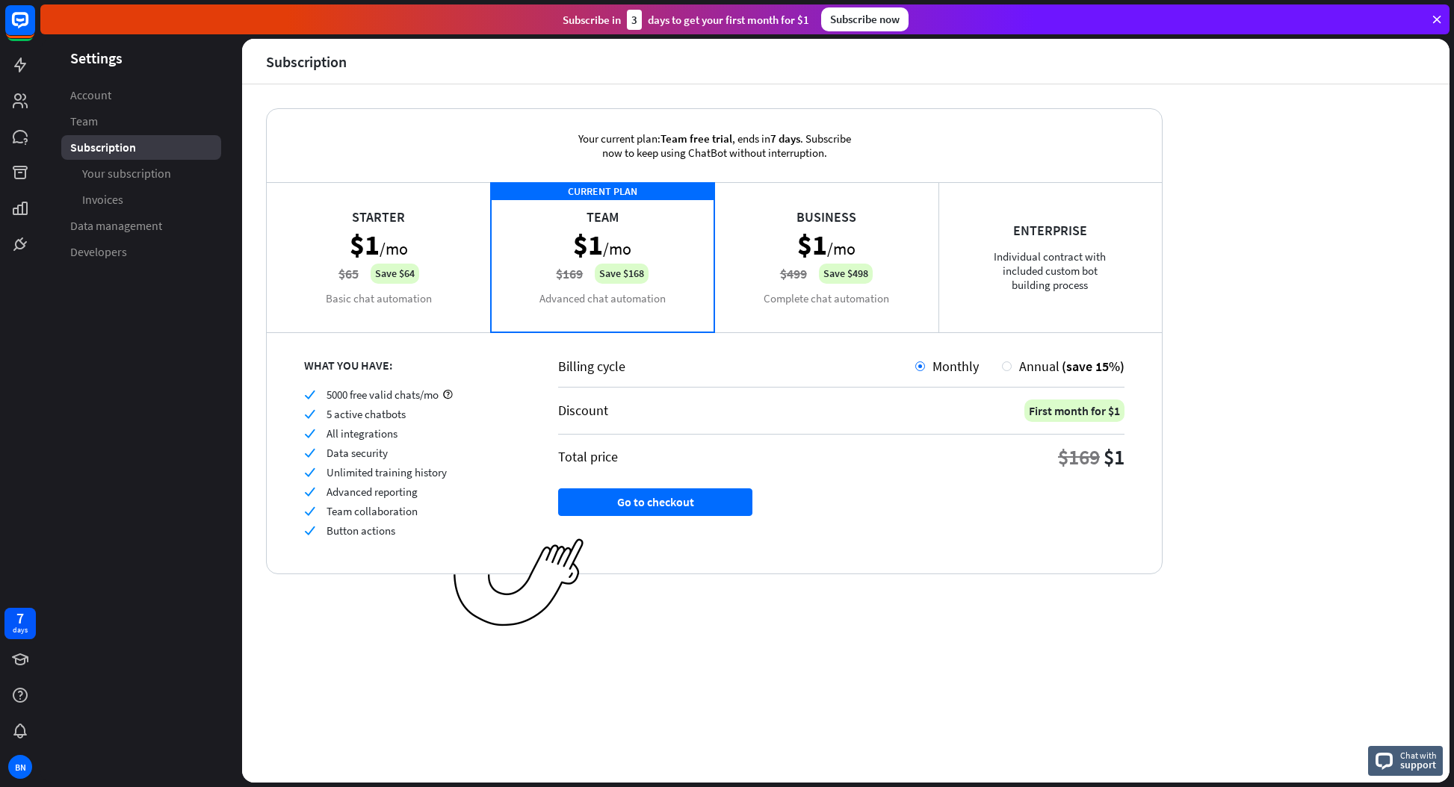
click at [308, 274] on div "Starter $1 /mo $65 Save $64 Basic chat automation" at bounding box center [379, 256] width 224 height 149
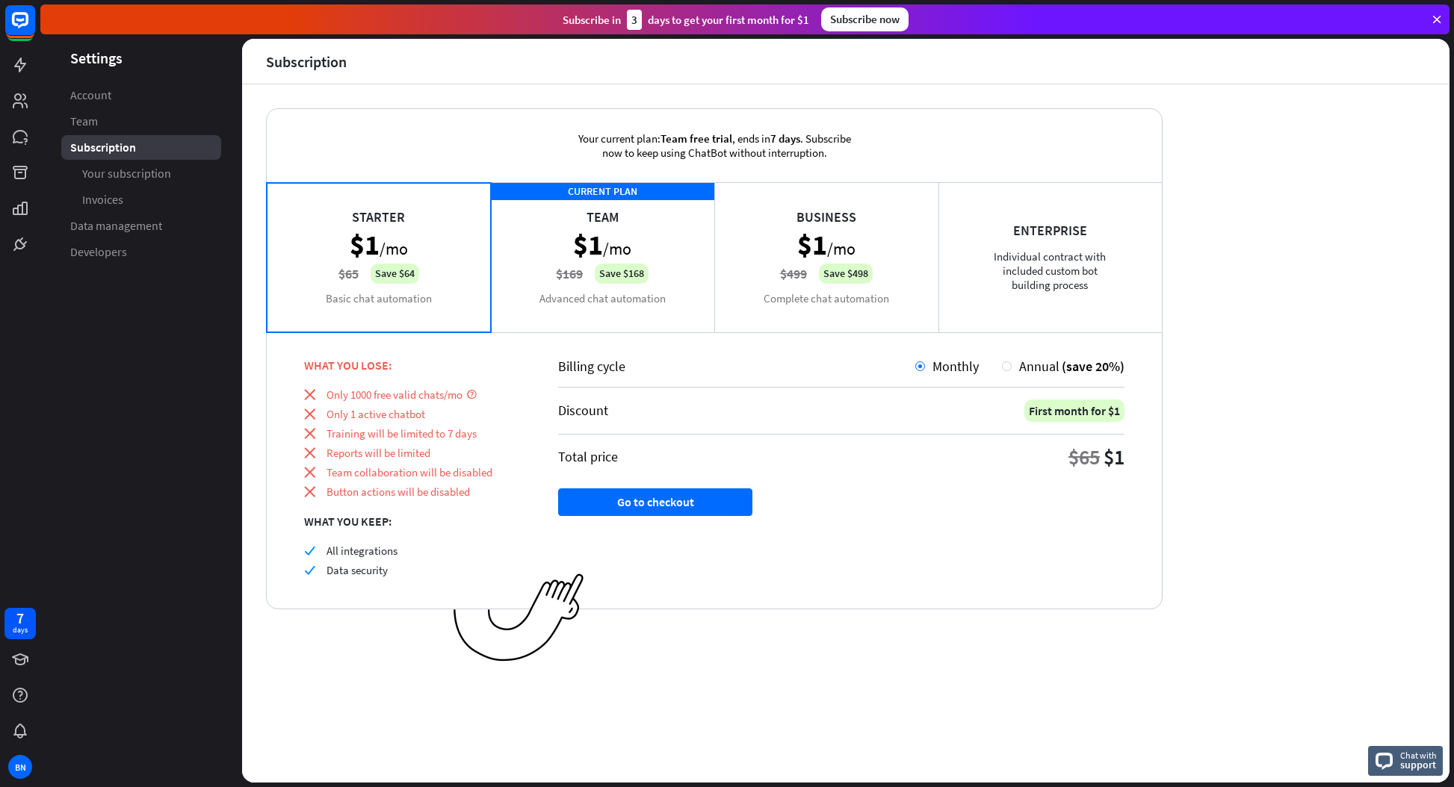
click at [608, 271] on div "CURRENT PLAN Team $1 /mo $169 Save $168 Advanced chat automation" at bounding box center [603, 256] width 224 height 149
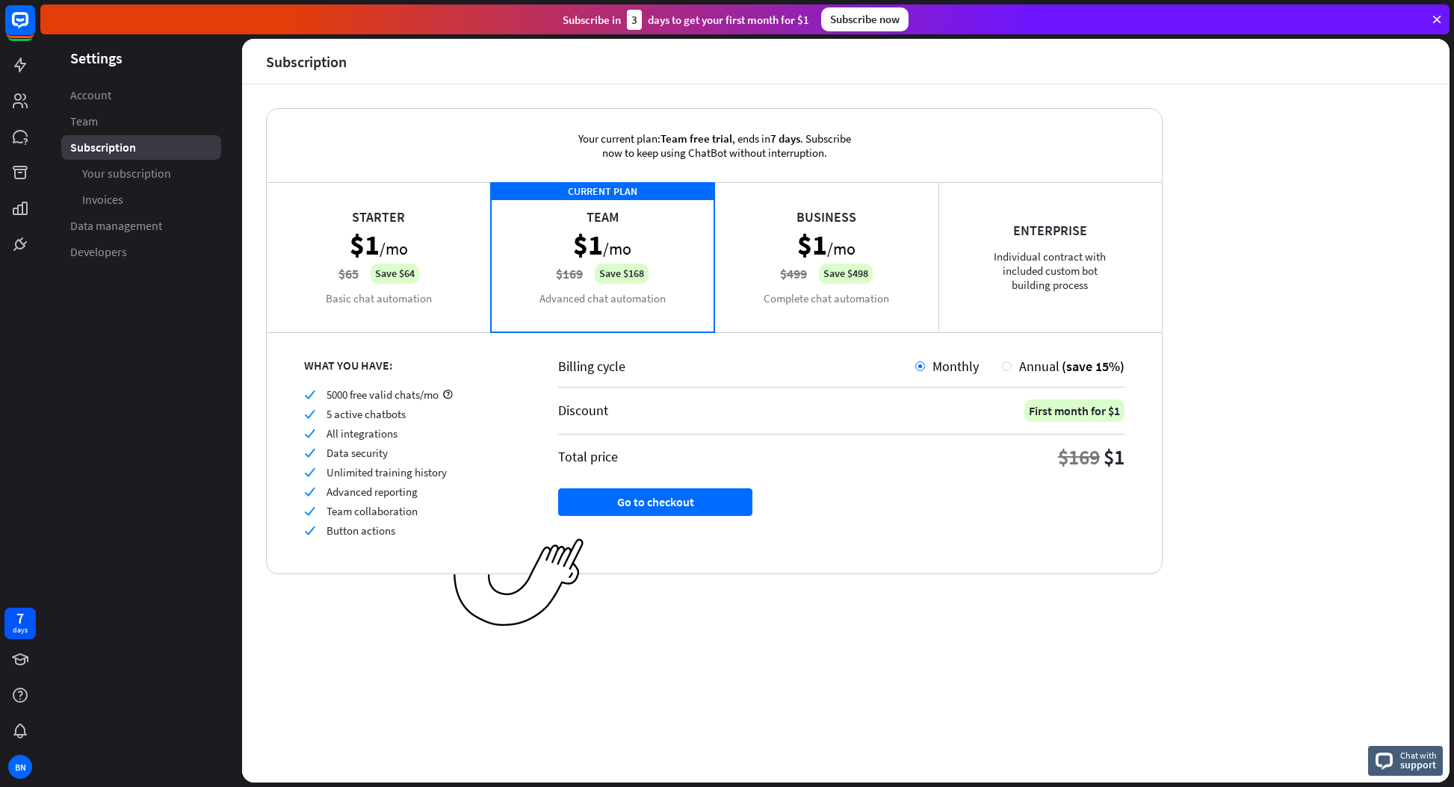
click at [453, 271] on div "Starter $1 /mo $65 Save $64 Basic chat automation" at bounding box center [379, 256] width 224 height 149
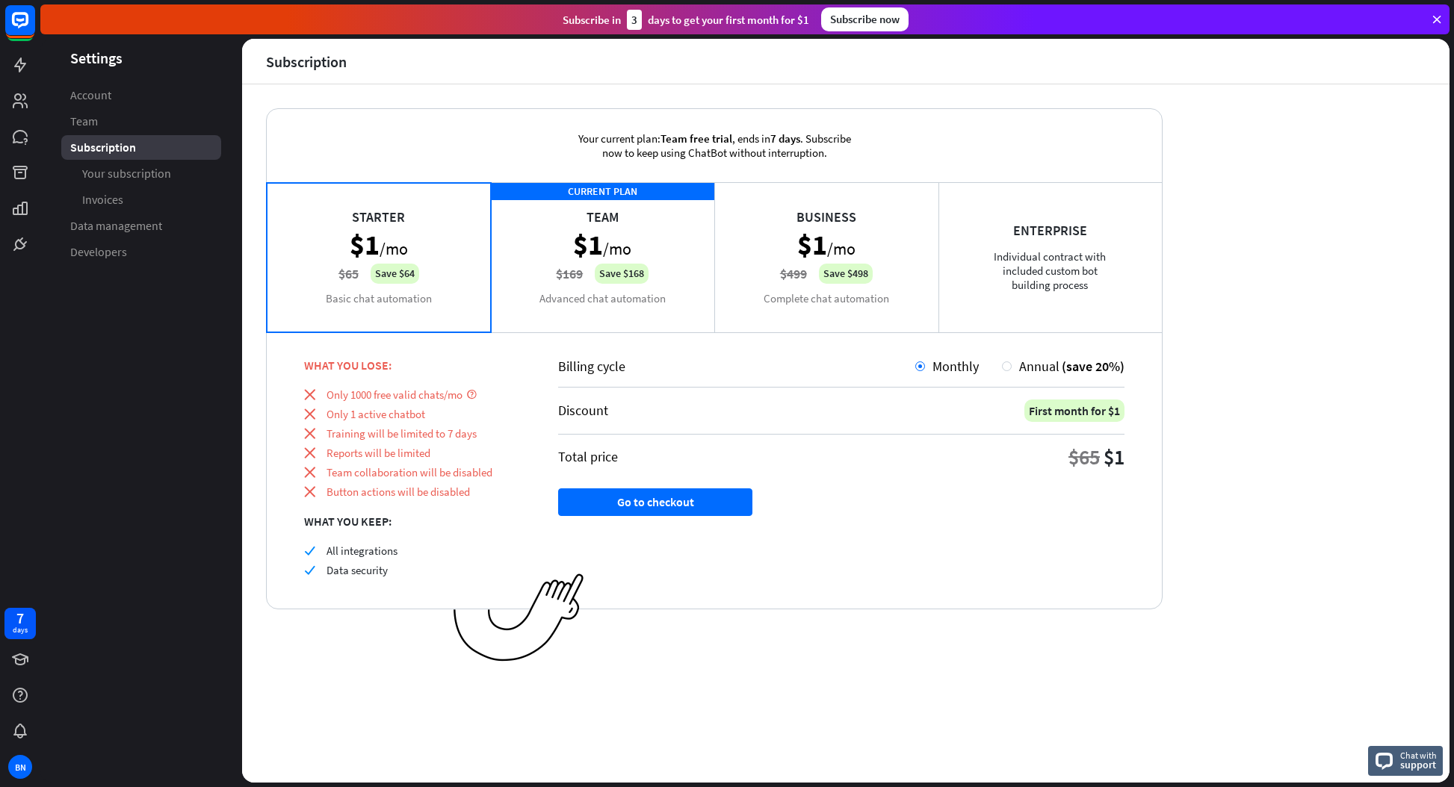
click at [605, 259] on div "CURRENT PLAN Team $1 /mo $169 Save $168 Advanced chat automation" at bounding box center [603, 256] width 224 height 149
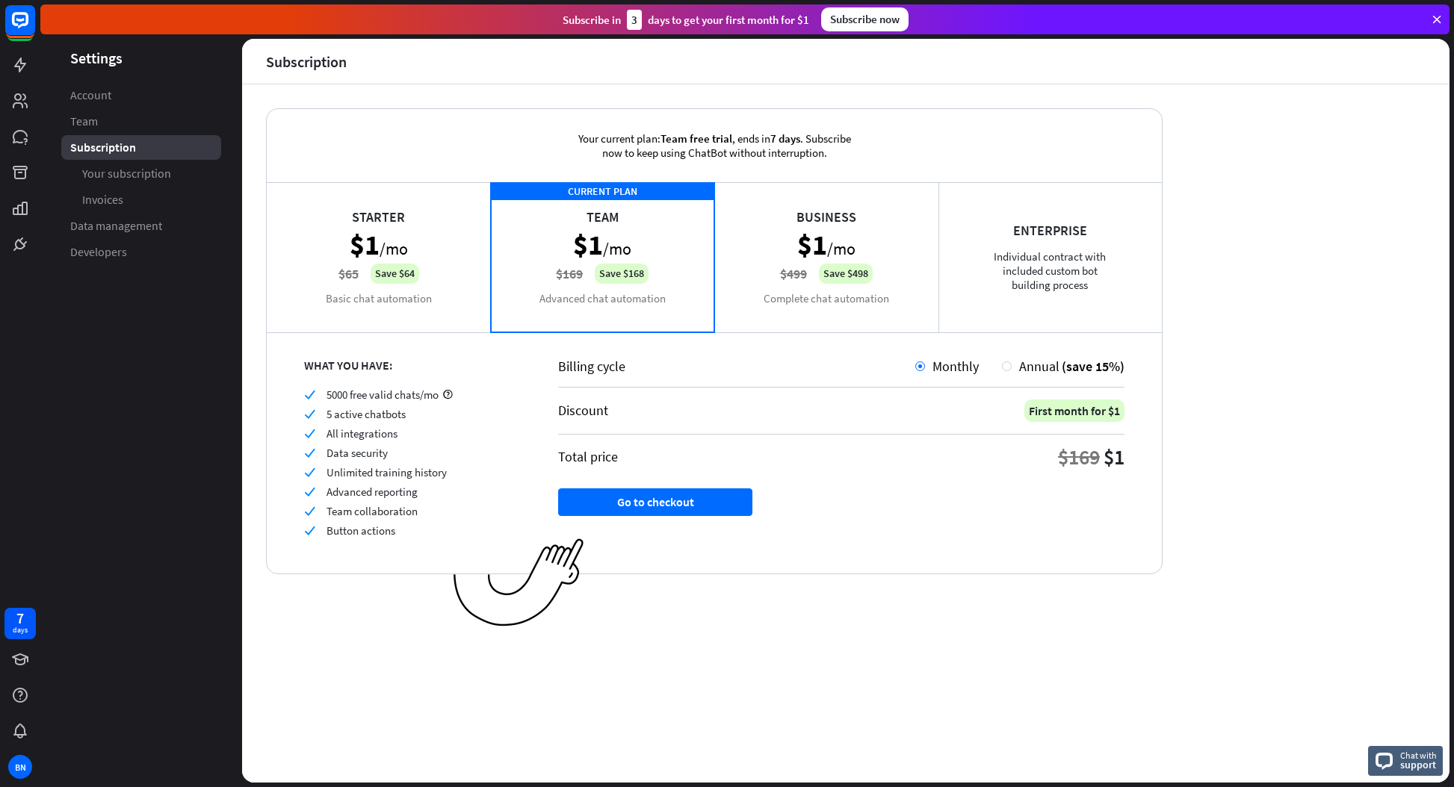
click at [102, 343] on aside "Settings Account Team Subscription Your subscription Invoices Data management D…" at bounding box center [141, 411] width 202 height 744
click at [90, 321] on aside "Settings Account Team Subscription Your subscription Invoices Data management D…" at bounding box center [141, 411] width 202 height 744
click at [413, 269] on div "Starter $1 /mo $65 Save $64 Basic chat automation" at bounding box center [379, 256] width 224 height 149
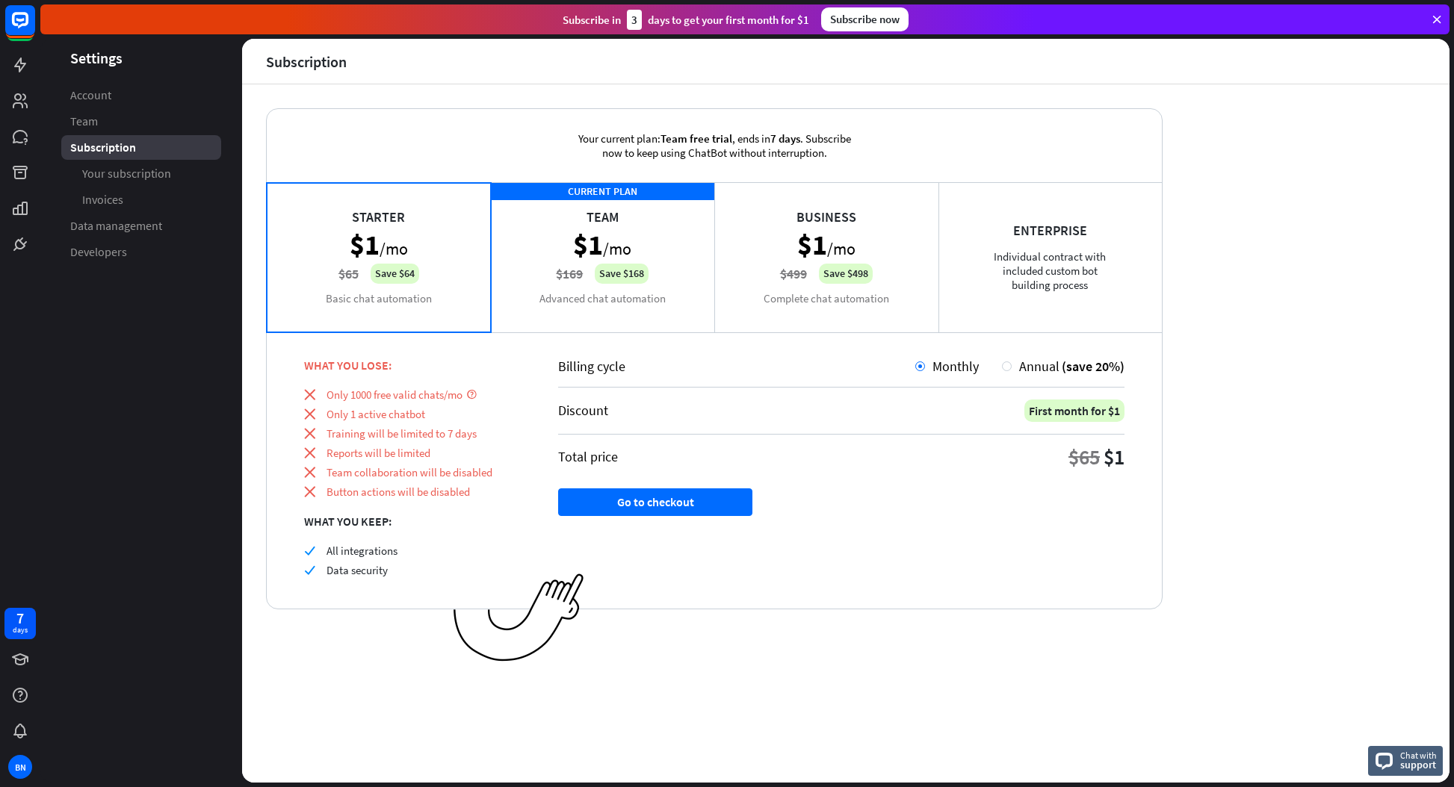
click at [621, 256] on div "CURRENT PLAN Team $1 /mo $169 Save $168 Advanced chat automation" at bounding box center [603, 256] width 224 height 149
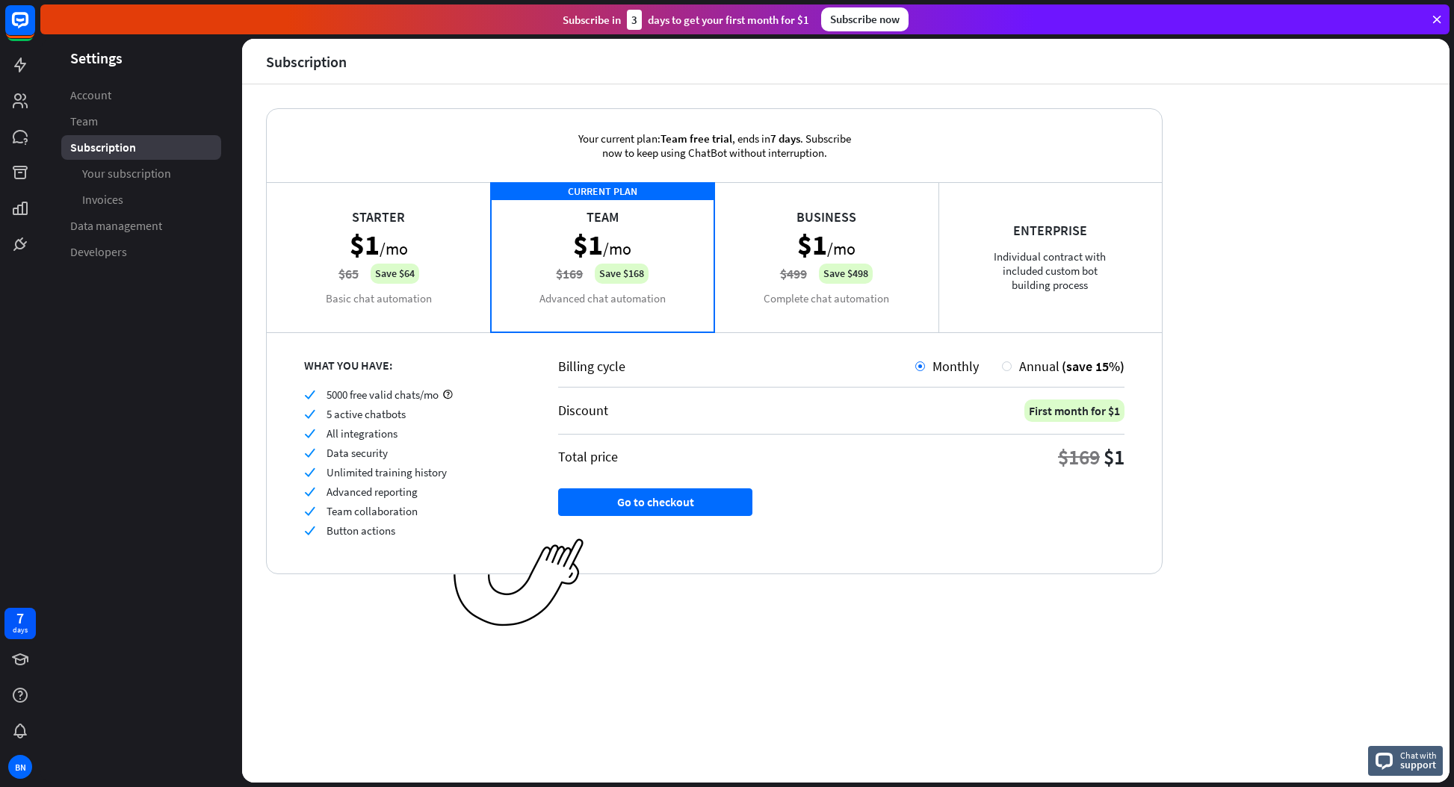
click at [448, 395] on icon at bounding box center [447, 394] width 11 height 11
click at [84, 336] on aside "Settings Account Team Subscription Your subscription Invoices Data management D…" at bounding box center [141, 411] width 202 height 744
click at [14, 273] on div "7 days BN" at bounding box center [20, 393] width 40 height 787
click at [465, 232] on div "Starter $1 /mo $65 Save $64 Basic chat automation" at bounding box center [379, 256] width 224 height 149
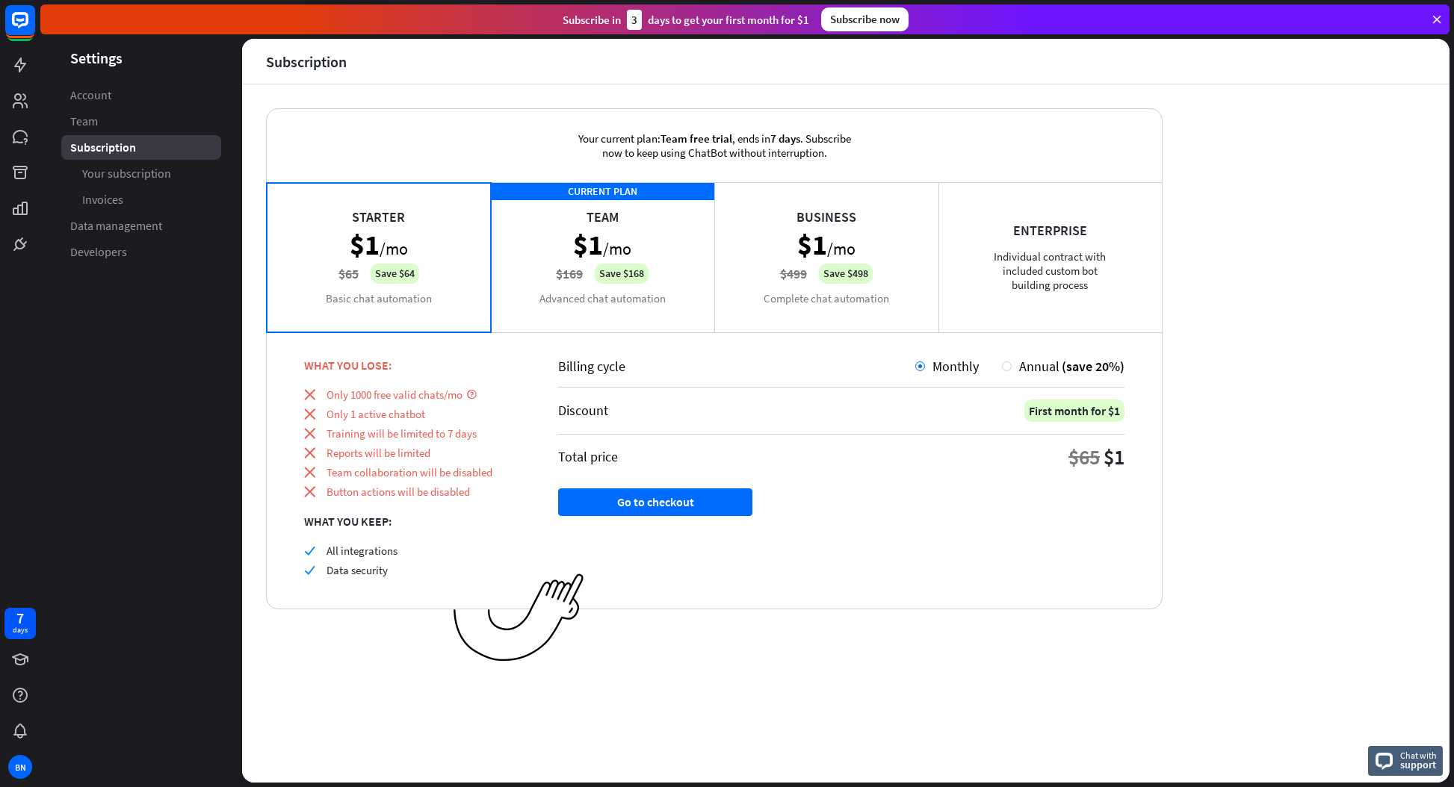
click at [674, 240] on div "CURRENT PLAN Team $1 /mo $169 Save $168 Advanced chat automation" at bounding box center [603, 256] width 224 height 149
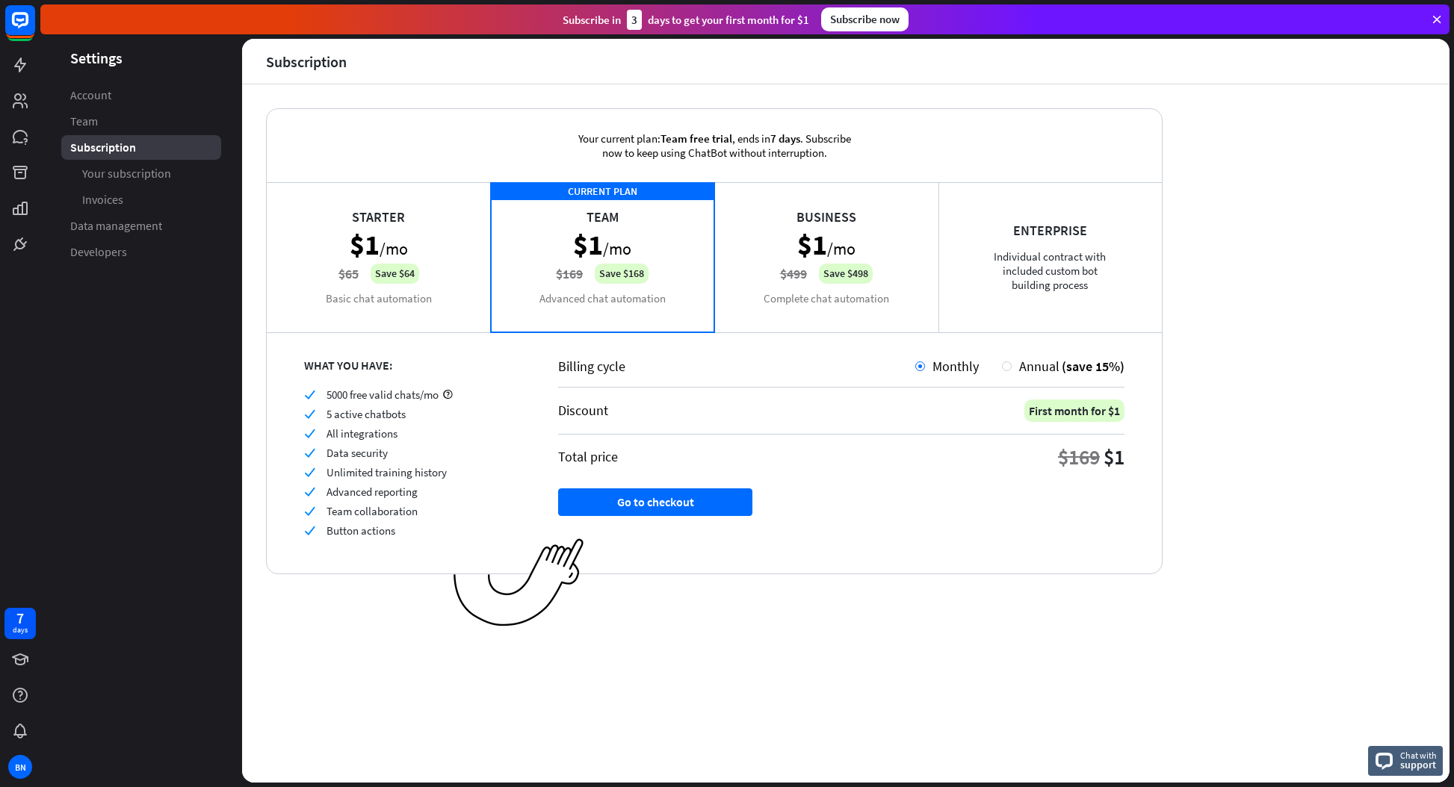
click at [63, 328] on aside "Settings Account Team Subscription Your subscription Invoices Data management D…" at bounding box center [141, 411] width 202 height 744
click at [16, 280] on div "7 days BN" at bounding box center [20, 393] width 40 height 787
